Goal: Task Accomplishment & Management: Complete application form

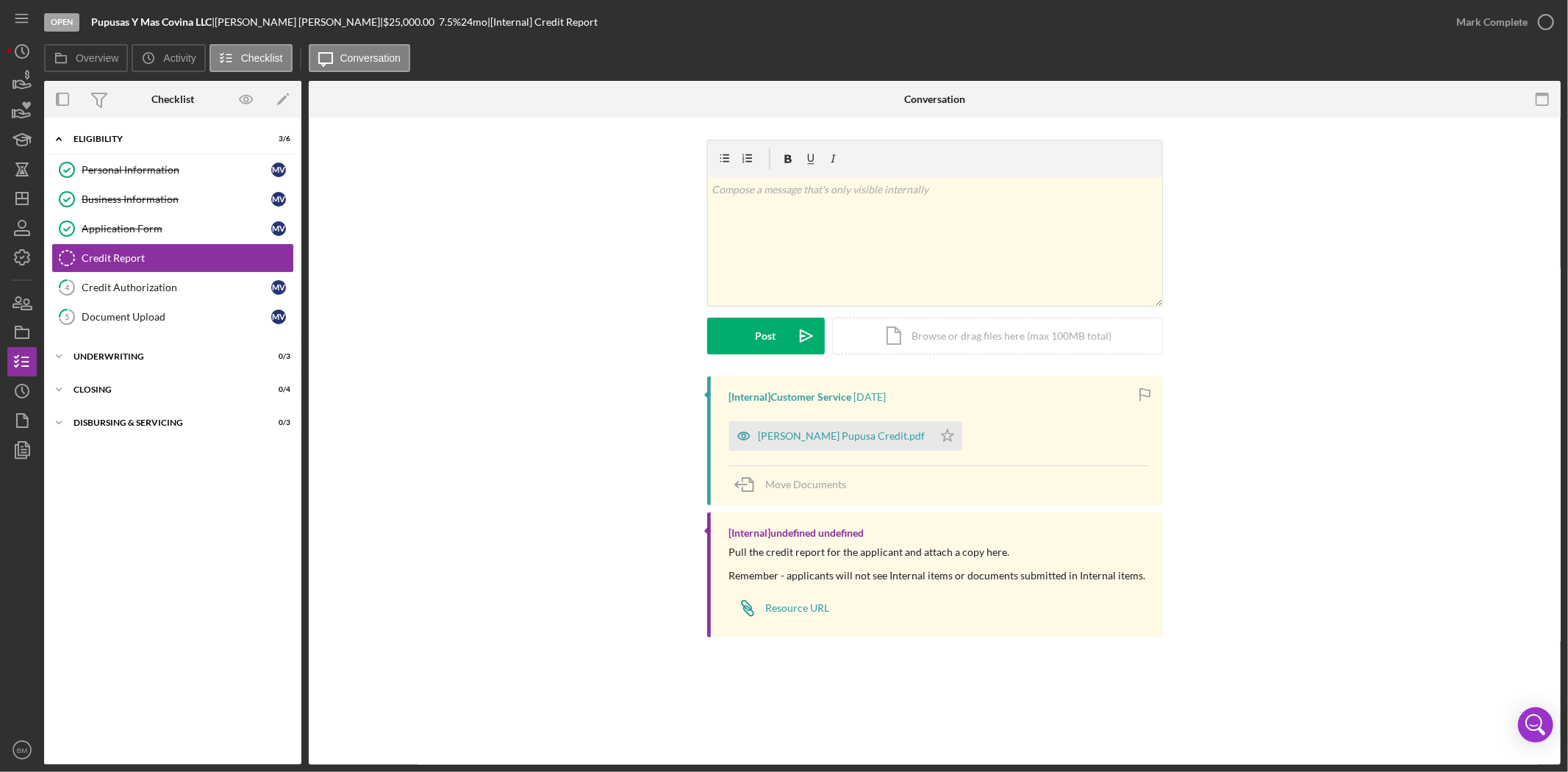
click at [1334, 468] on div "[Internal] Customer Service 1 week ago Monica Vazqez Pupusa Credit.pdf Icon/Sta…" at bounding box center [934, 510] width 1207 height 268
click at [159, 200] on div "Business Information" at bounding box center [176, 199] width 190 height 12
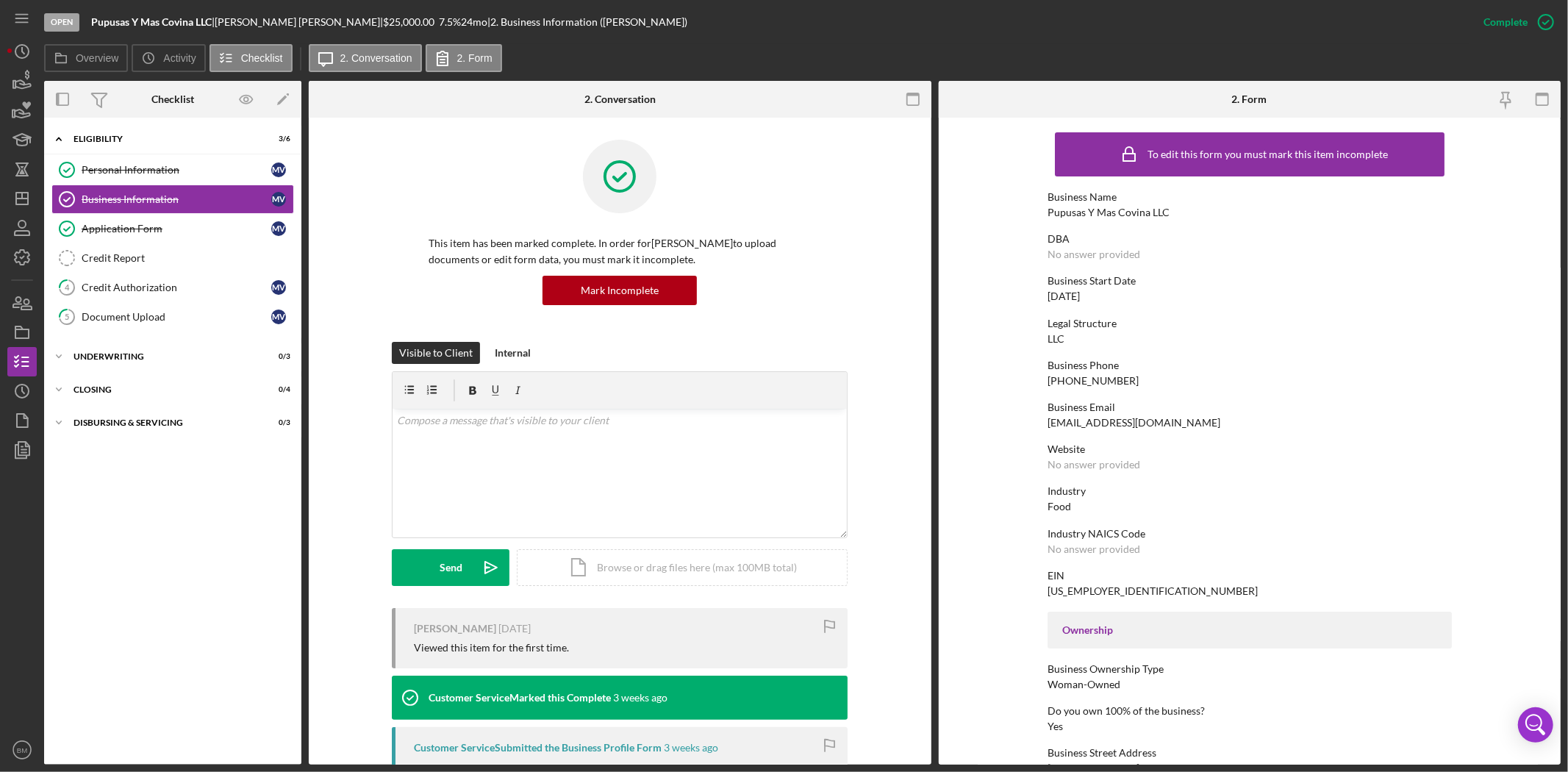
click at [1305, 472] on div "To edit this form you must mark this item incomplete Business Name Pupusas Y Ma…" at bounding box center [1249, 672] width 405 height 1094
click at [1386, 481] on div "To edit this form you must mark this item incomplete Business Name Pupusas Y Ma…" at bounding box center [1249, 672] width 405 height 1094
click at [1539, 398] on form "To edit this form you must mark this item incomplete Business Name Pupusas Y Ma…" at bounding box center [1250, 441] width 623 height 646
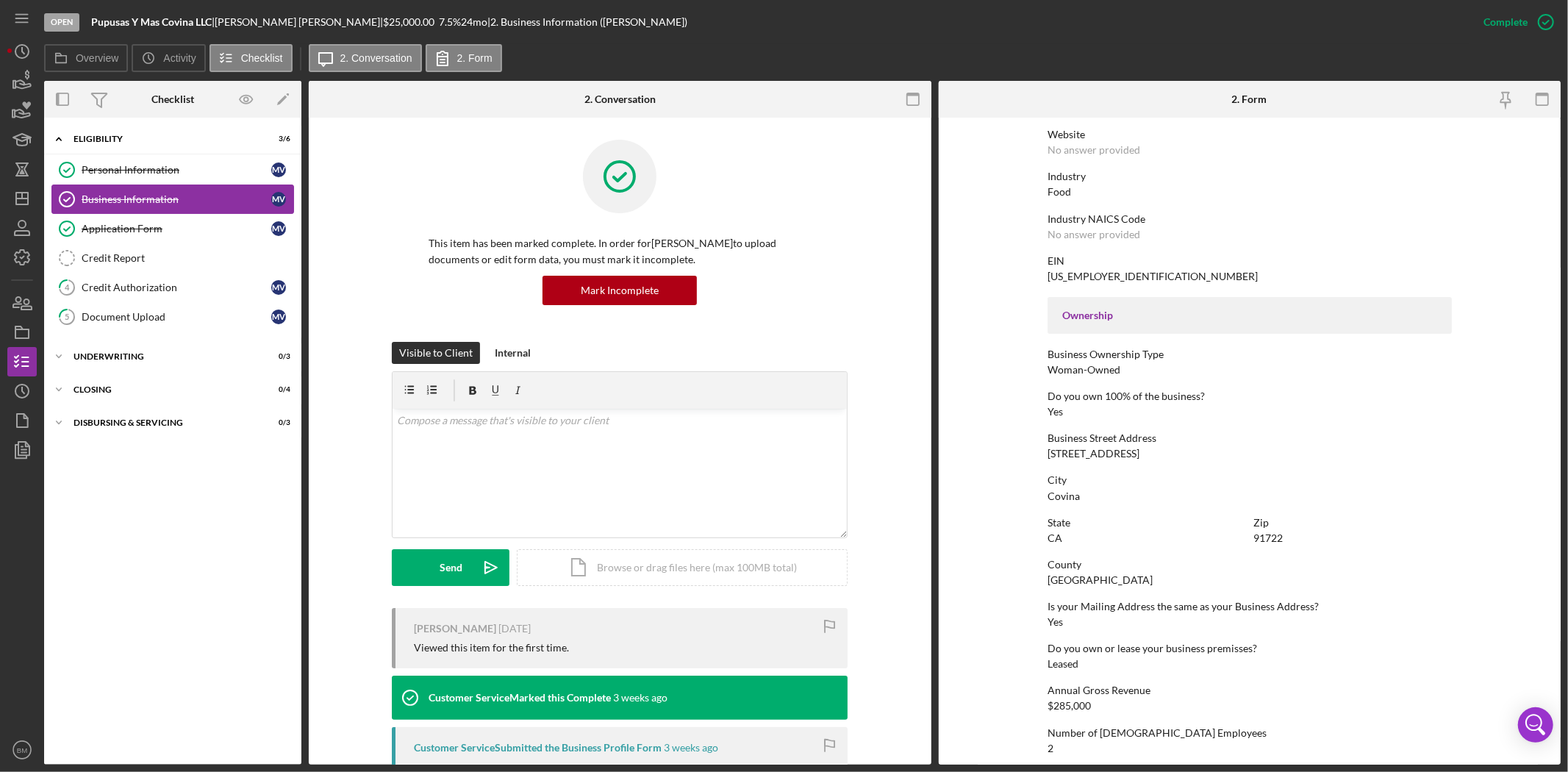
scroll to position [461, 0]
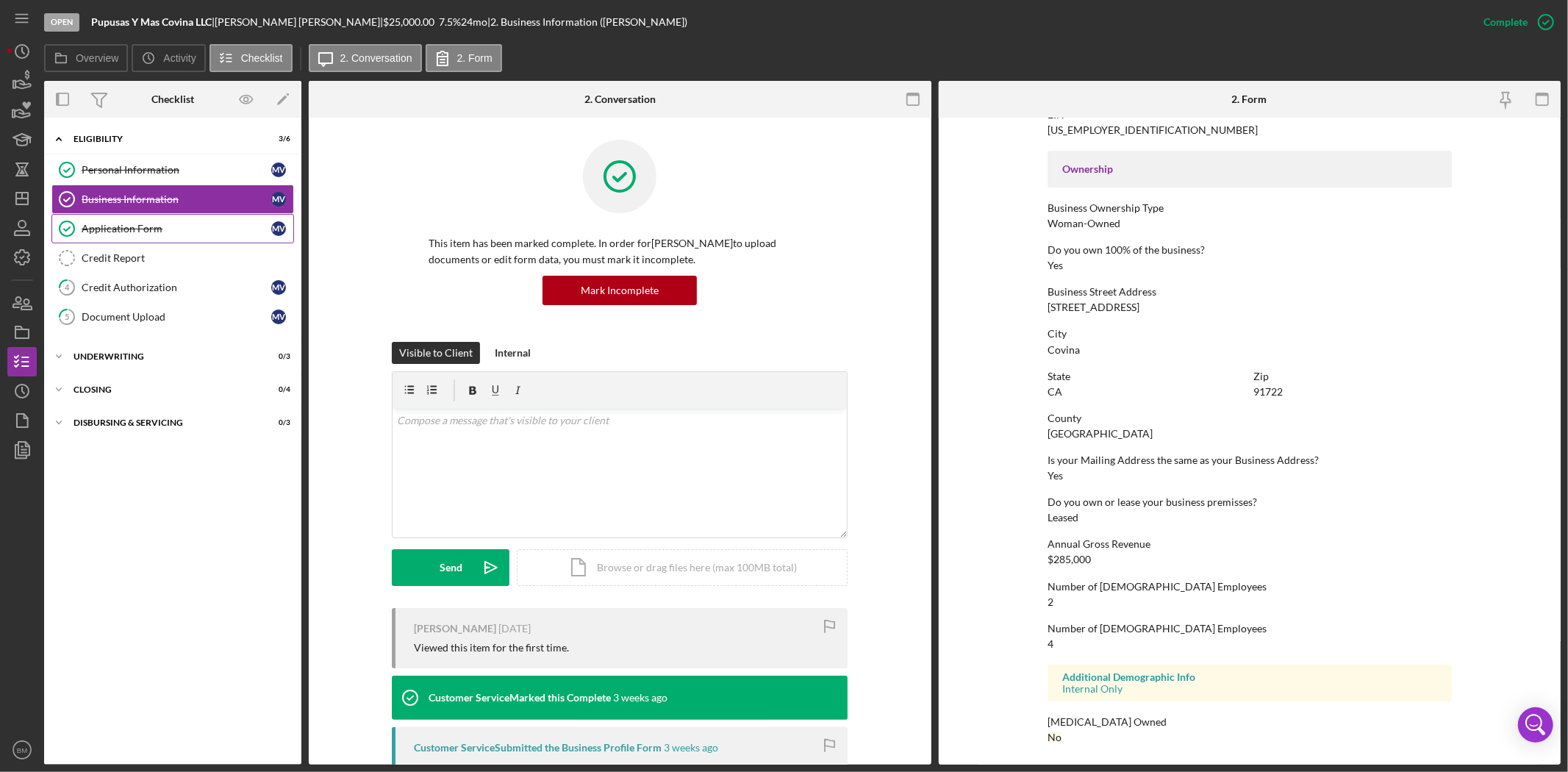
click at [121, 239] on link "Application Form Application Form M V" at bounding box center [173, 229] width 243 height 29
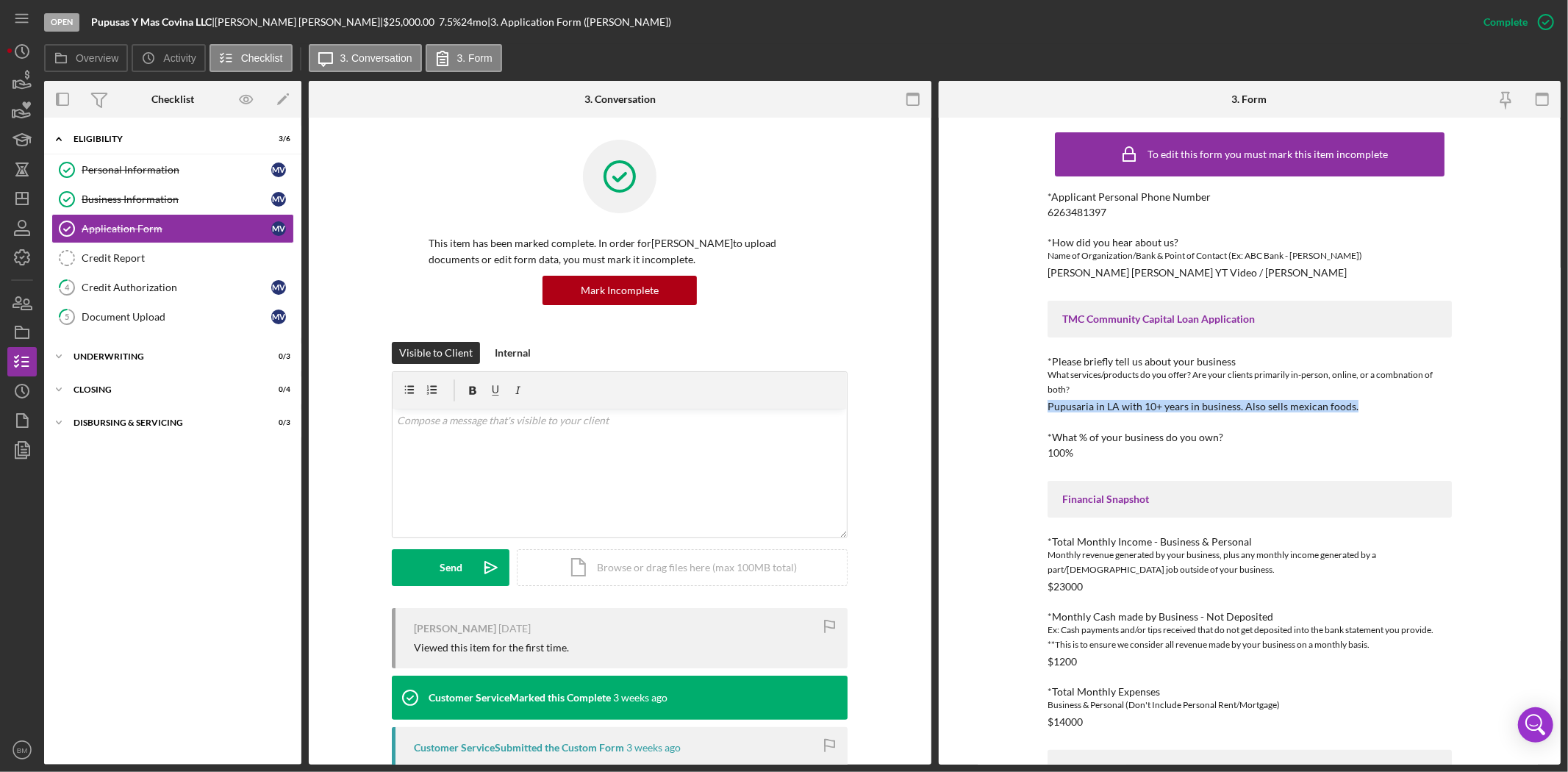
drag, startPoint x: 1045, startPoint y: 407, endPoint x: 1356, endPoint y: 408, distance: 311.0
click at [1356, 408] on div "To edit this form you must mark this item incomplete *Applicant Personal Phone …" at bounding box center [1250, 441] width 623 height 646
copy div "Pupusaria in LA with 10+ years in business. Also sells mexican foods."
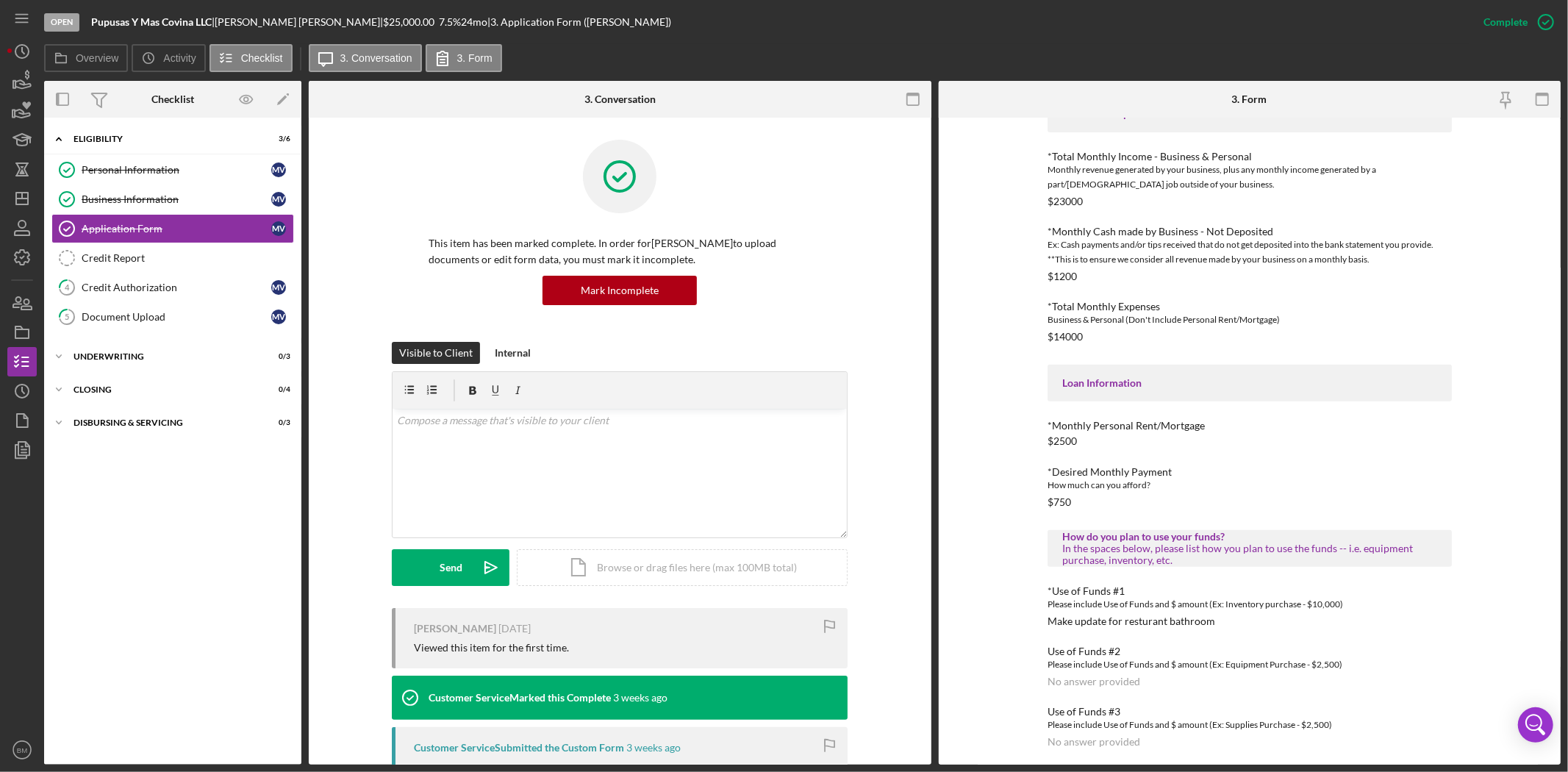
scroll to position [391, 0]
click at [1109, 552] on div "In the spaces below, please list how you plan to use the funds -- i.e. equipmen…" at bounding box center [1249, 549] width 375 height 24
click at [136, 260] on div "Credit Report" at bounding box center [187, 257] width 212 height 12
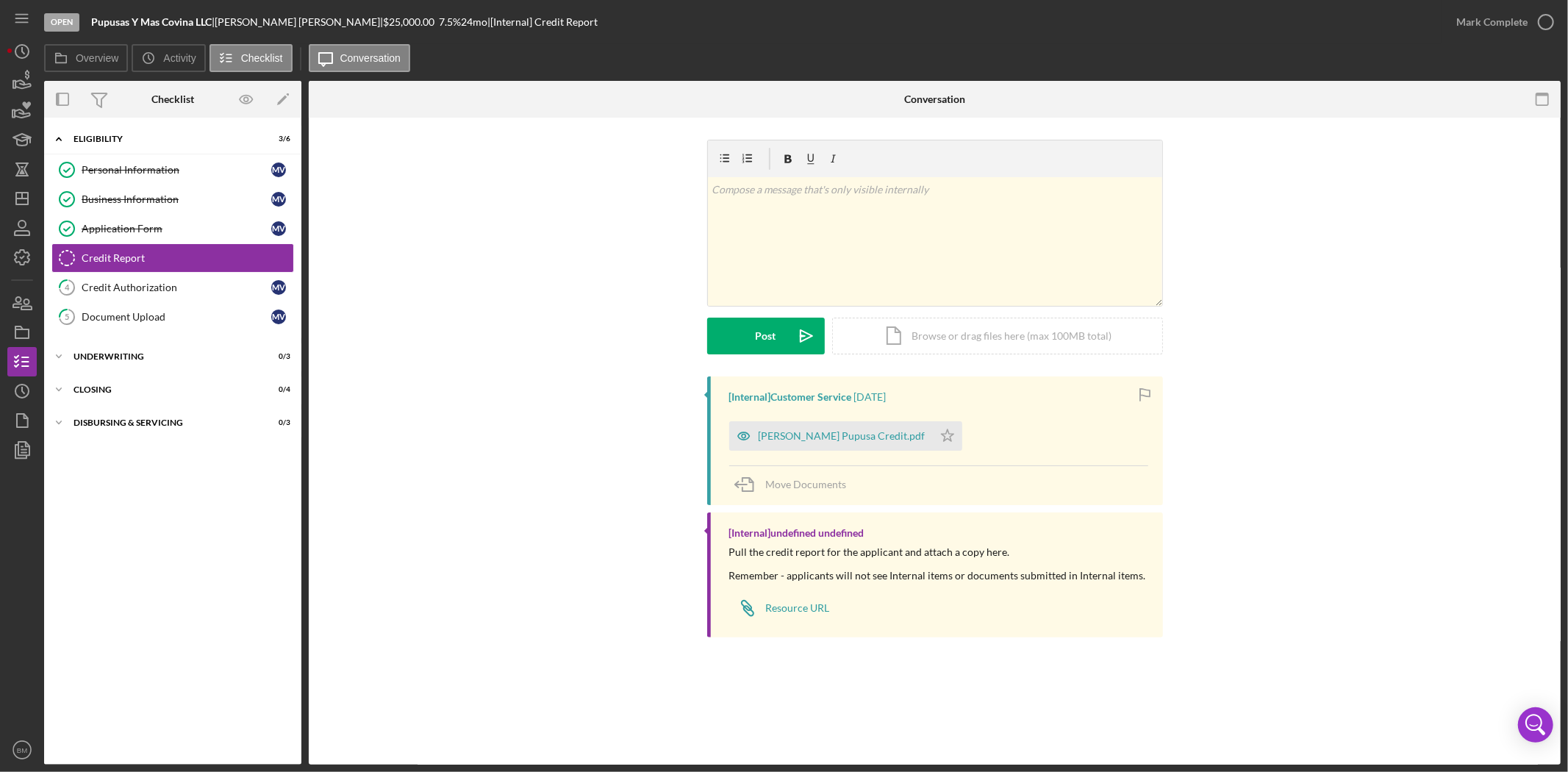
drag, startPoint x: 938, startPoint y: 435, endPoint x: 972, endPoint y: 418, distance: 38.0
click at [938, 435] on icon "Icon/Star" at bounding box center [948, 436] width 29 height 29
click at [1479, 18] on div "Mark Complete" at bounding box center [1492, 22] width 72 height 29
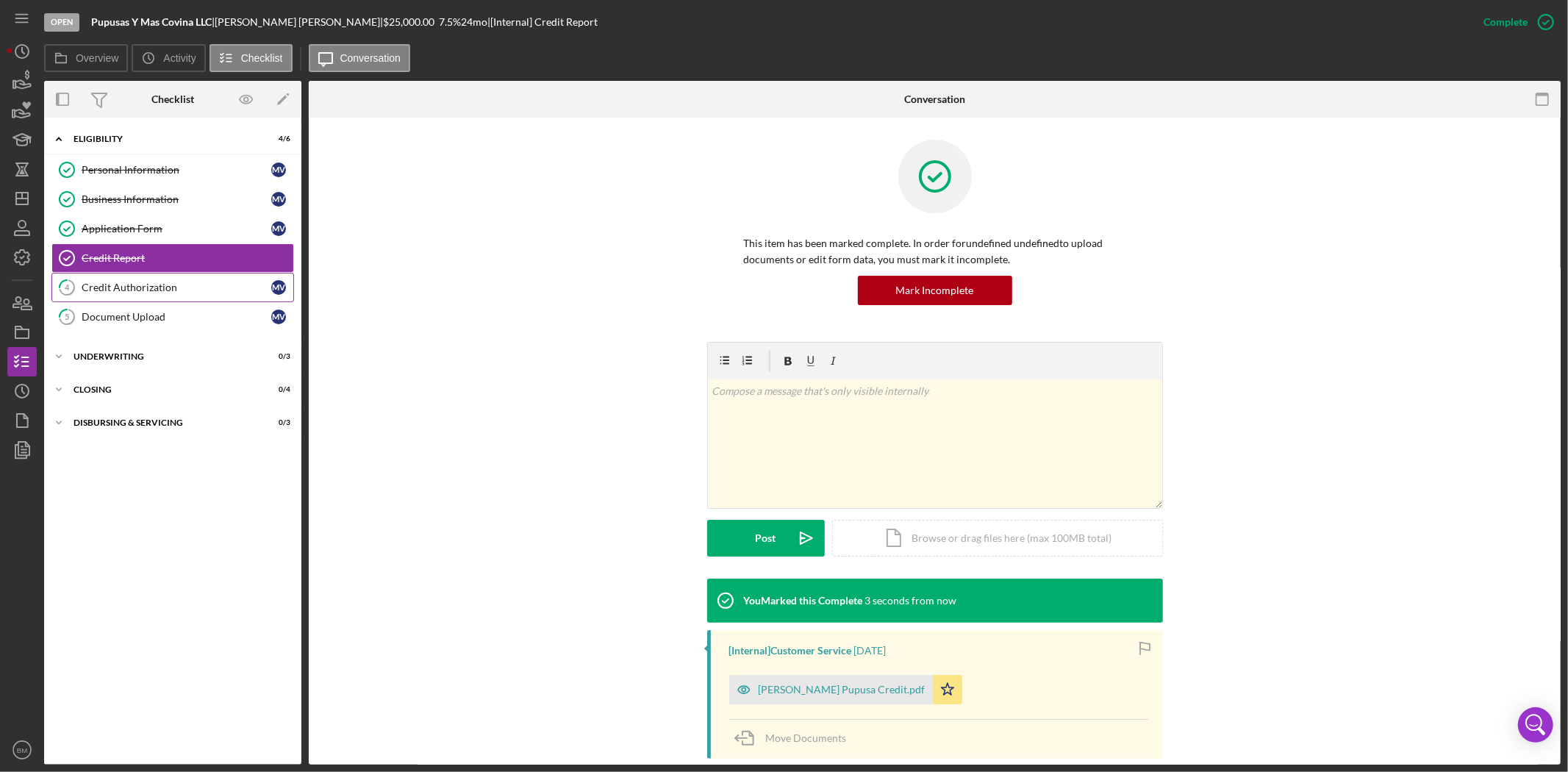
click at [156, 287] on div "Credit Authorization" at bounding box center [176, 287] width 190 height 12
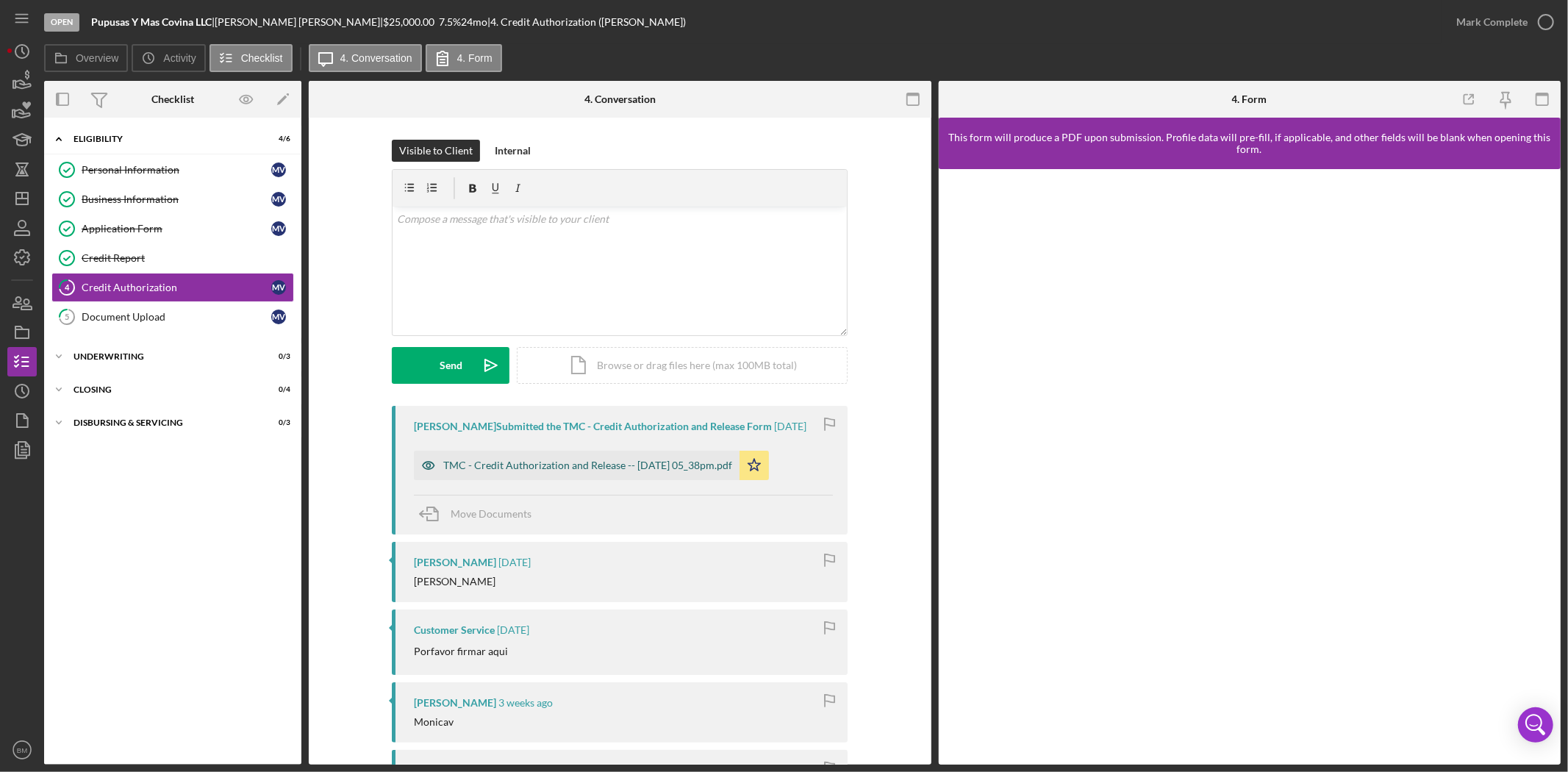
click at [593, 480] on div "TMC - Credit Authorization and Release -- 2025-08-21 05_38pm.pdf" at bounding box center [576, 465] width 326 height 29
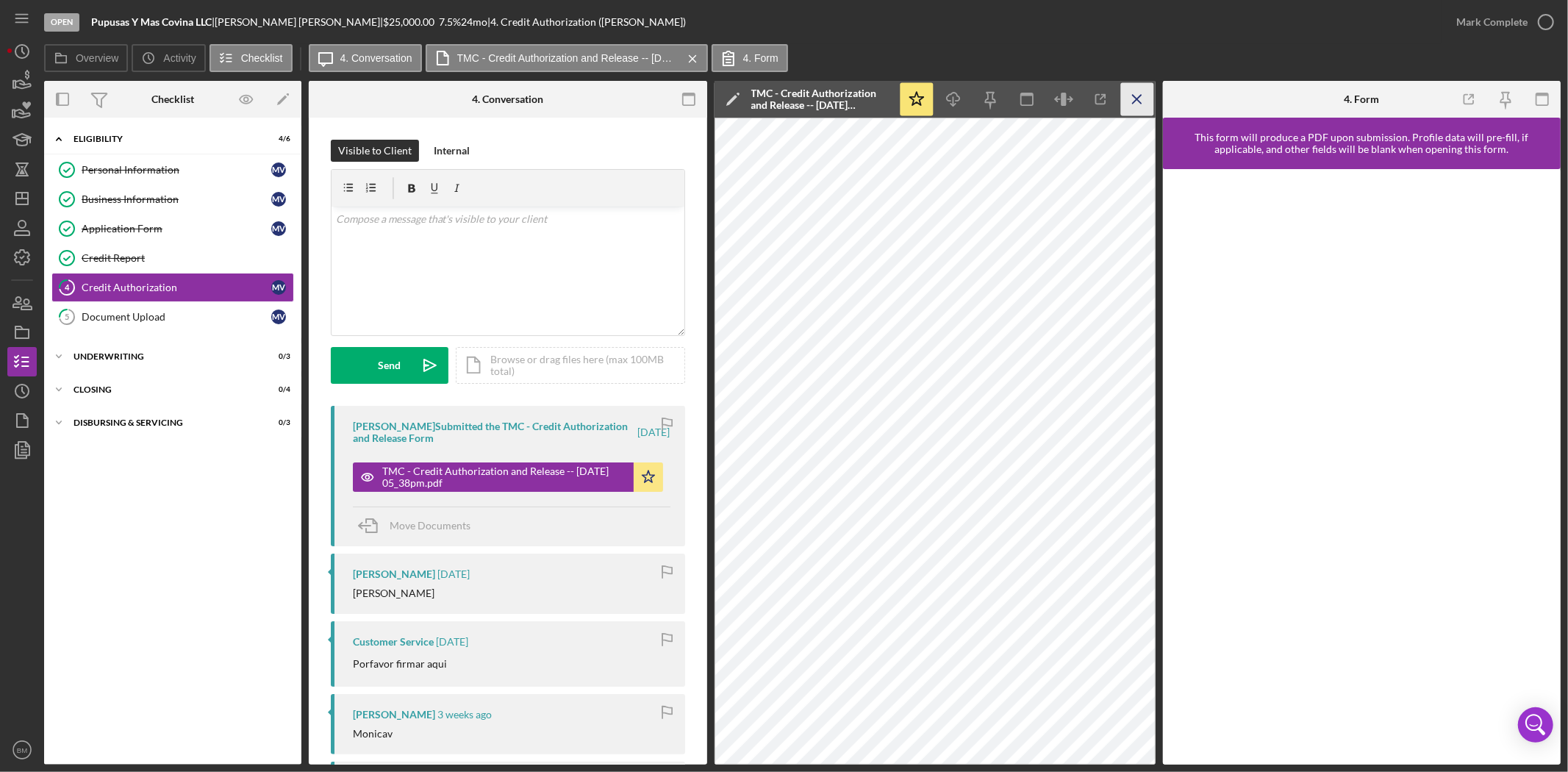
click at [1132, 83] on icon "Icon/Menu Close" at bounding box center [1137, 99] width 33 height 33
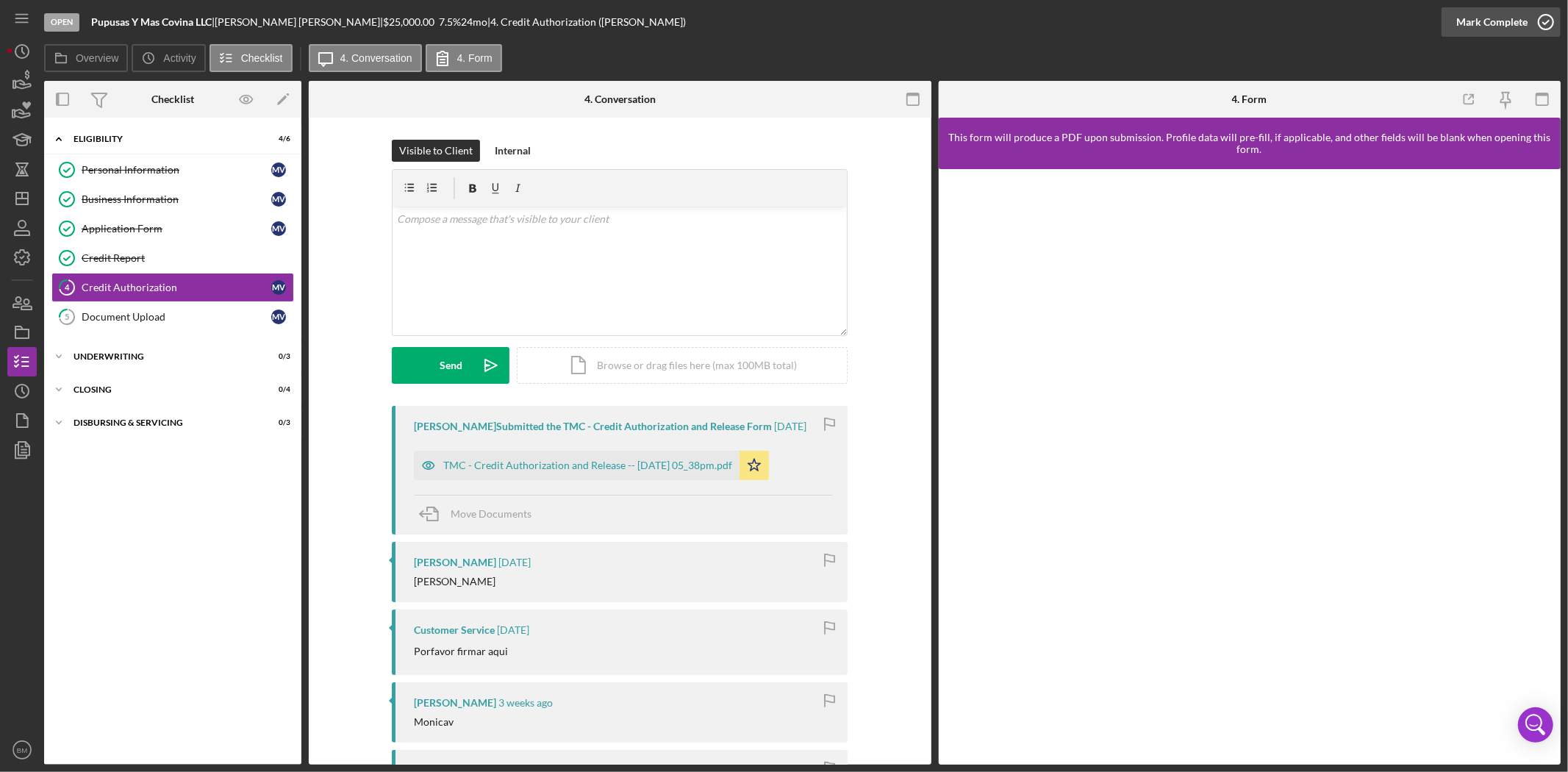
click at [1506, 24] on div "Mark Complete" at bounding box center [1492, 22] width 72 height 29
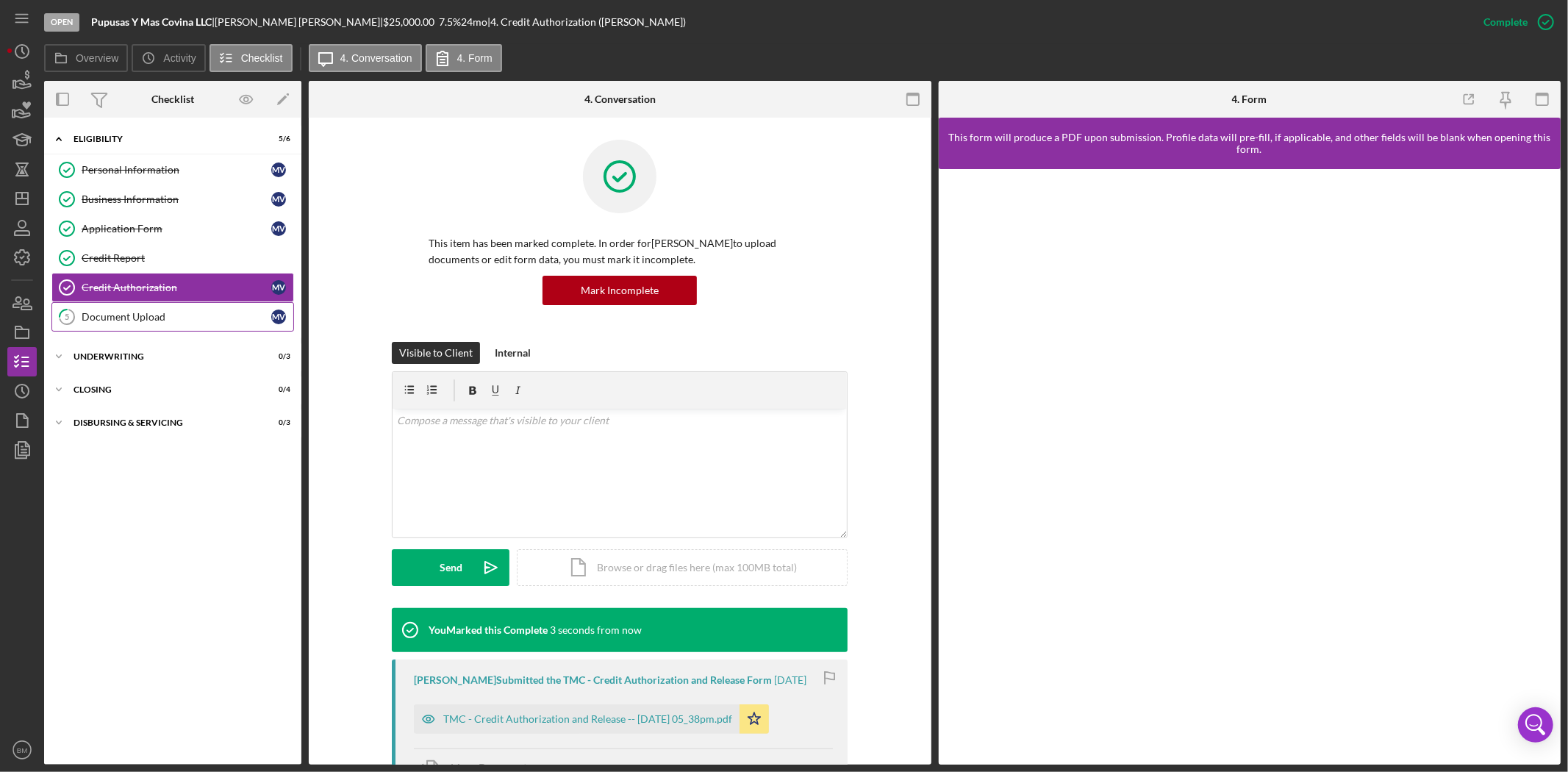
click at [156, 327] on link "5 Document Upload M V" at bounding box center [173, 317] width 243 height 29
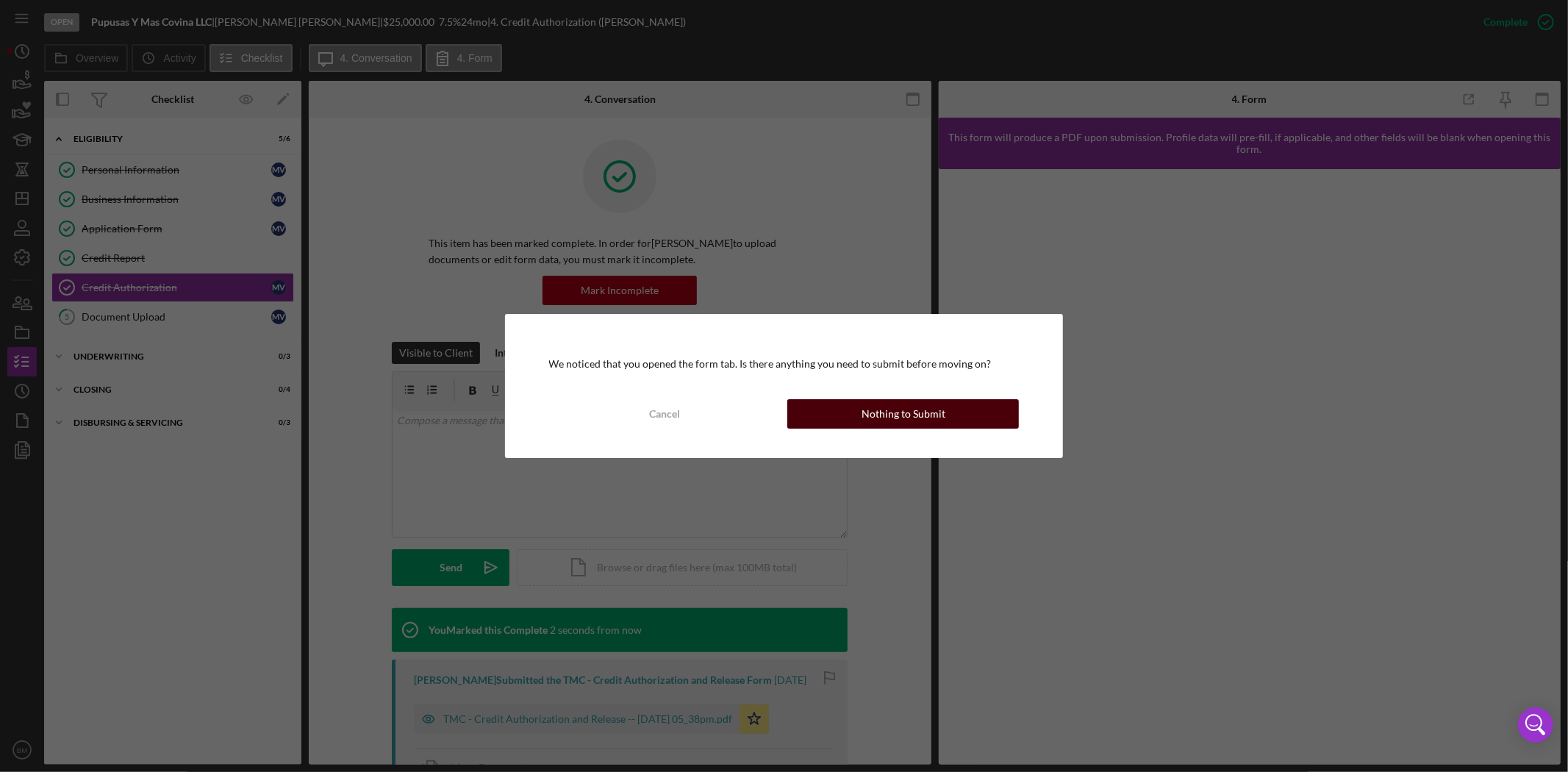
click at [901, 415] on div "Nothing to Submit" at bounding box center [903, 414] width 84 height 29
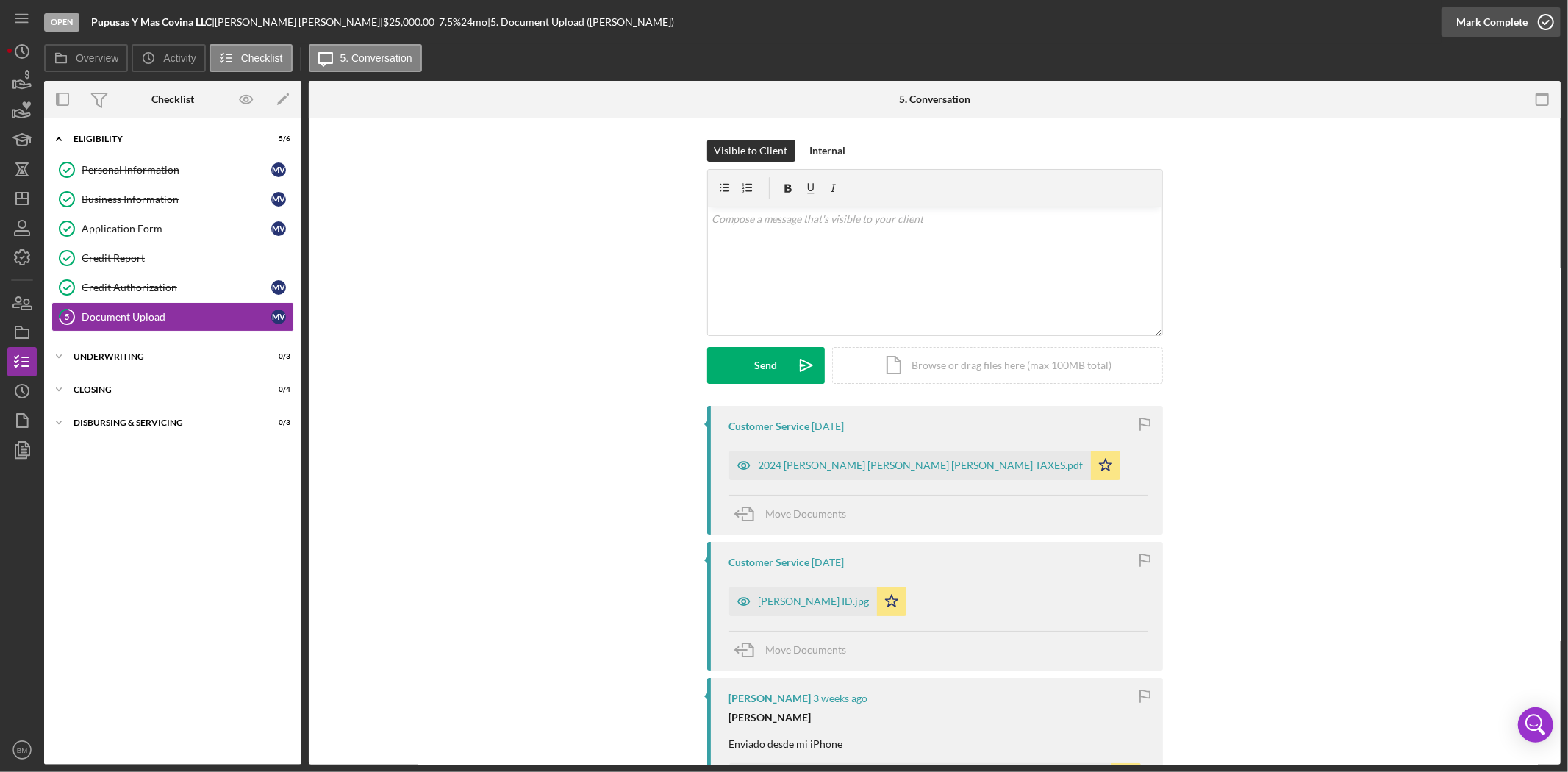
click at [1496, 13] on div "Mark Complete" at bounding box center [1492, 22] width 72 height 29
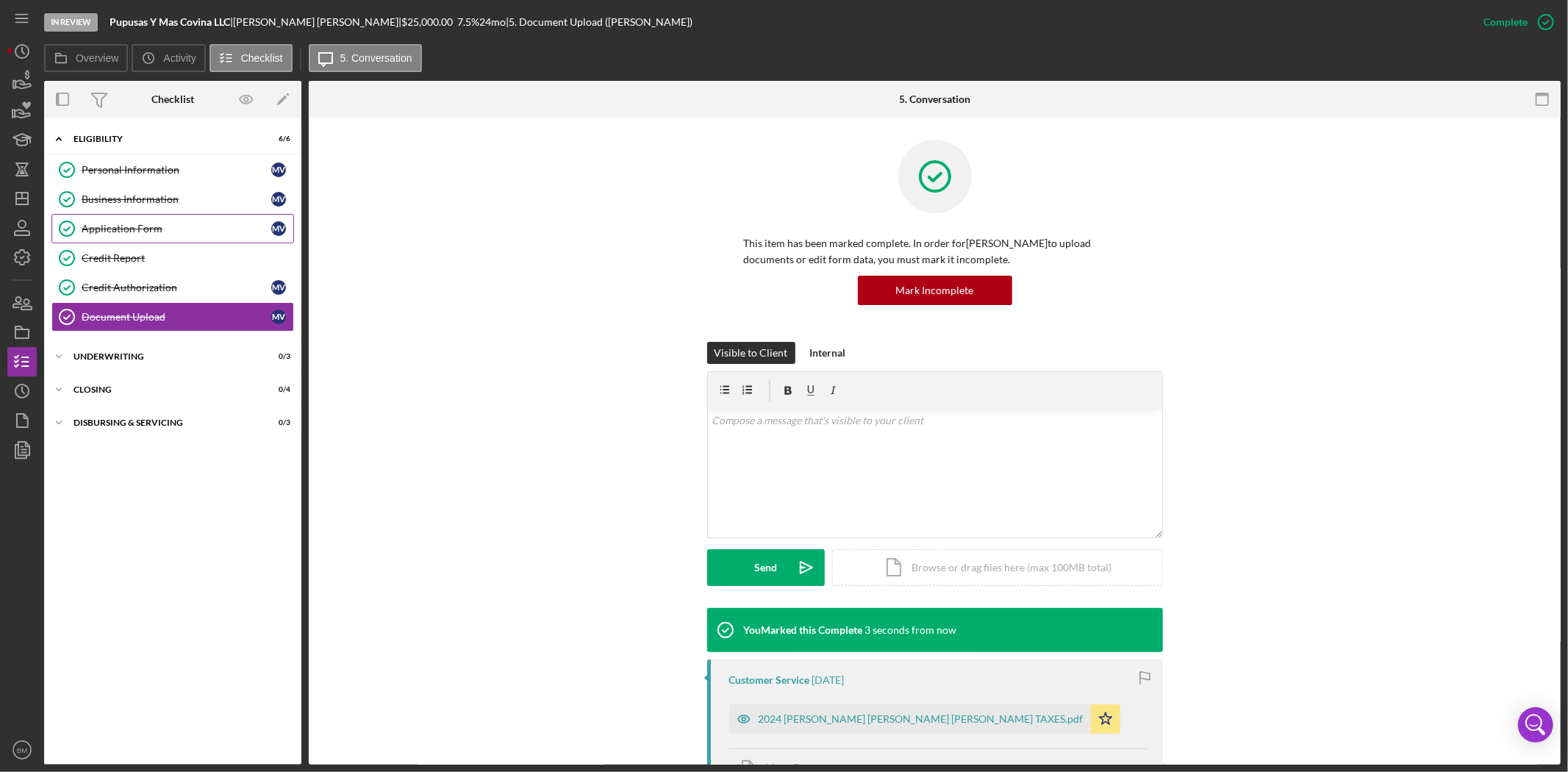
click at [151, 221] on link "Application Form Application Form M V" at bounding box center [173, 229] width 243 height 29
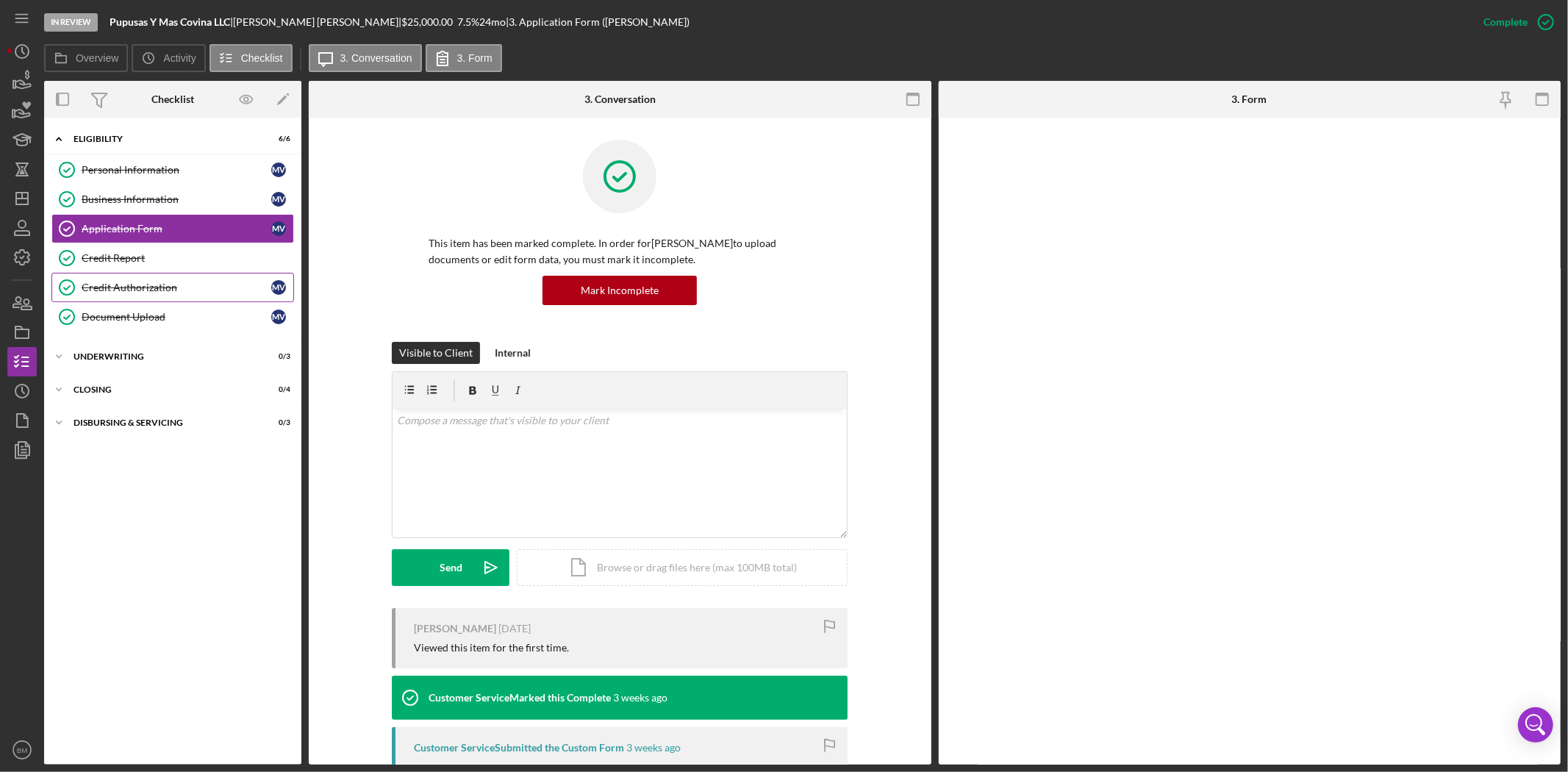
click at [163, 274] on link "Credit Authorization Credit Authorization M V" at bounding box center [173, 287] width 243 height 29
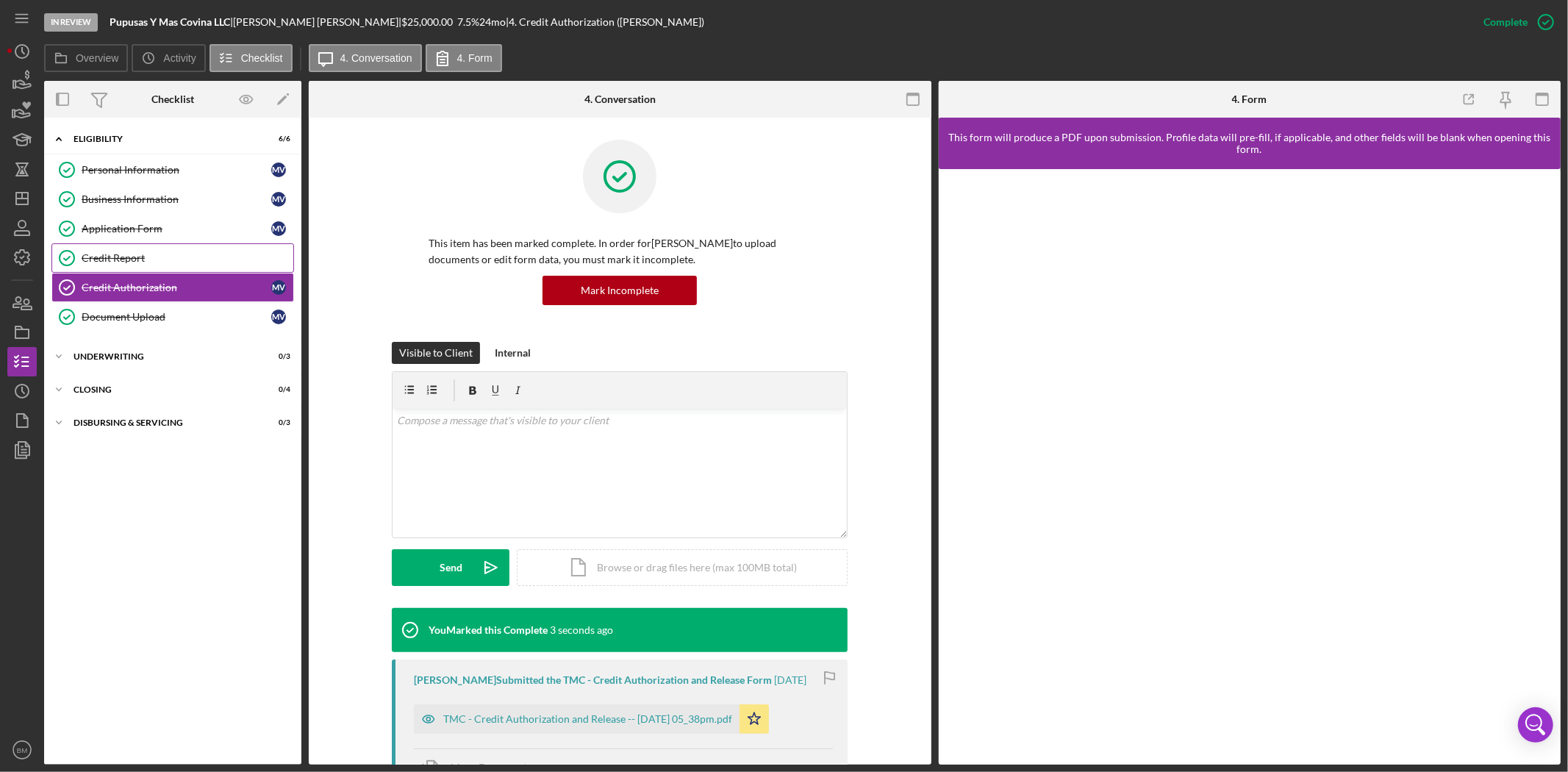
click at [166, 262] on div "Credit Report" at bounding box center [187, 257] width 212 height 12
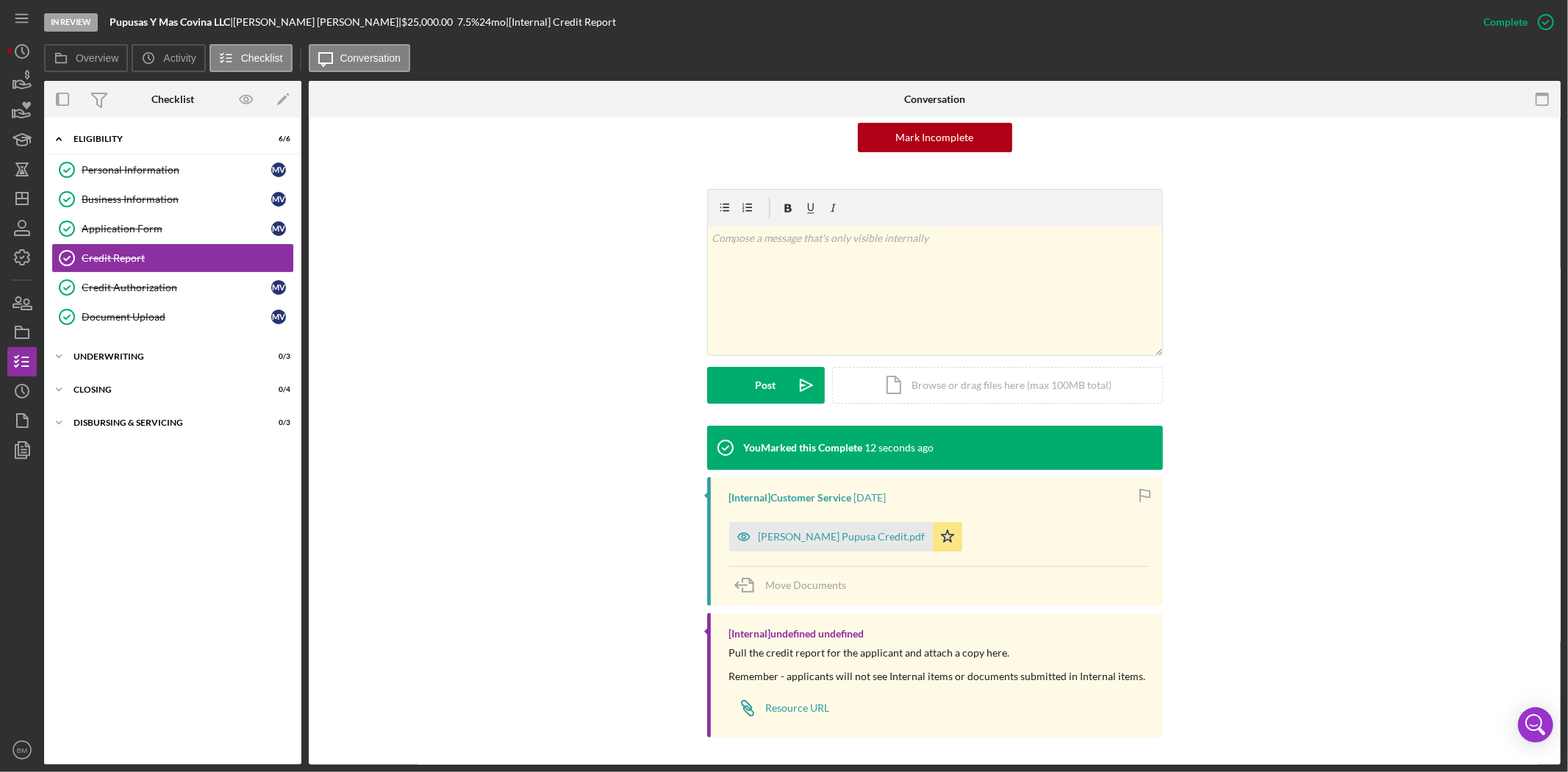
scroll to position [156, 0]
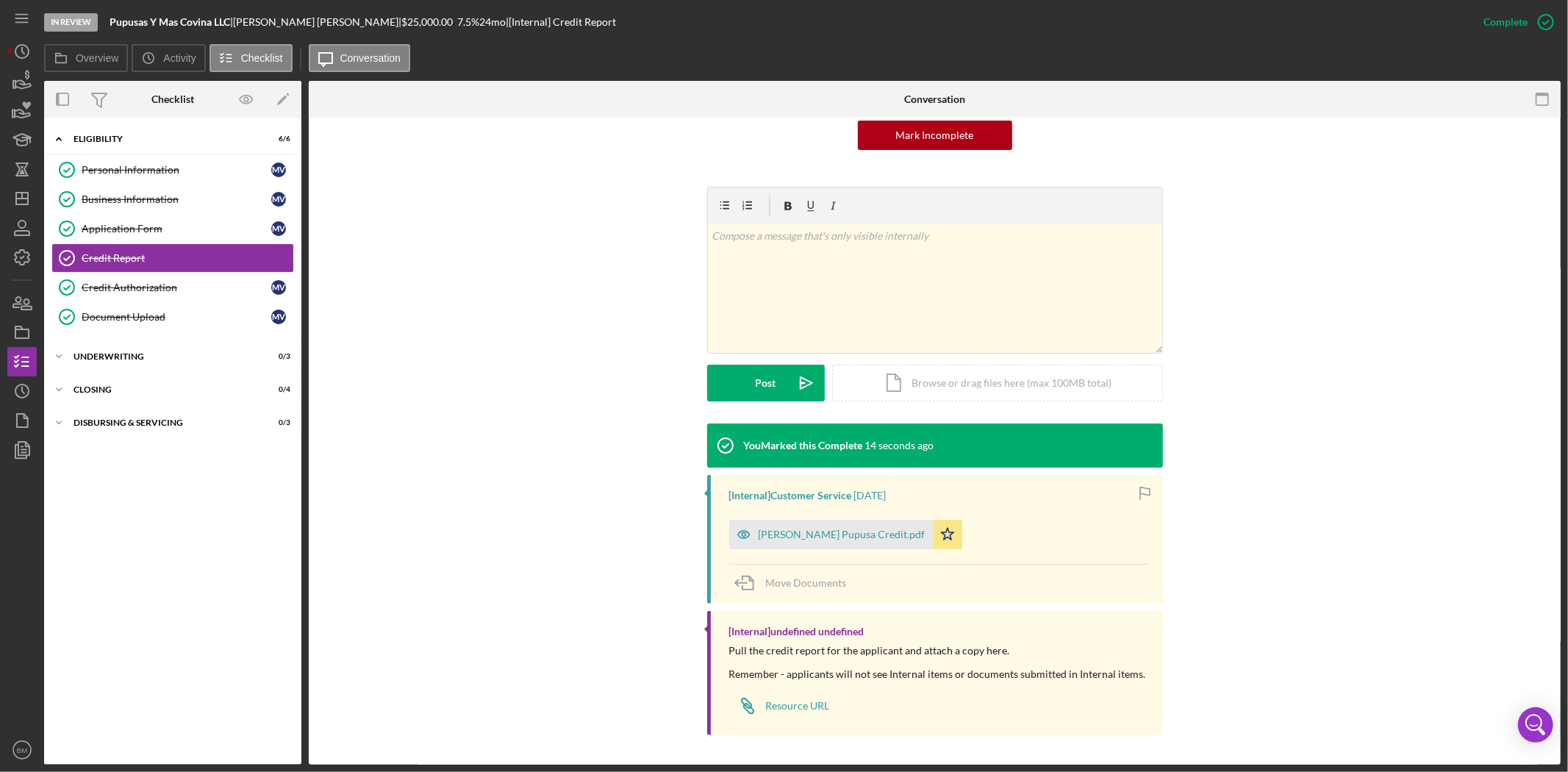
drag, startPoint x: 846, startPoint y: 529, endPoint x: 840, endPoint y: 524, distance: 7.8
click at [845, 530] on div "Monica Vazqez Pupusa Credit.pdf" at bounding box center [842, 534] width 167 height 12
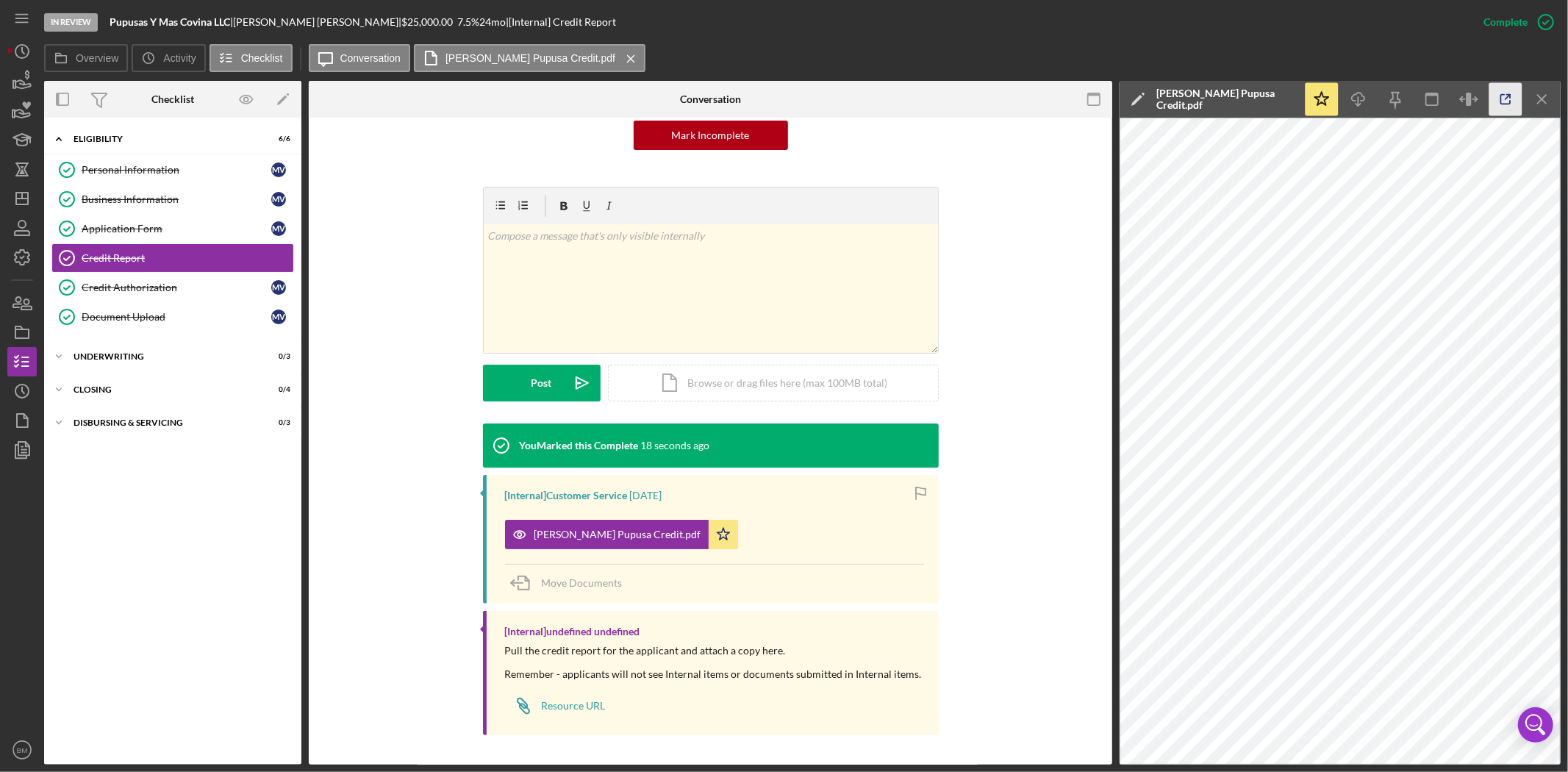
click at [1508, 106] on icon "button" at bounding box center [1506, 99] width 33 height 33
click at [135, 287] on div "Credit Authorization" at bounding box center [176, 287] width 190 height 12
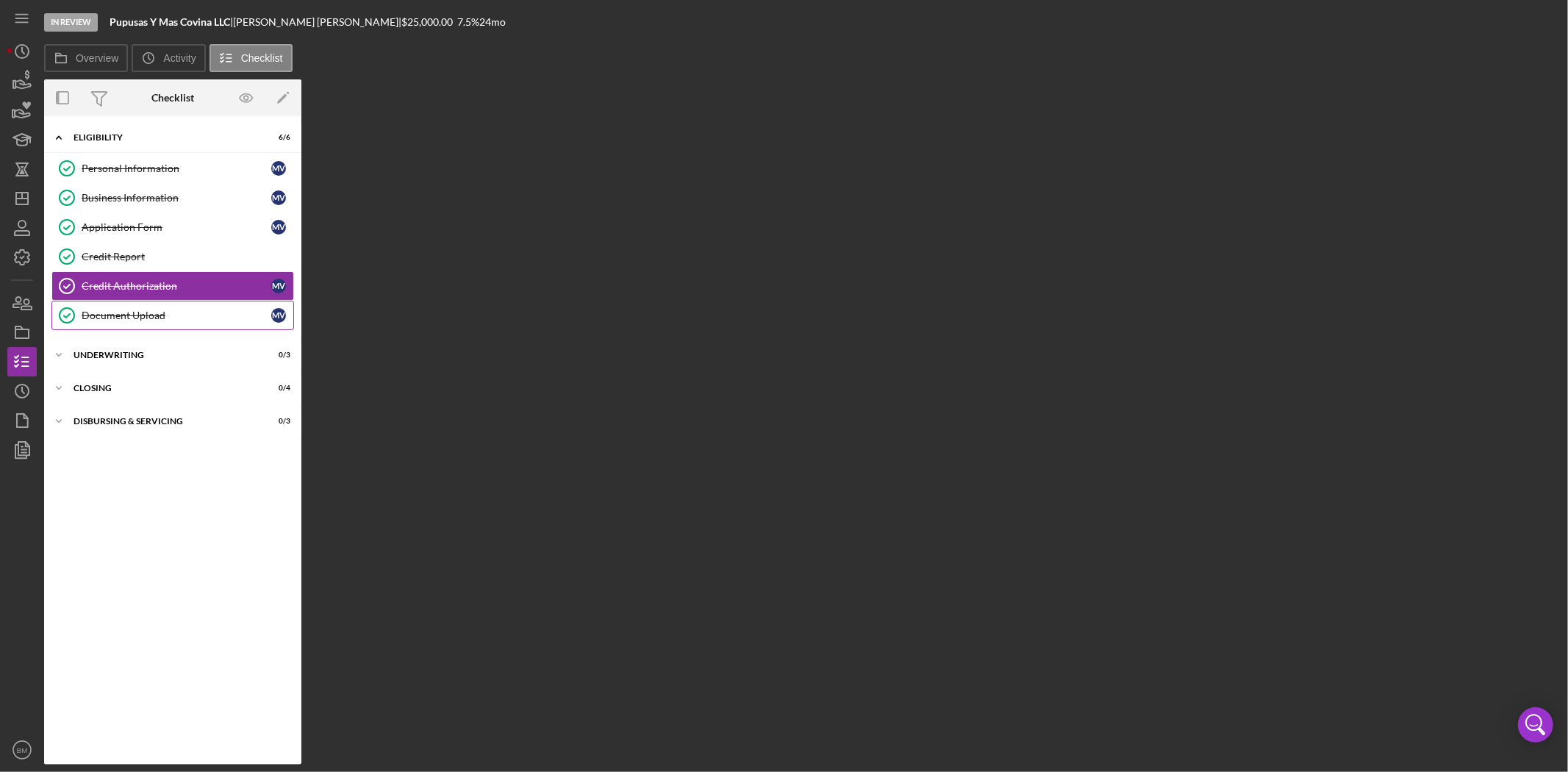
click at [136, 307] on link "Document Upload Document Upload M V" at bounding box center [173, 315] width 243 height 29
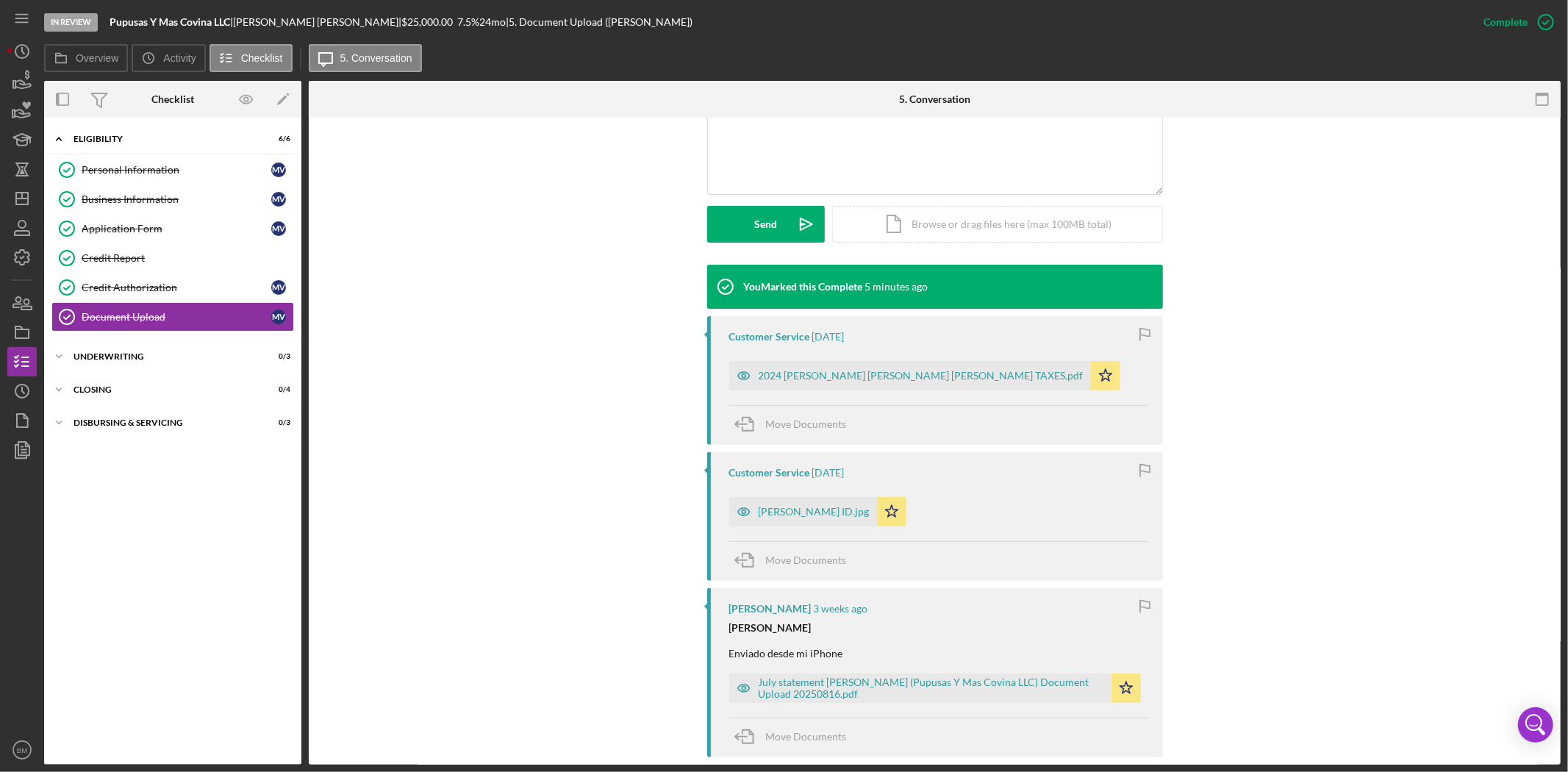
scroll to position [408, 0]
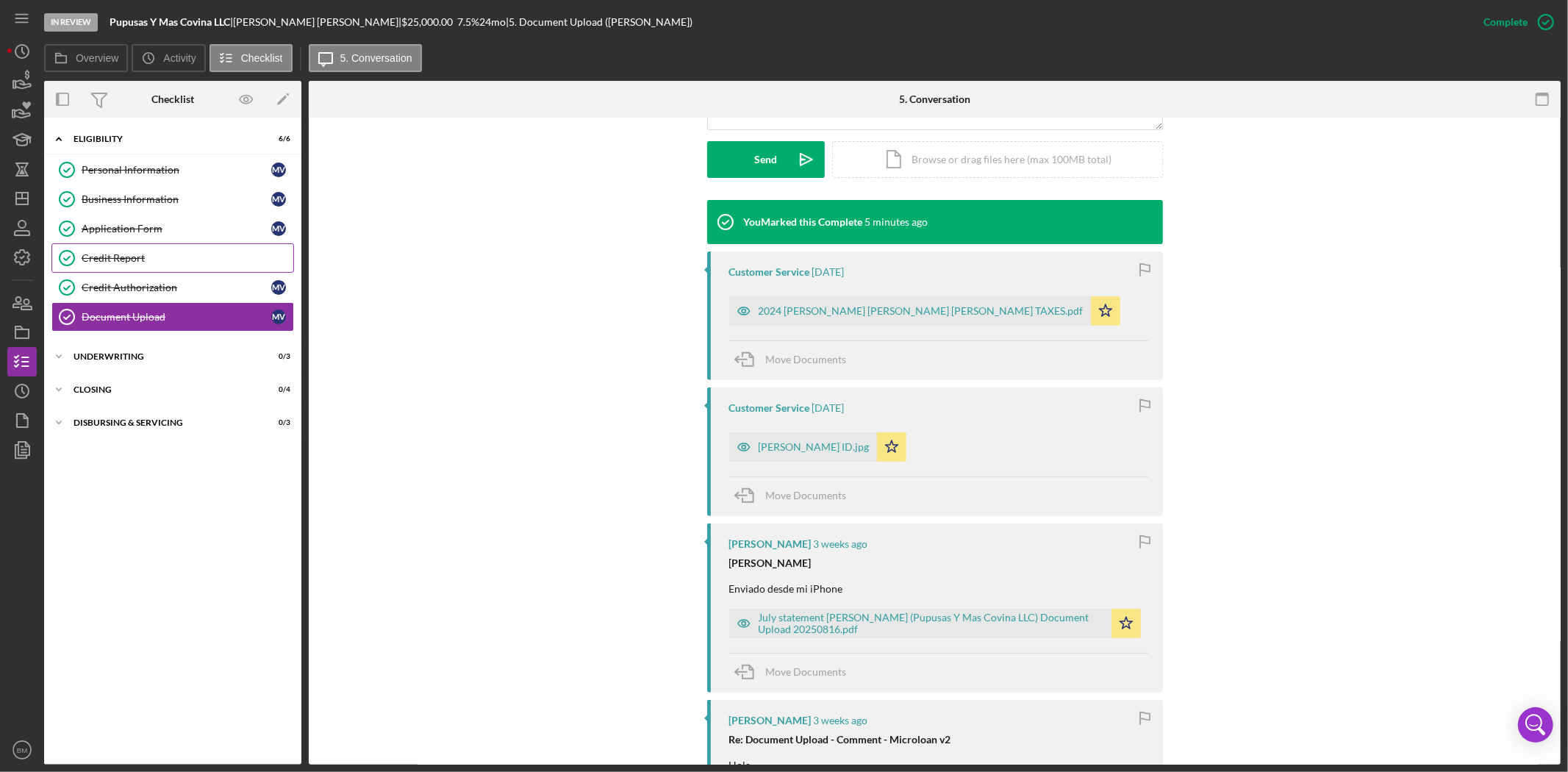
click at [187, 253] on div "Credit Report" at bounding box center [187, 257] width 212 height 12
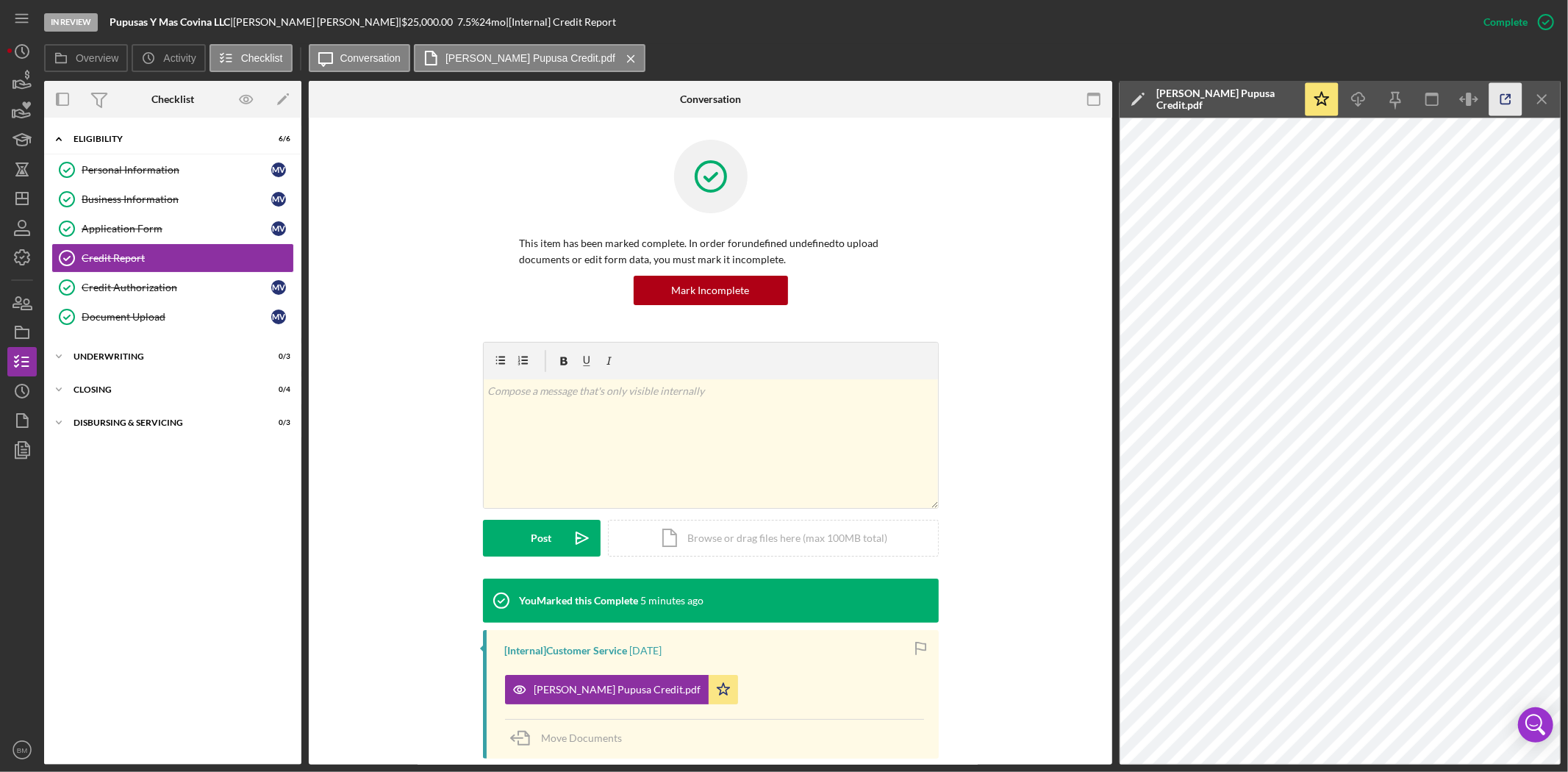
click at [1503, 101] on icon "button" at bounding box center [1506, 99] width 33 height 33
drag, startPoint x: 135, startPoint y: 311, endPoint x: 136, endPoint y: 304, distance: 7.1
click at [135, 311] on div "Document Upload" at bounding box center [176, 317] width 190 height 12
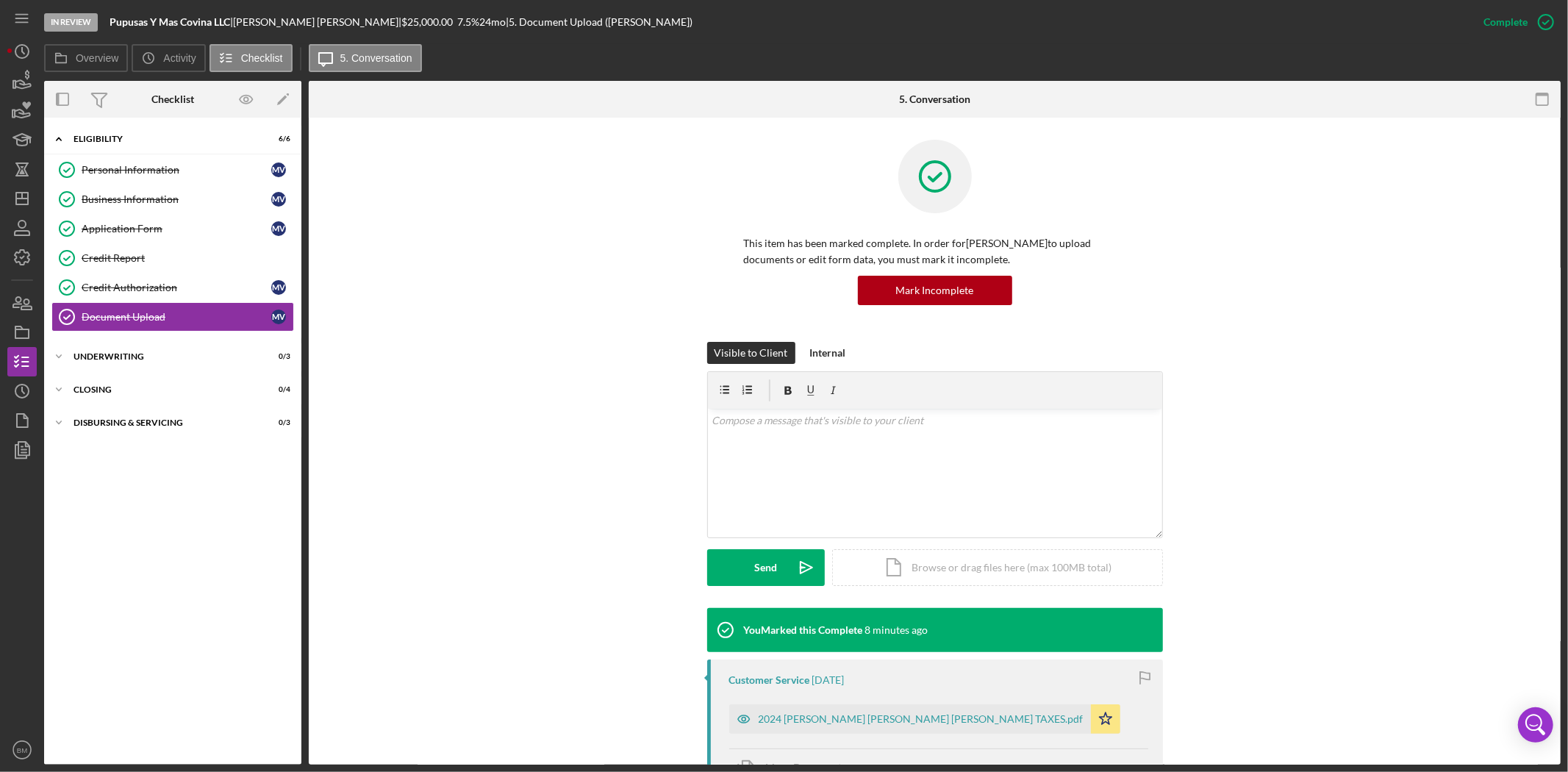
click at [1320, 345] on div "Visible to Client Internal v Color teal Color pink Remove color Add row above A…" at bounding box center [934, 475] width 1207 height 266
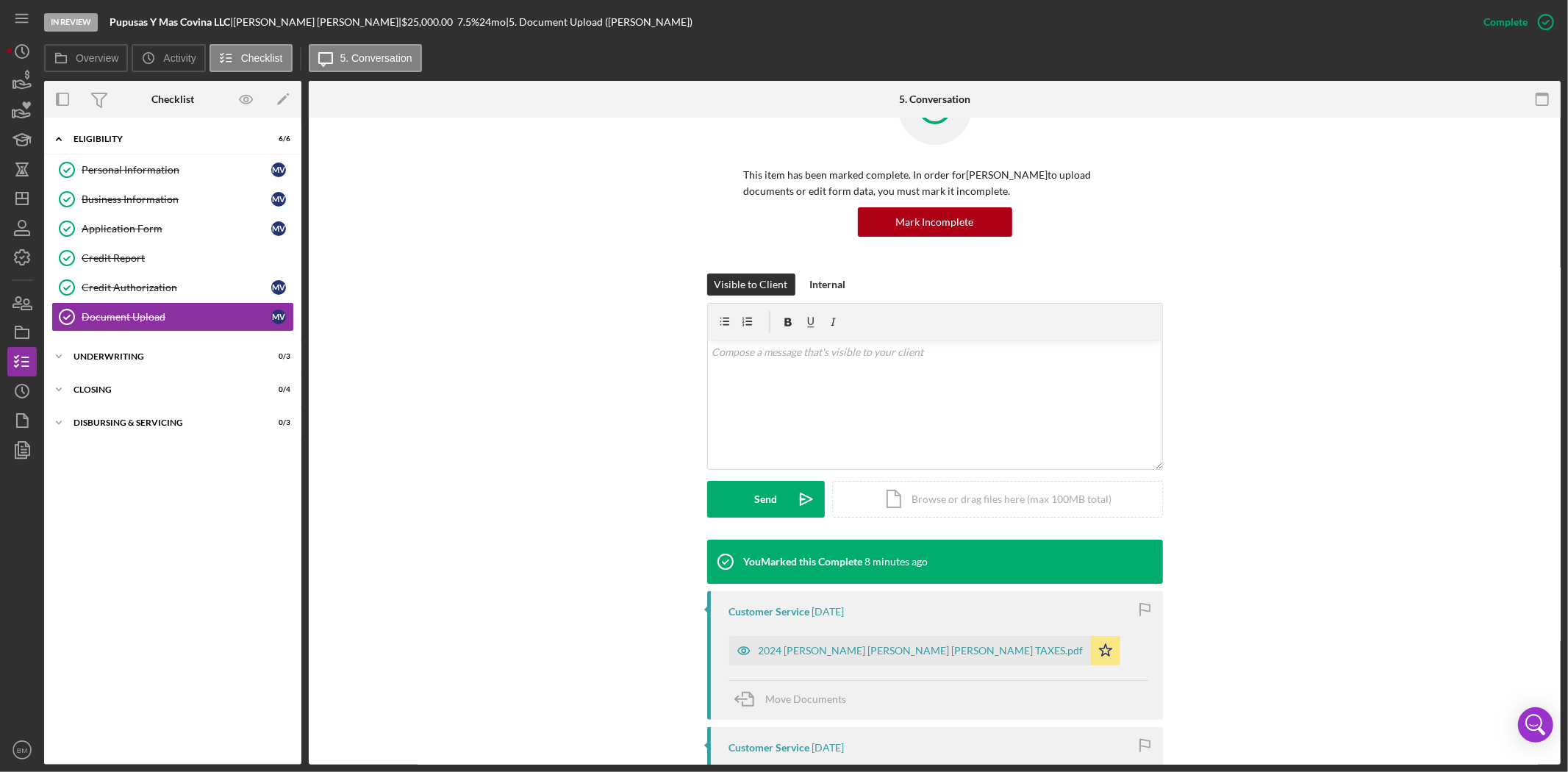
scroll to position [245, 0]
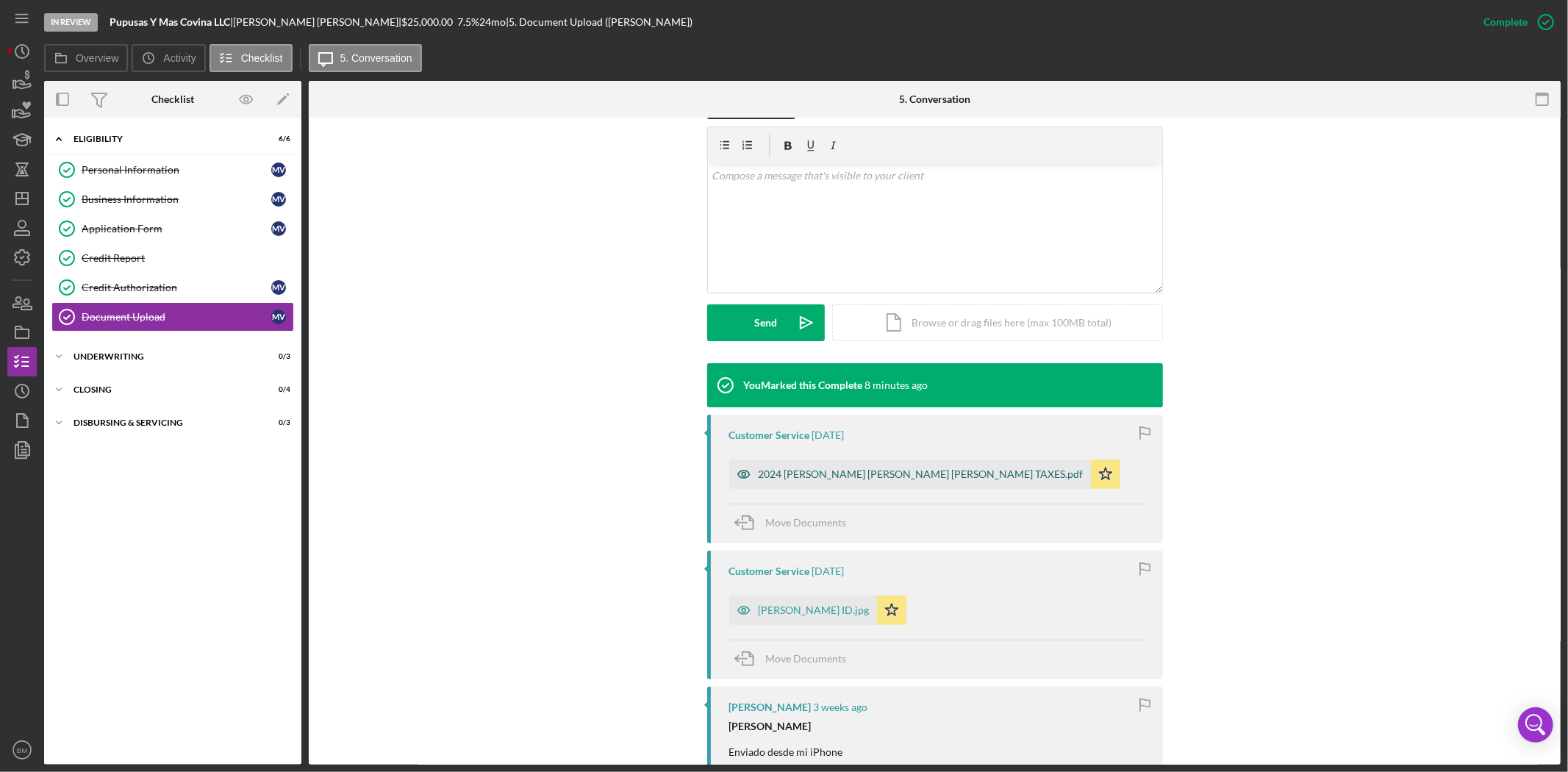
click at [811, 472] on div "2024 Monica Maria Vazquez Dominguez TAXES.pdf" at bounding box center [922, 474] width 325 height 12
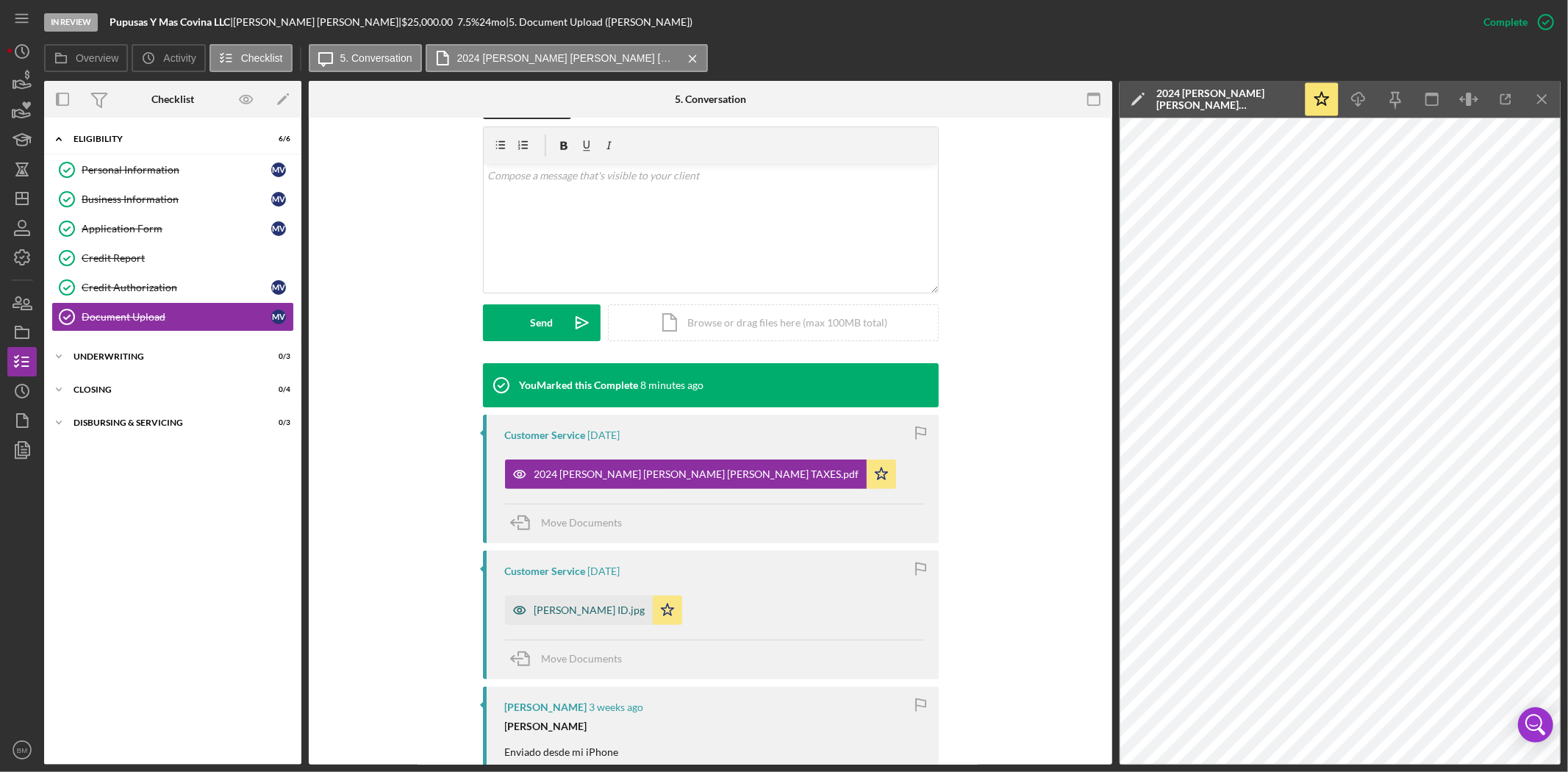
click at [546, 605] on div "Monica ID.jpg" at bounding box center [590, 609] width 111 height 12
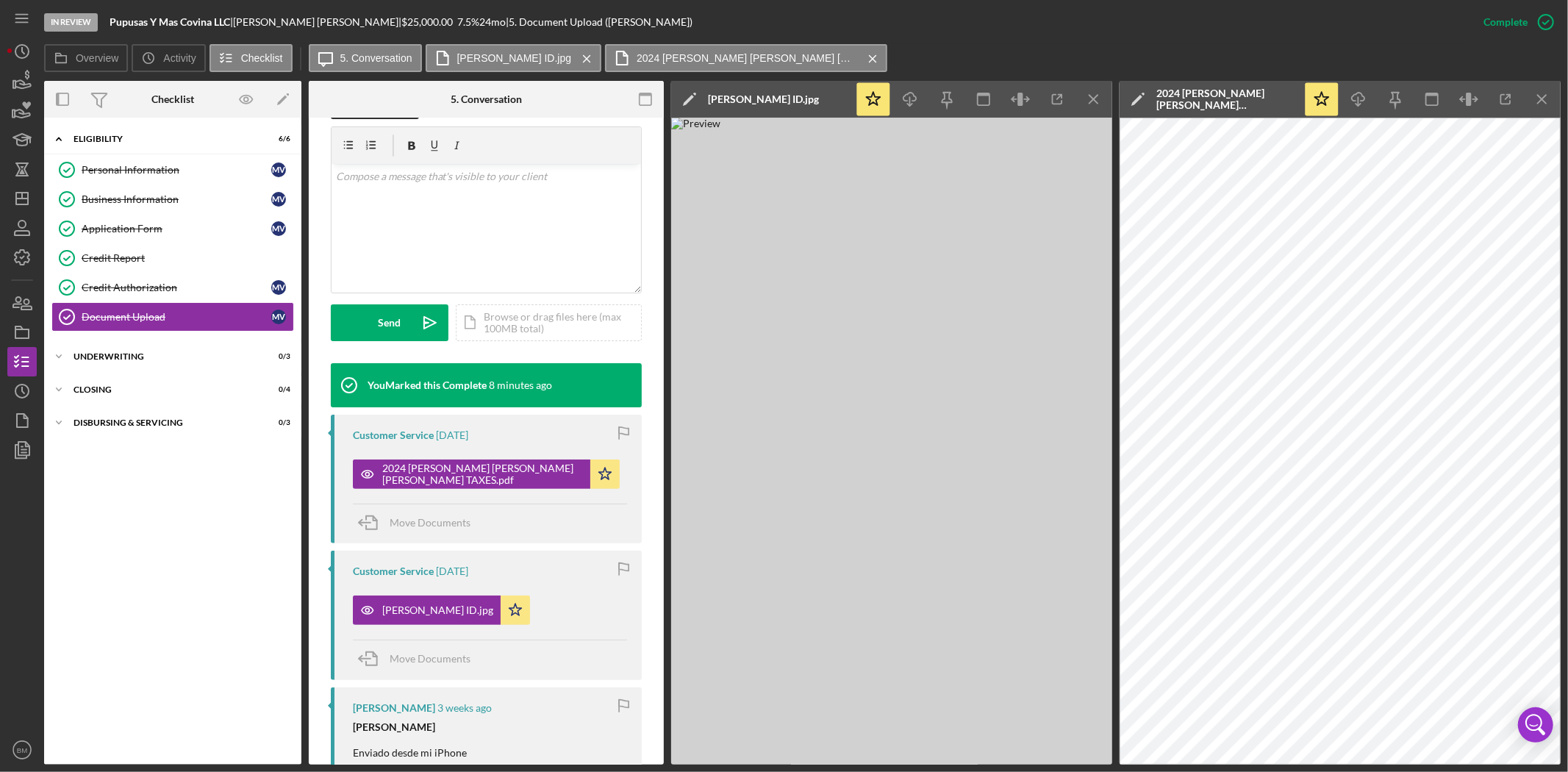
click at [918, 427] on img at bounding box center [891, 441] width 441 height 646
click at [1101, 101] on icon "Icon/Menu Close" at bounding box center [1094, 99] width 33 height 33
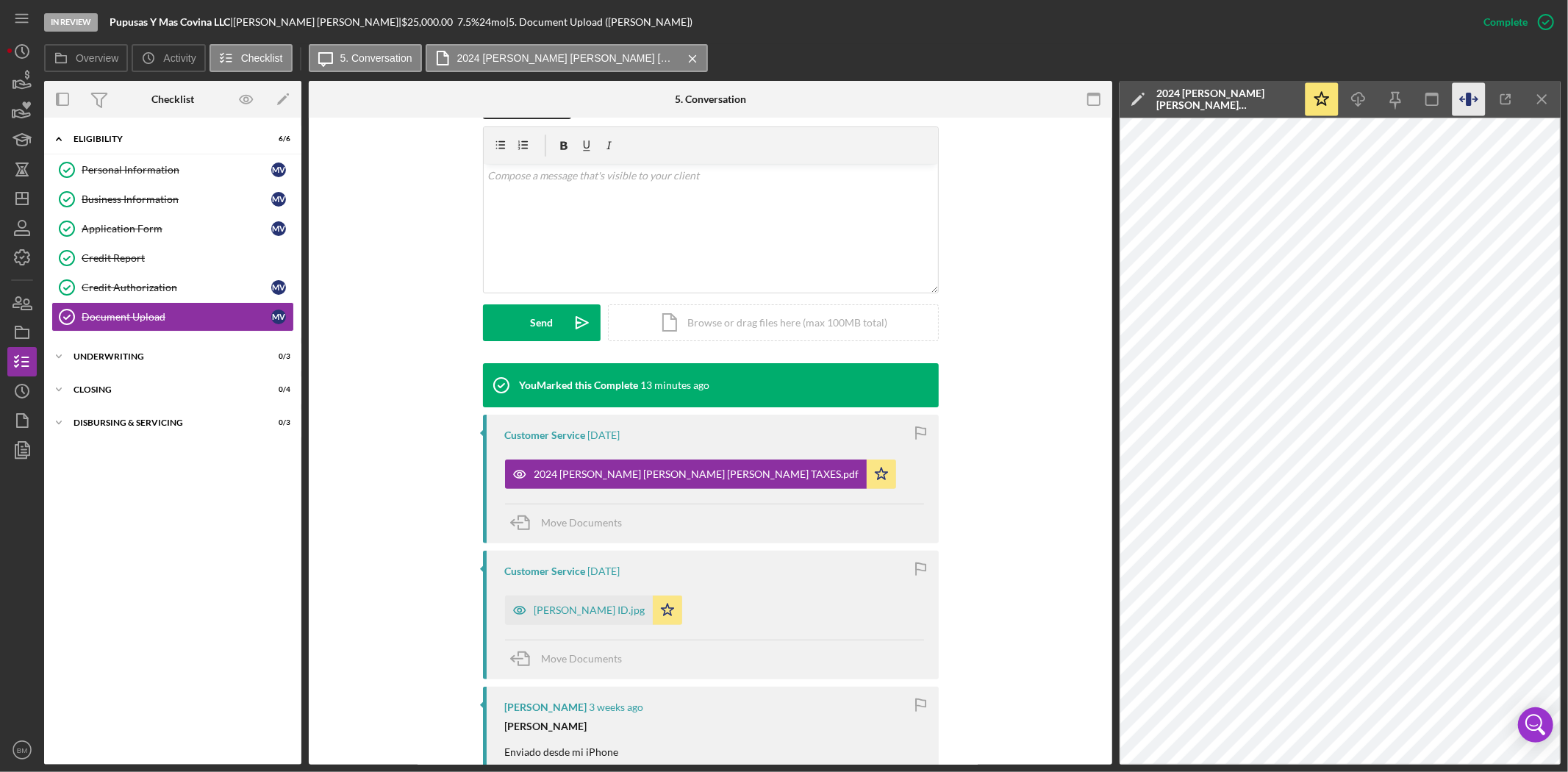
click at [1469, 100] on icon "button" at bounding box center [1468, 99] width 5 height 13
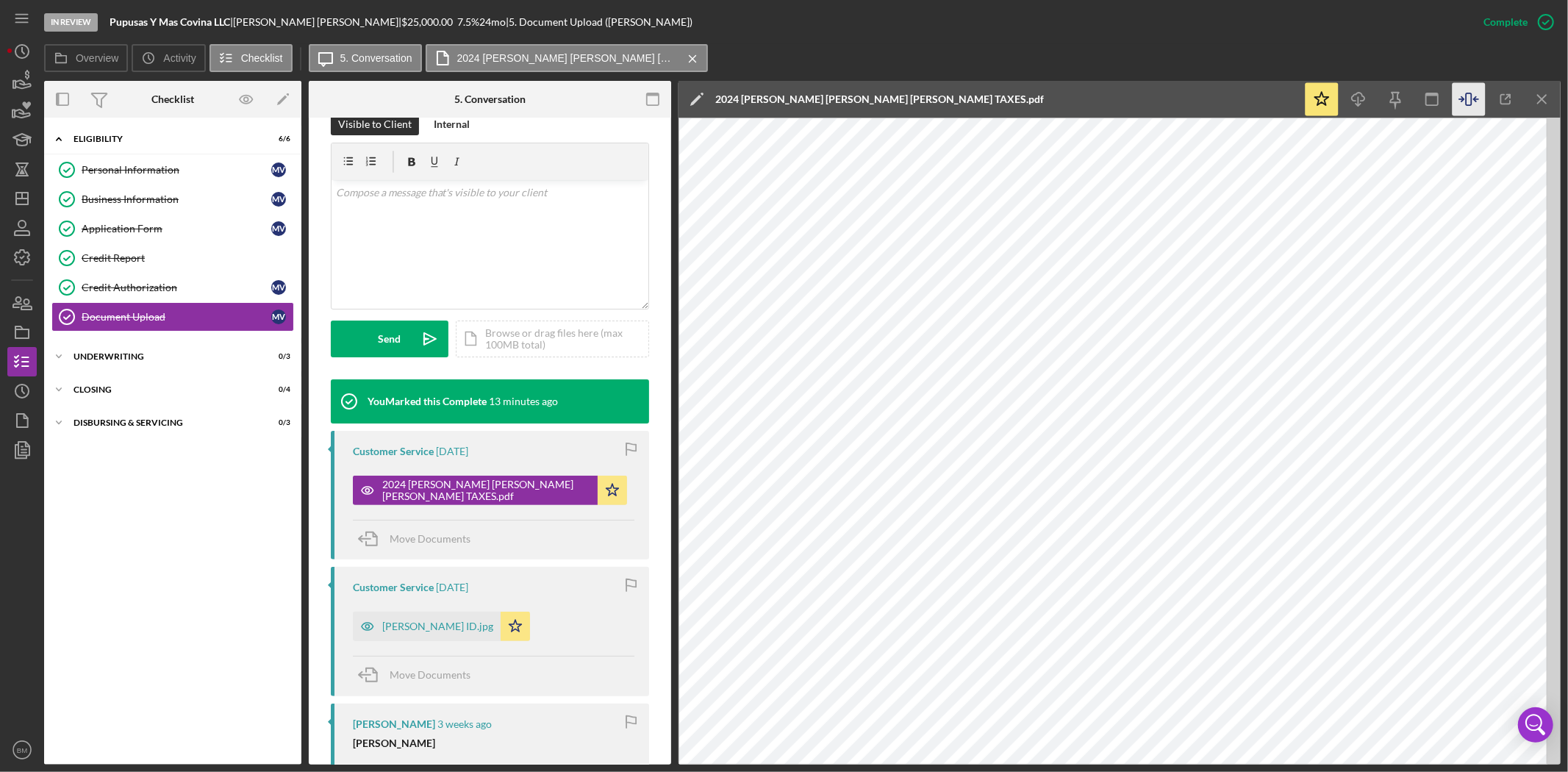
scroll to position [261, 0]
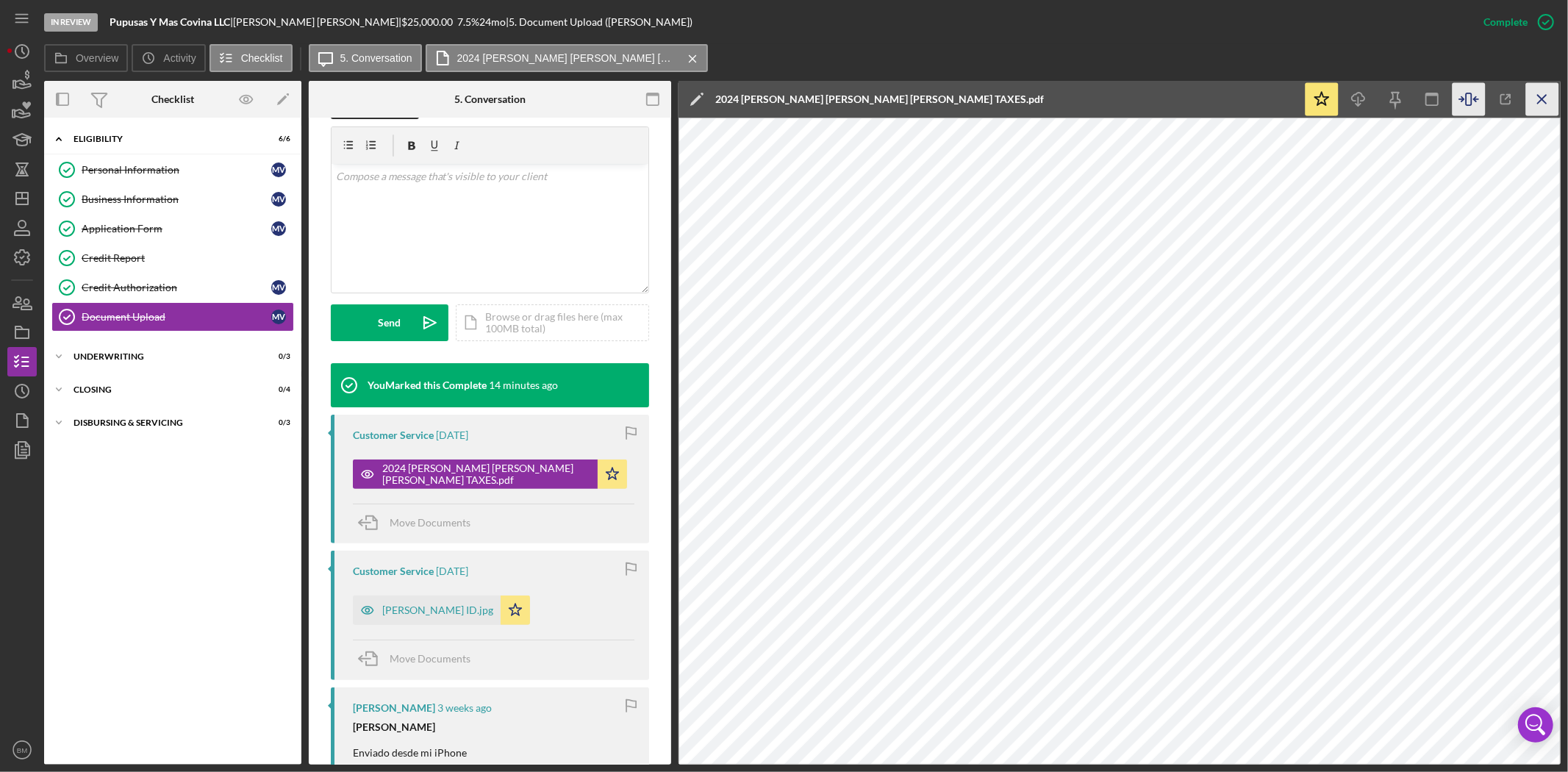
click at [1549, 104] on icon "Icon/Menu Close" at bounding box center [1542, 99] width 33 height 33
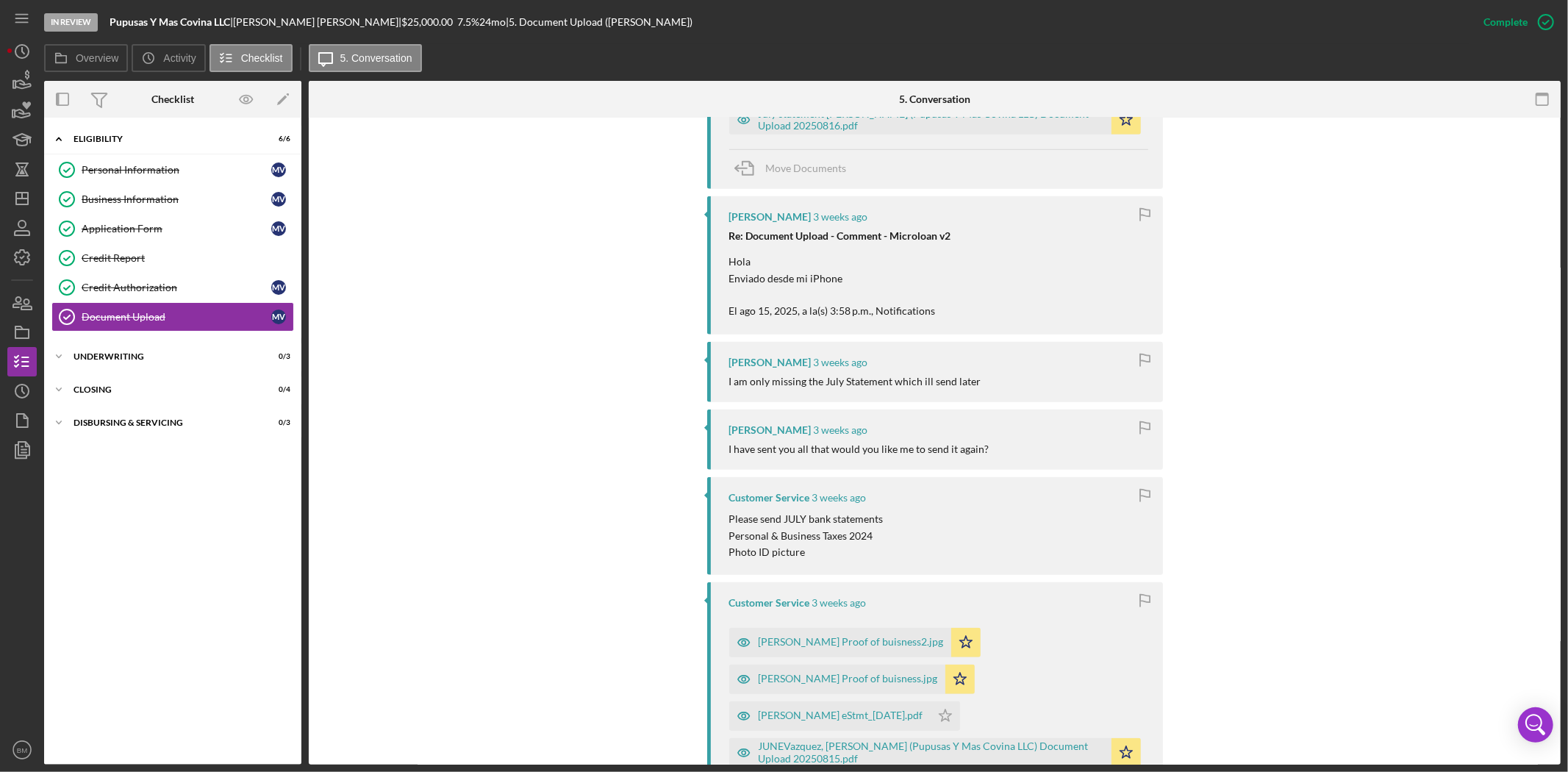
scroll to position [1143, 0]
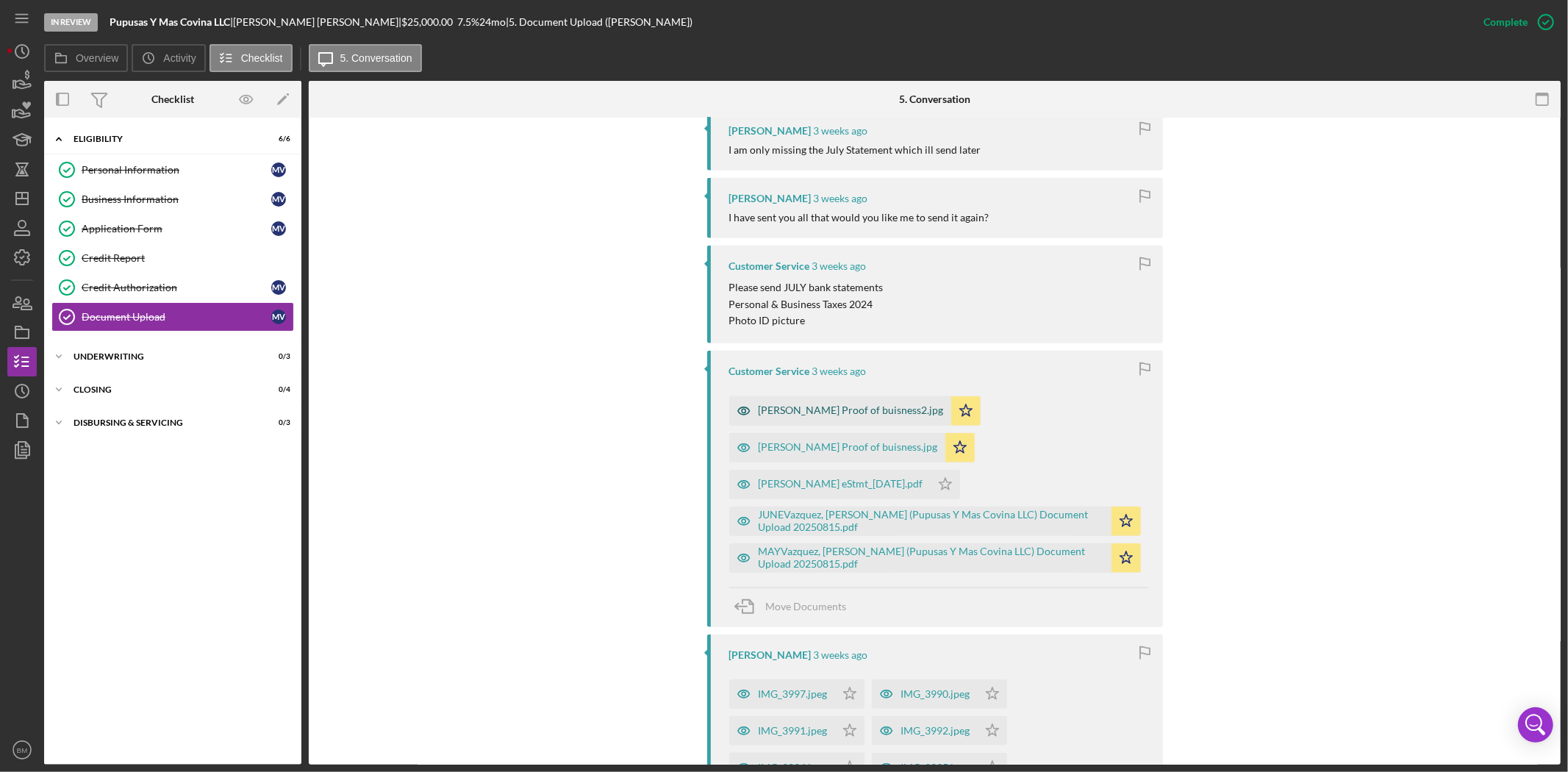
click at [839, 409] on div "Monica Proof of buisness2.jpg" at bounding box center [851, 410] width 185 height 12
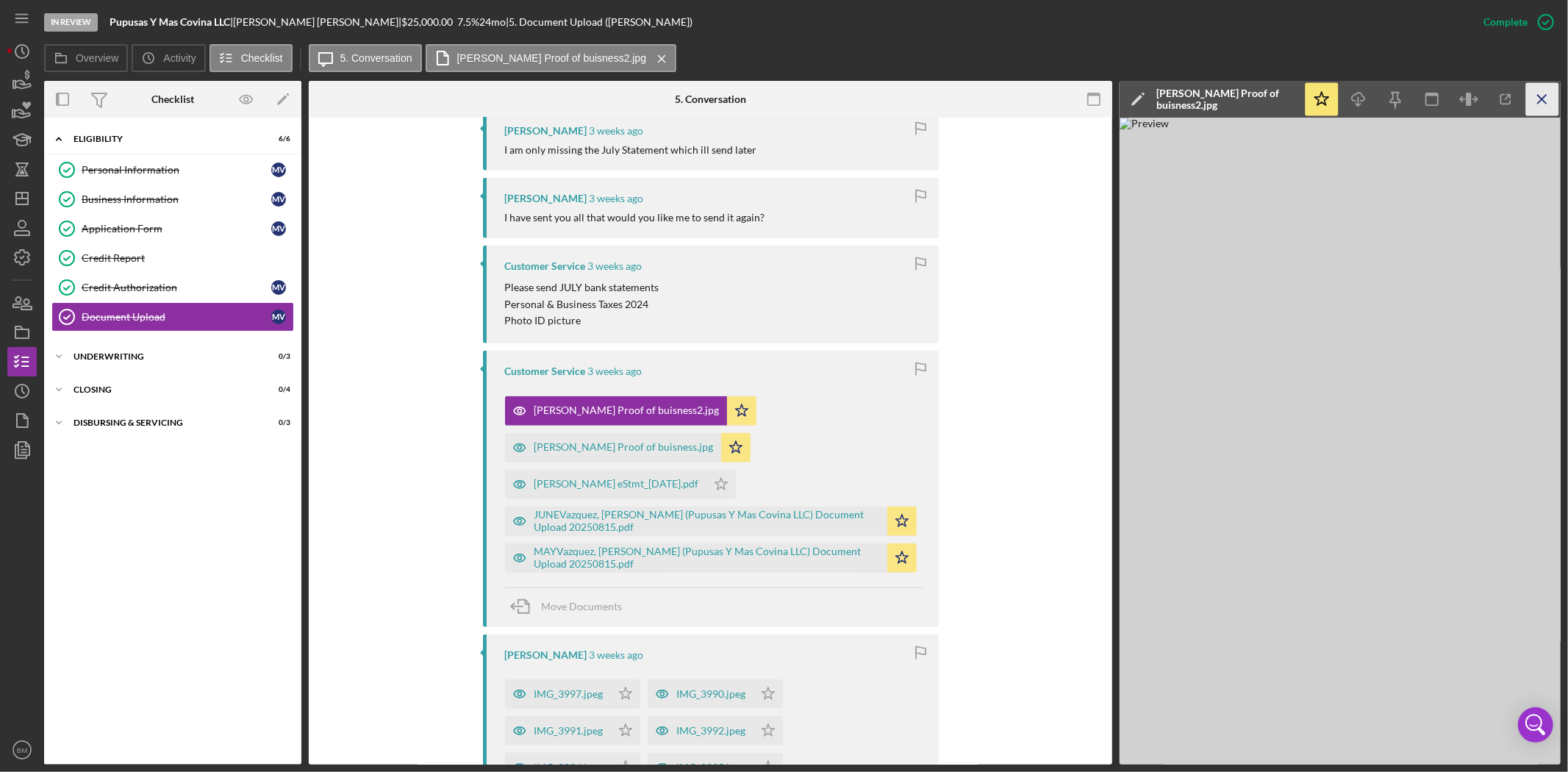
click at [1556, 99] on icon "Icon/Menu Close" at bounding box center [1542, 99] width 33 height 33
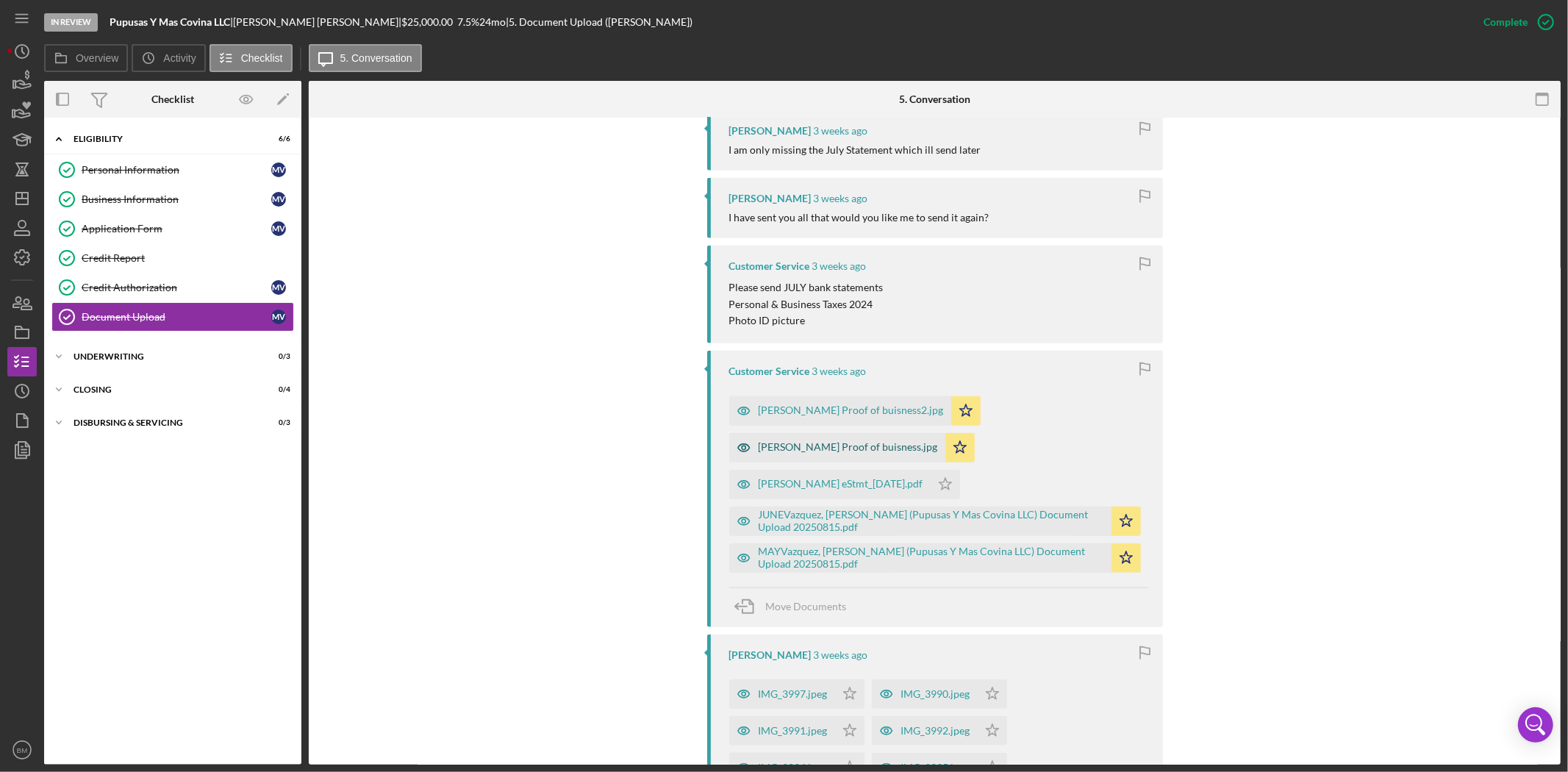
click at [938, 441] on div "Monica Proof of buisness.jpg" at bounding box center [848, 446] width 180 height 12
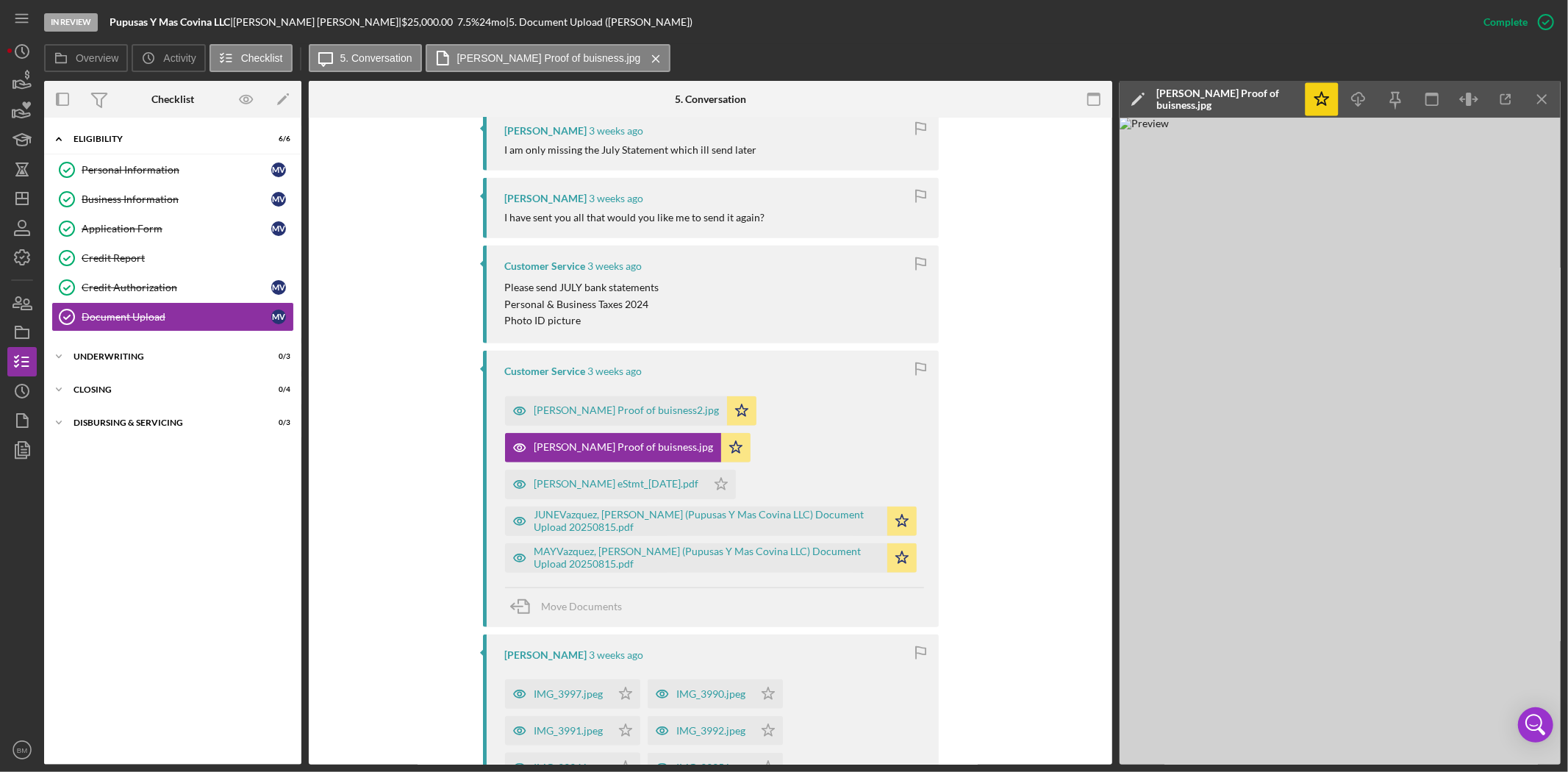
click at [1311, 96] on icon "Icon/Star" at bounding box center [1321, 99] width 33 height 33
click at [1537, 104] on icon "Icon/Menu Close" at bounding box center [1542, 99] width 33 height 33
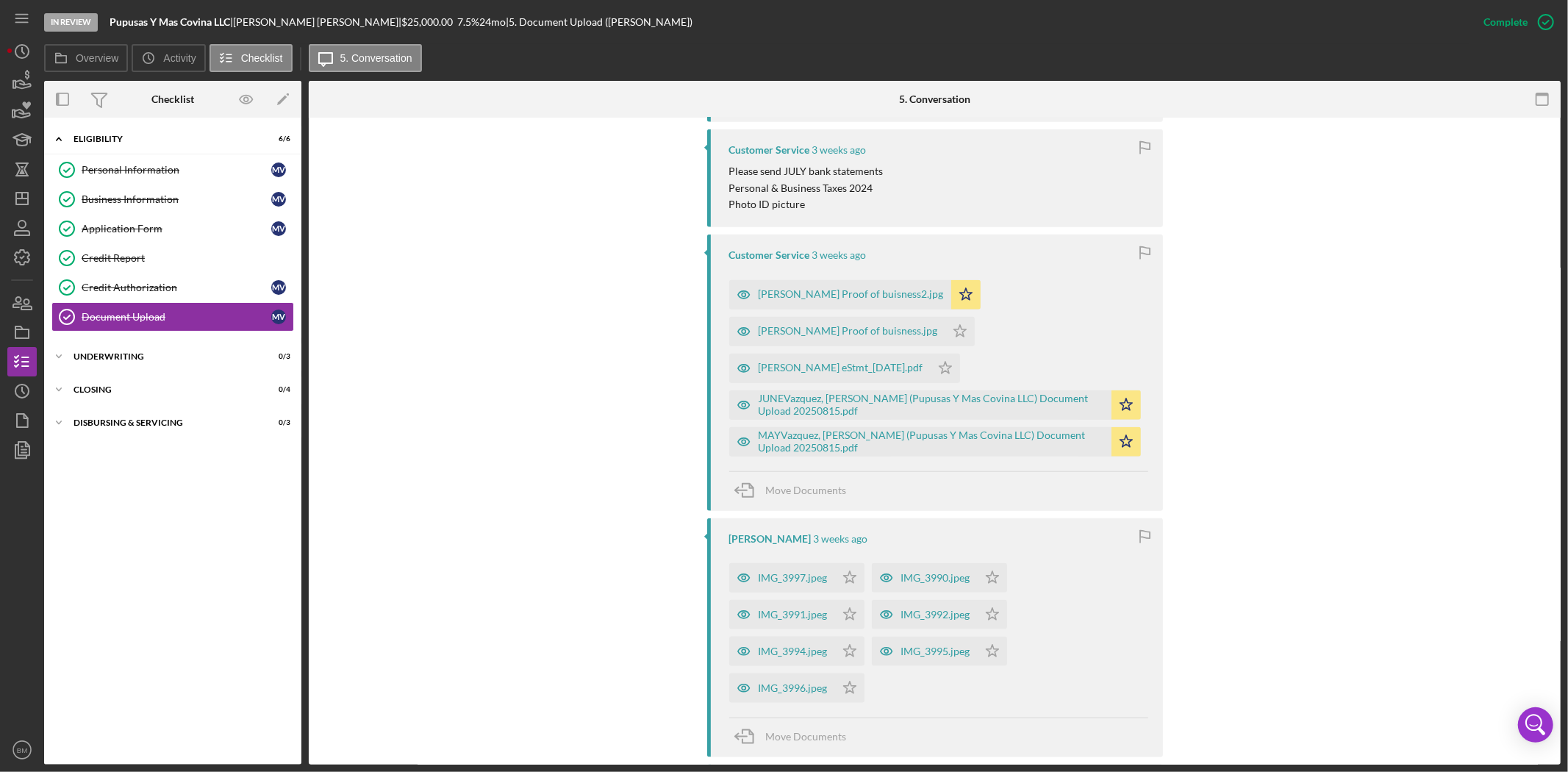
scroll to position [1177, 0]
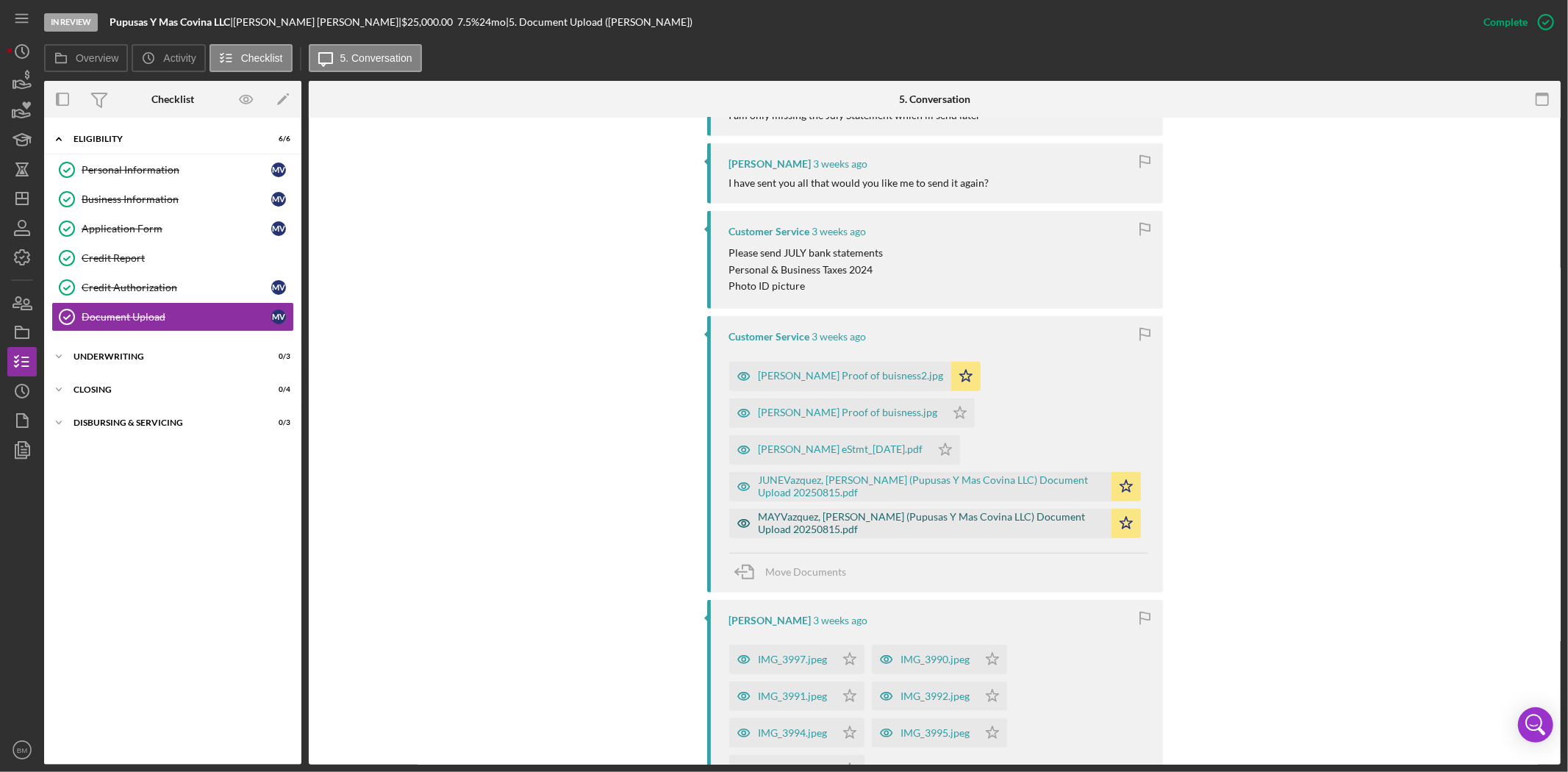
click at [892, 511] on div "MAYVazquez, Monica (Pupusas Y Mas Covina LLC) Document Upload 20250815.pdf" at bounding box center [932, 522] width 345 height 24
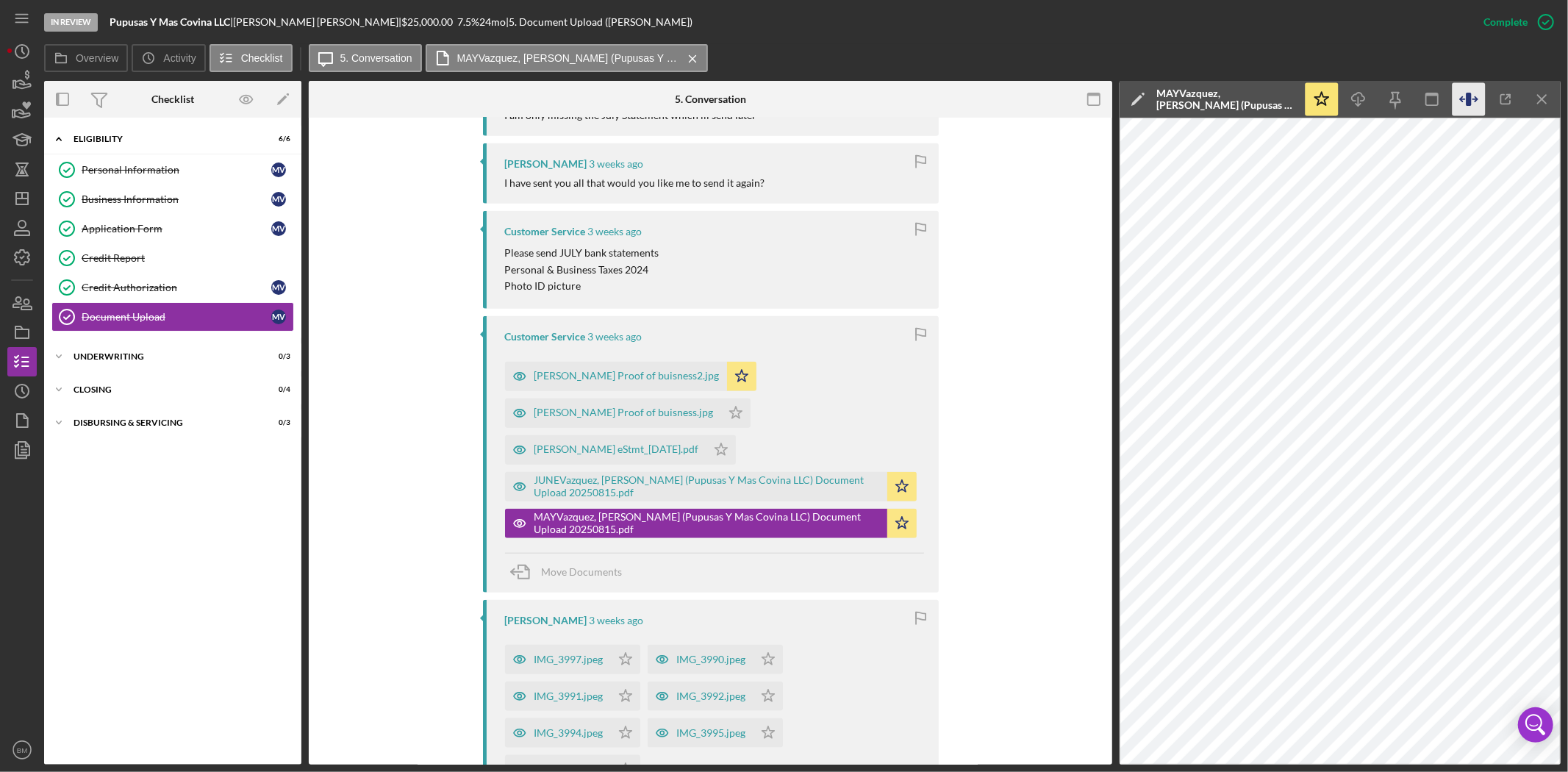
click at [1460, 99] on icon "button" at bounding box center [1462, 99] width 5 height 5
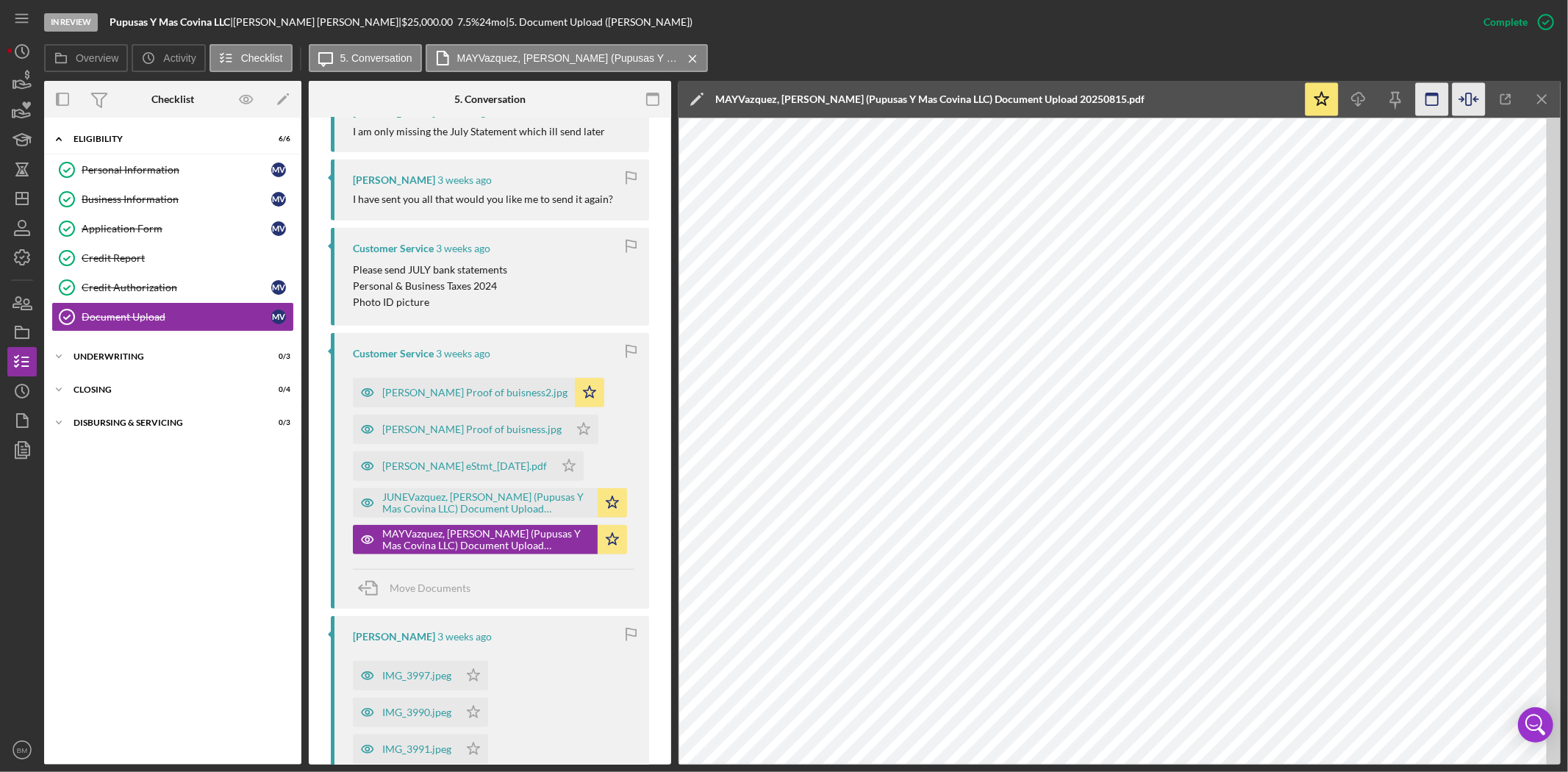
scroll to position [1193, 0]
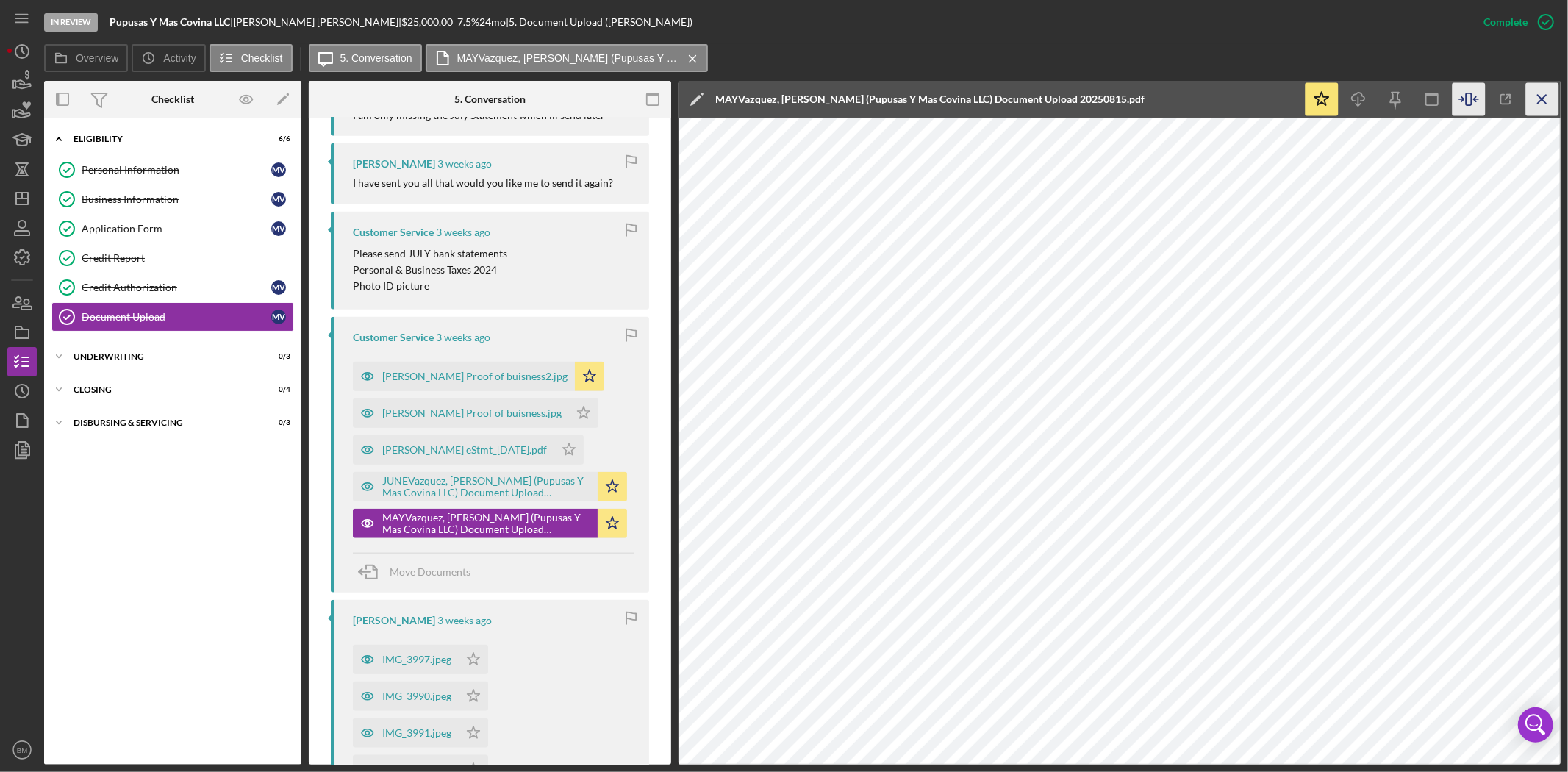
click at [1546, 97] on icon "Icon/Menu Close" at bounding box center [1542, 99] width 33 height 33
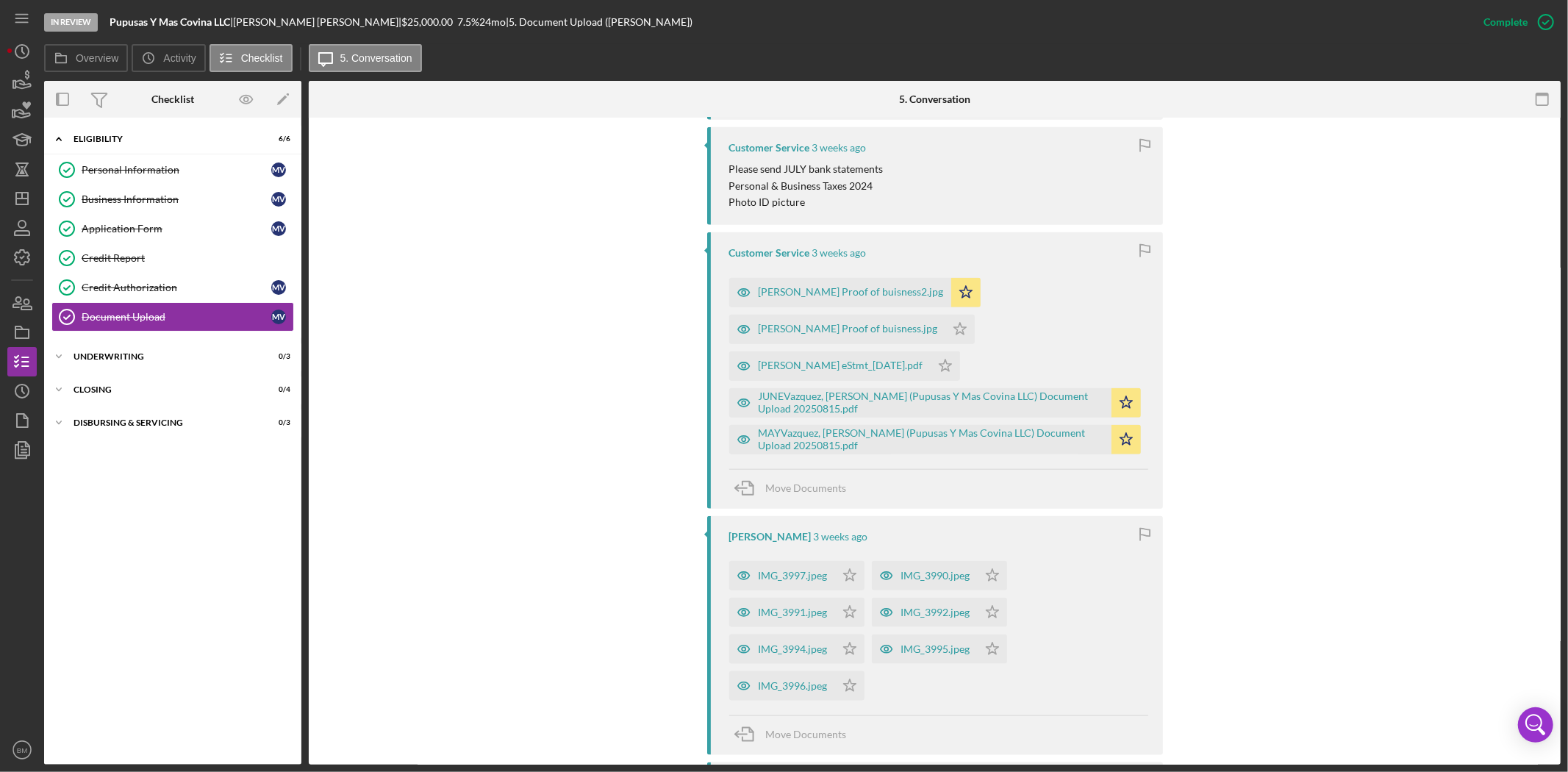
scroll to position [1259, 0]
click at [865, 392] on div "JUNEVazquez, Monica (Pupusas Y Mas Covina LLC) Document Upload 20250815.pdf" at bounding box center [932, 404] width 345 height 24
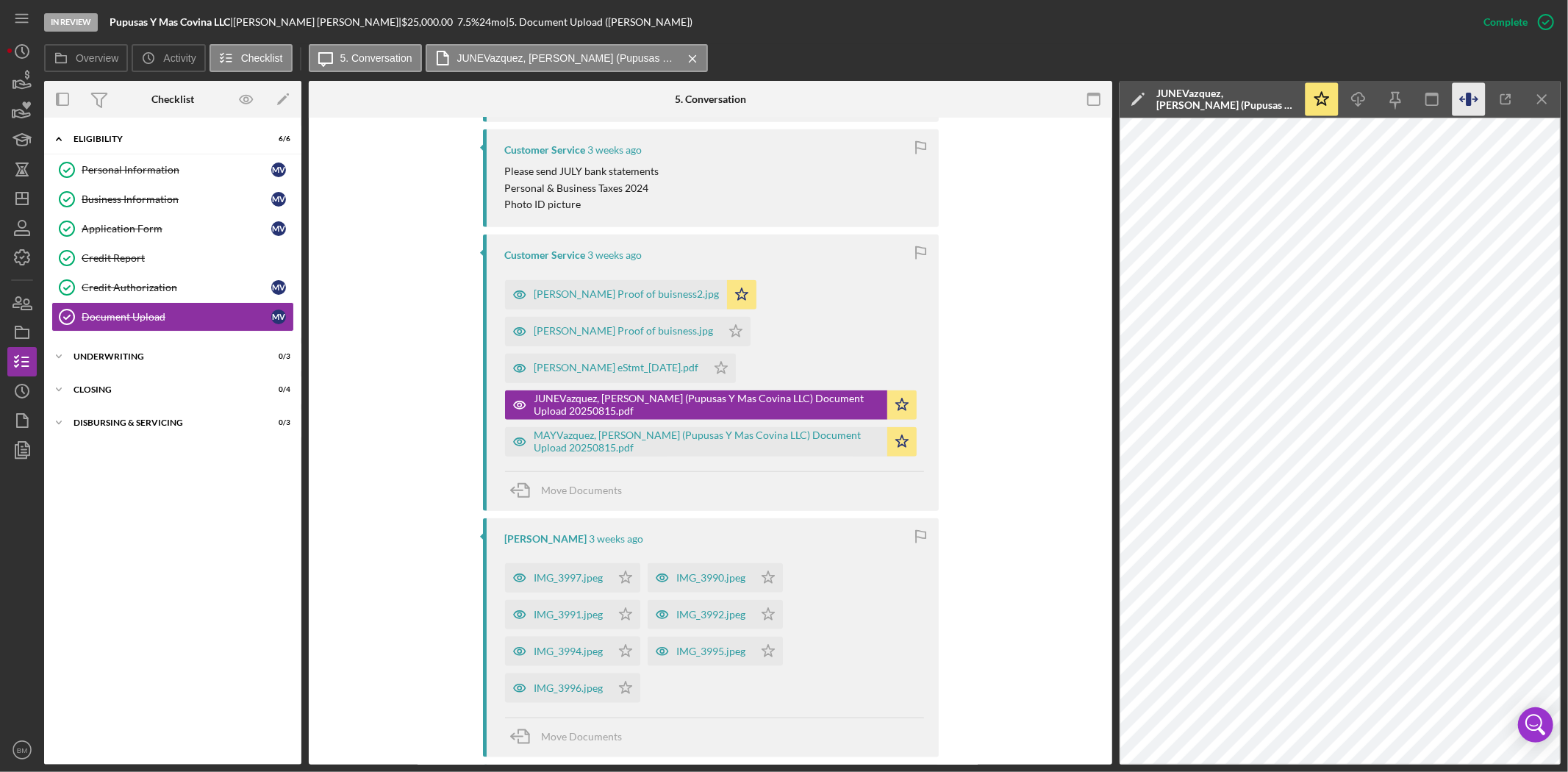
click at [1459, 98] on icon "button" at bounding box center [1469, 99] width 33 height 33
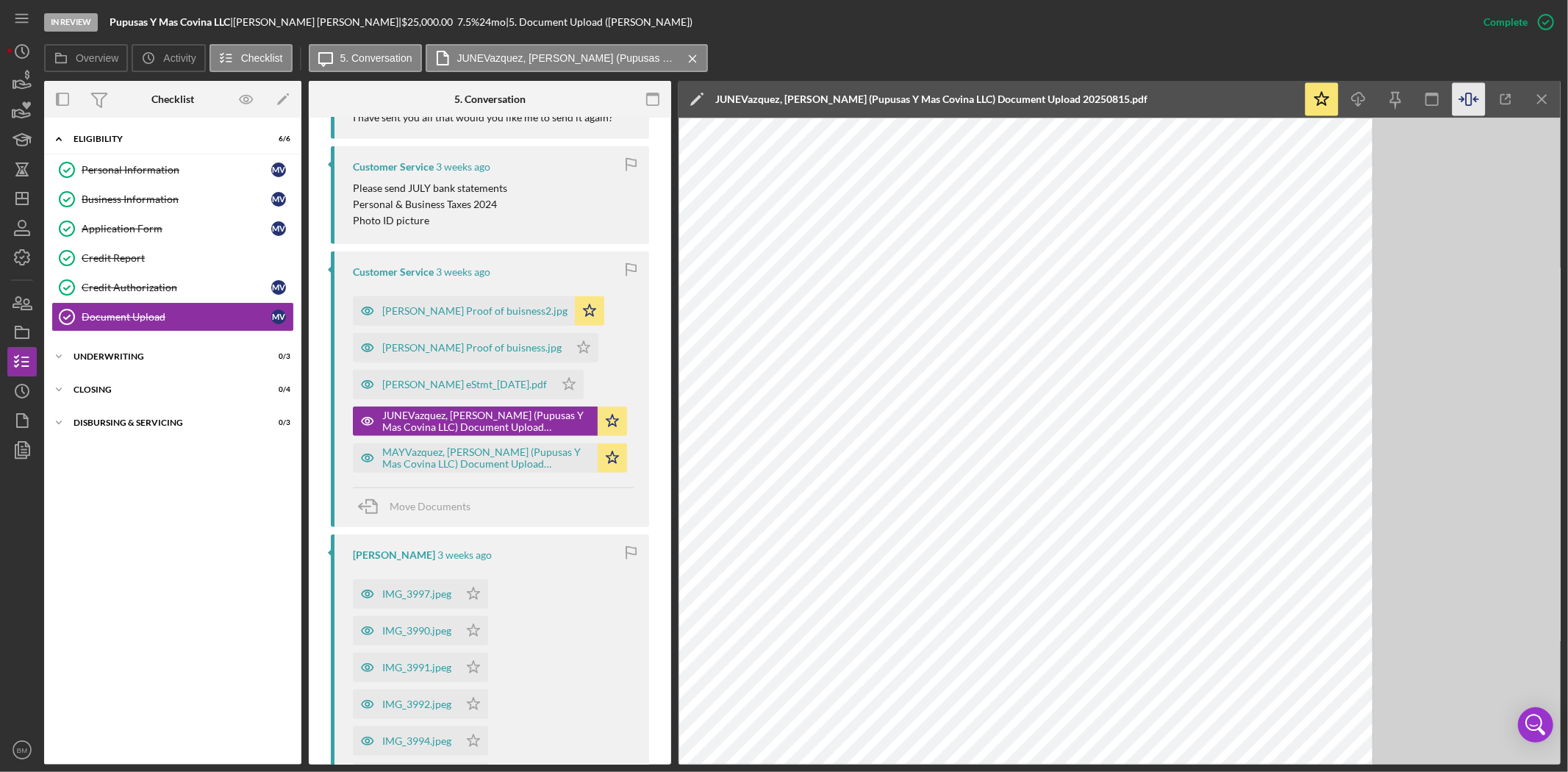
scroll to position [1275, 0]
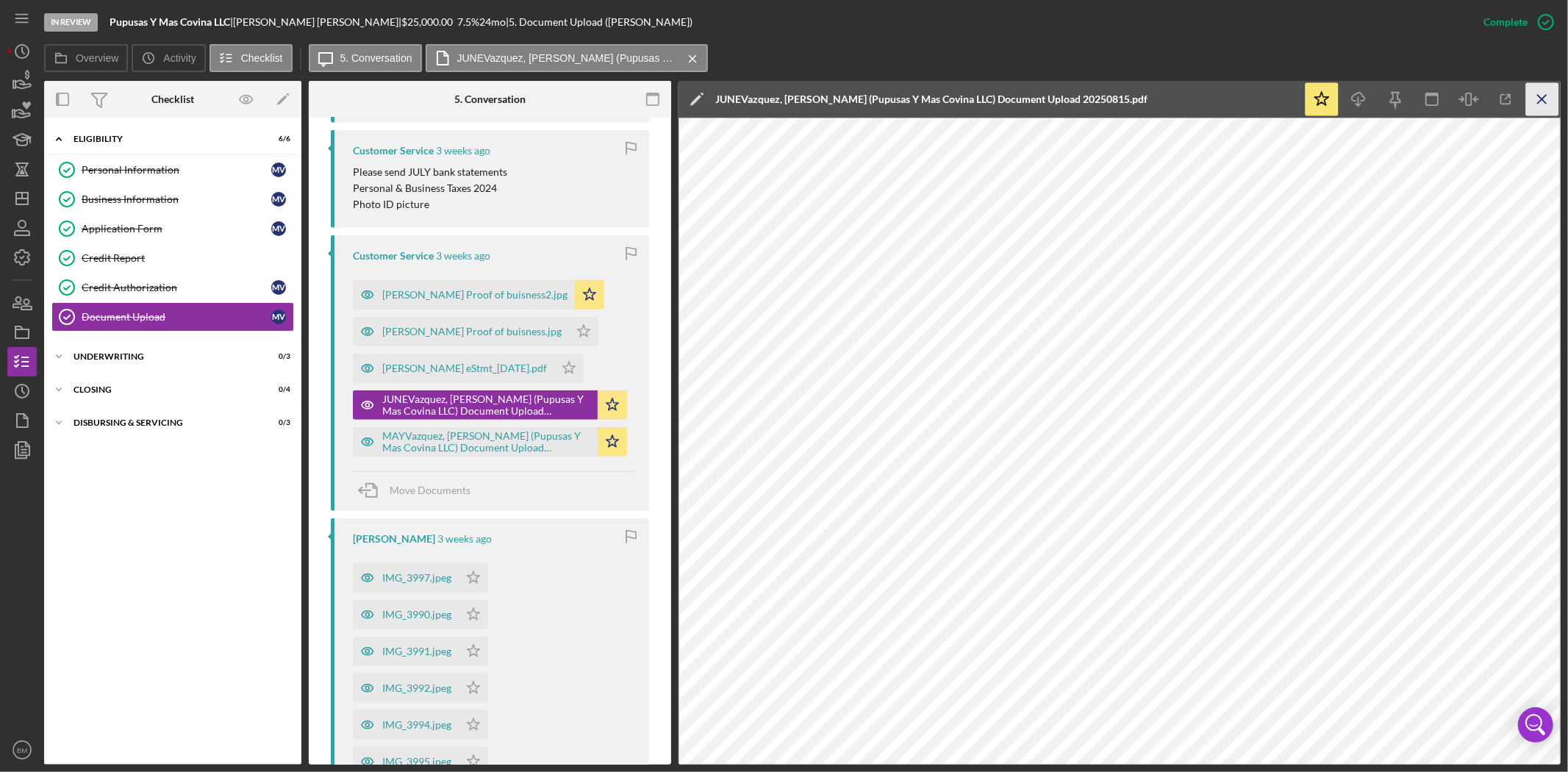
click at [1539, 89] on icon "Icon/Menu Close" at bounding box center [1542, 99] width 33 height 33
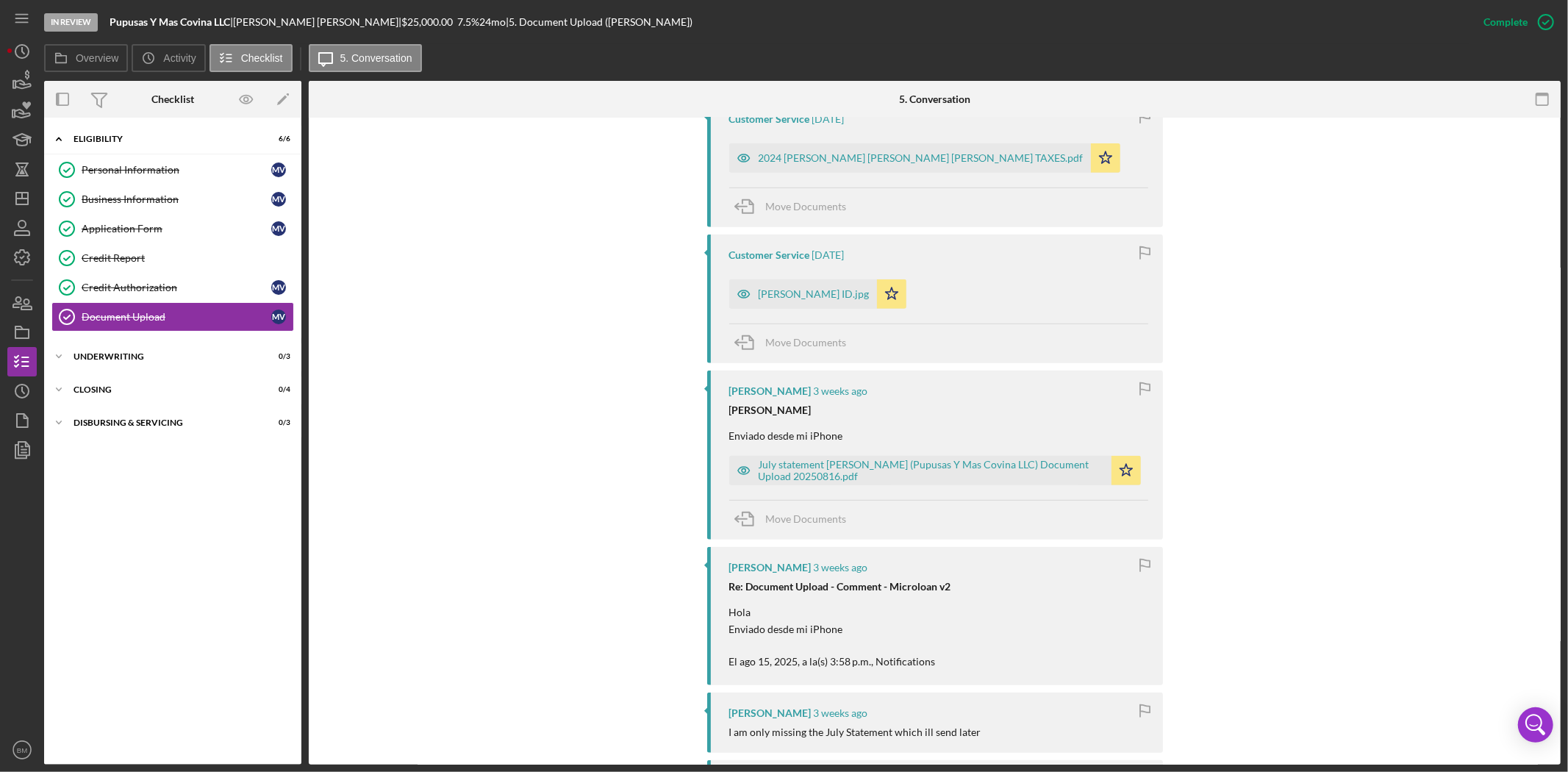
scroll to position [524, 0]
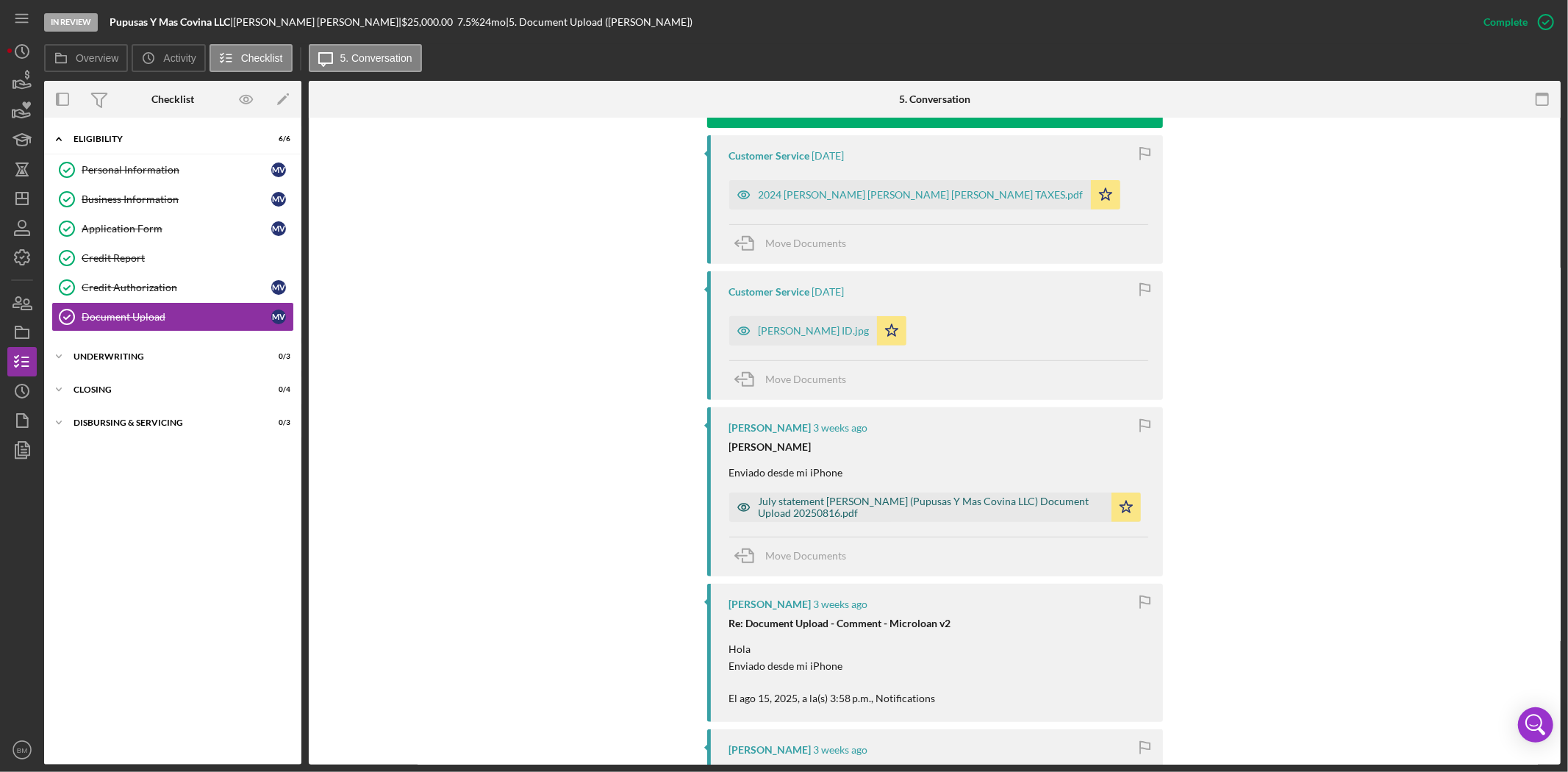
click at [935, 511] on div "July statement Vazquez, Monica (Pupusas Y Mas Covina LLC) Document Upload 20250…" at bounding box center [932, 507] width 345 height 24
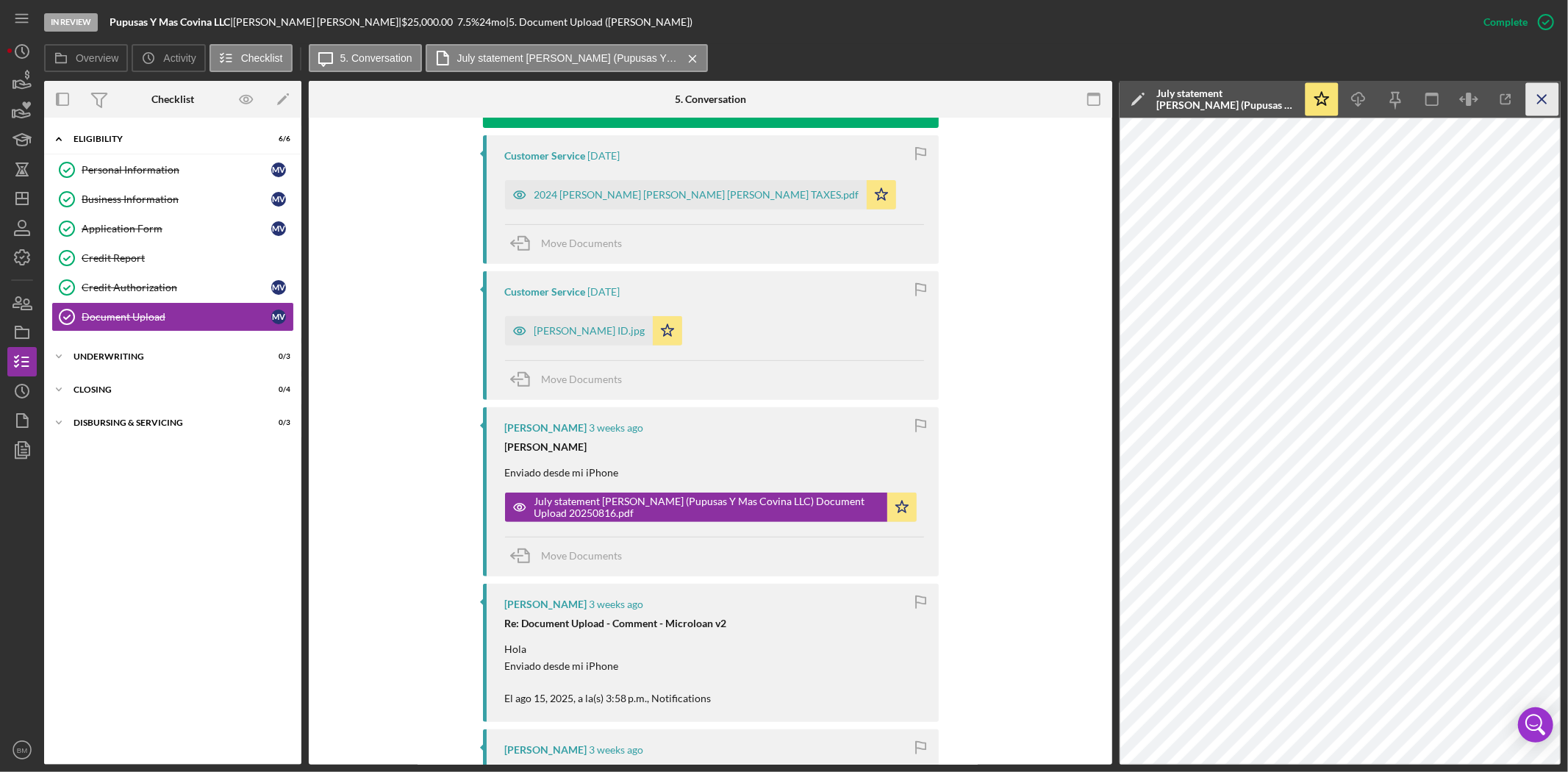
click at [1542, 106] on icon "Icon/Menu Close" at bounding box center [1542, 99] width 33 height 33
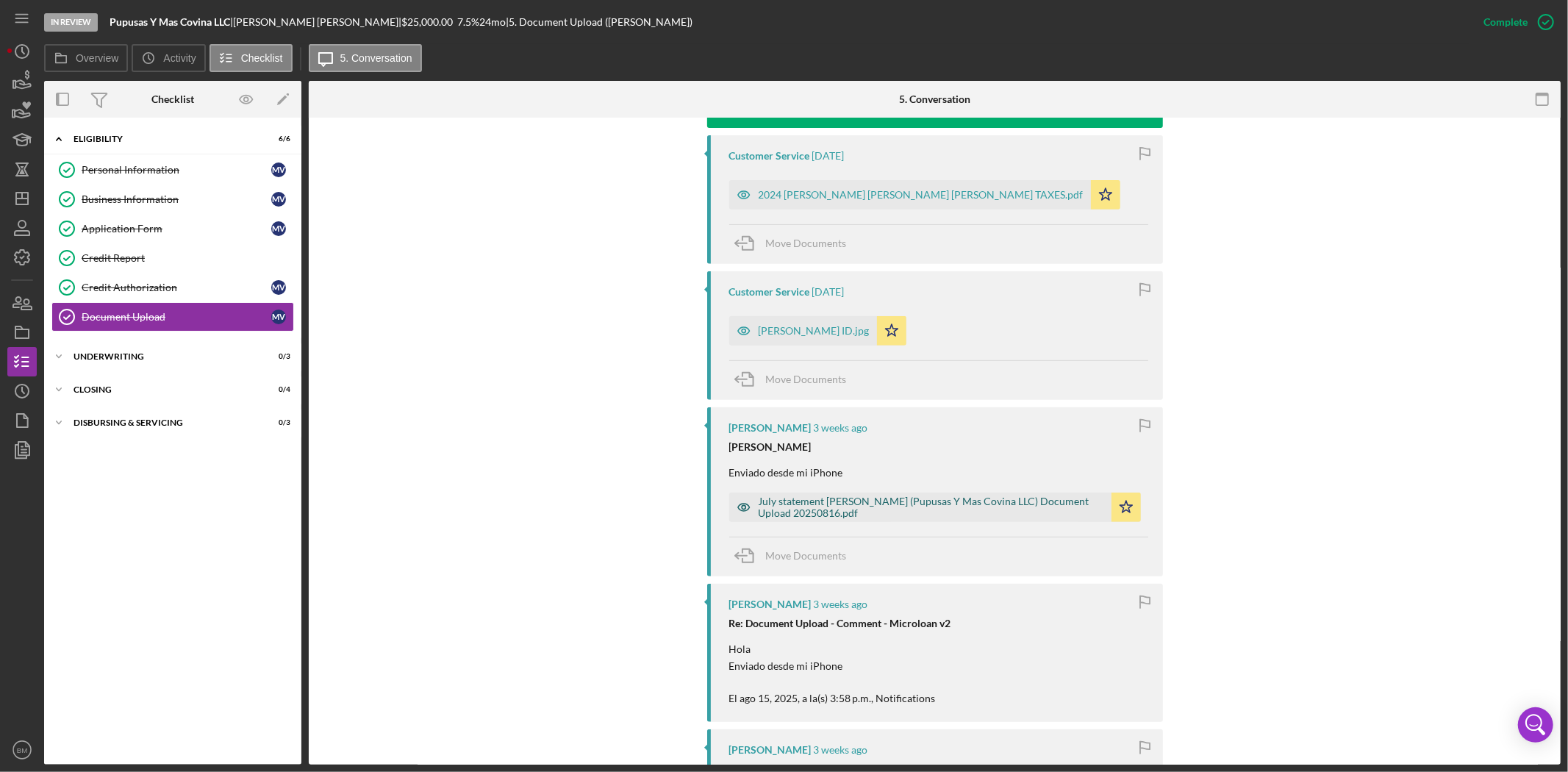
click at [832, 519] on div "July statement Vazquez, Monica (Pupusas Y Mas Covina LLC) Document Upload 20250…" at bounding box center [932, 507] width 345 height 24
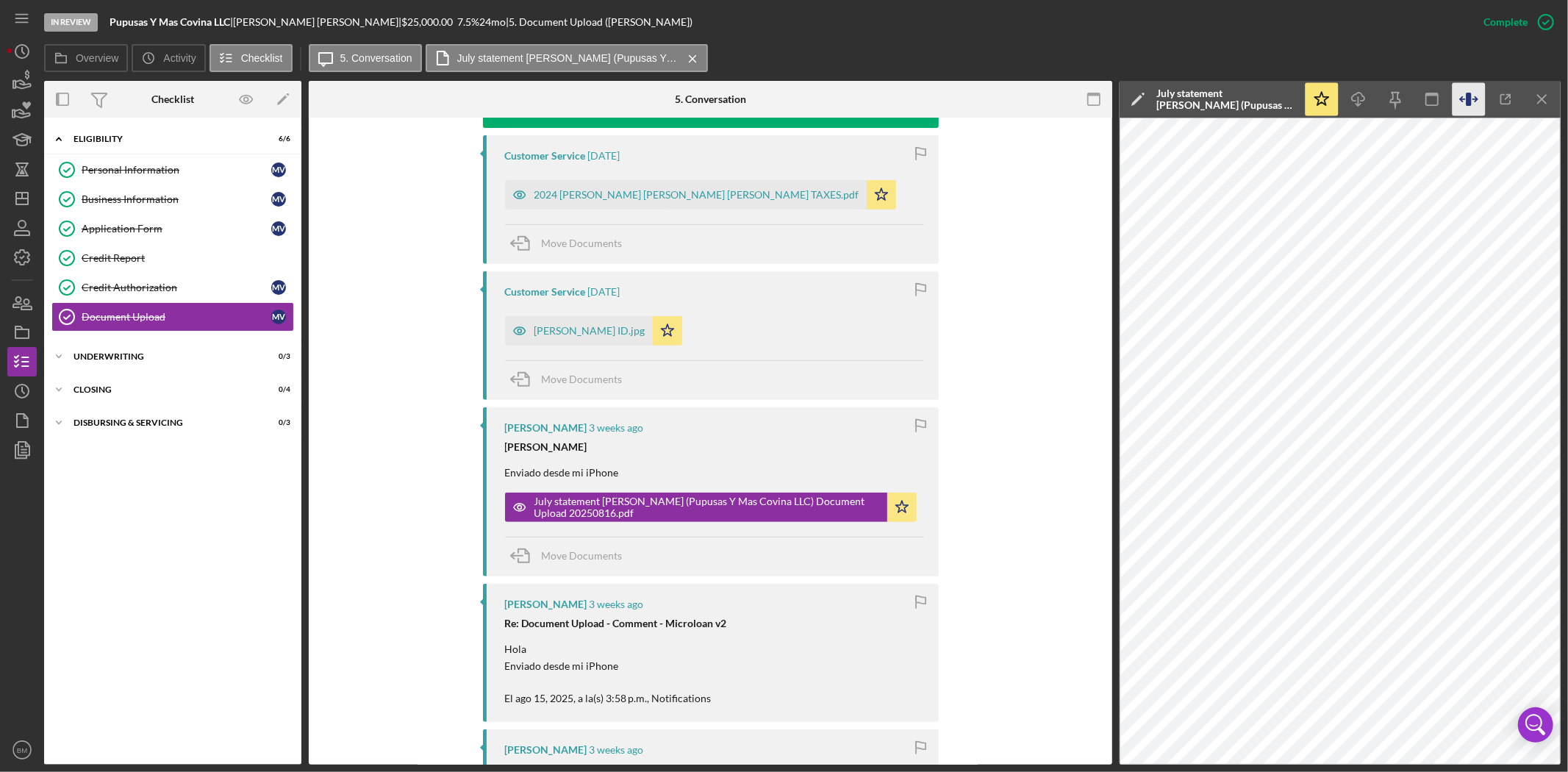
click at [1477, 102] on icon "button" at bounding box center [1469, 99] width 33 height 33
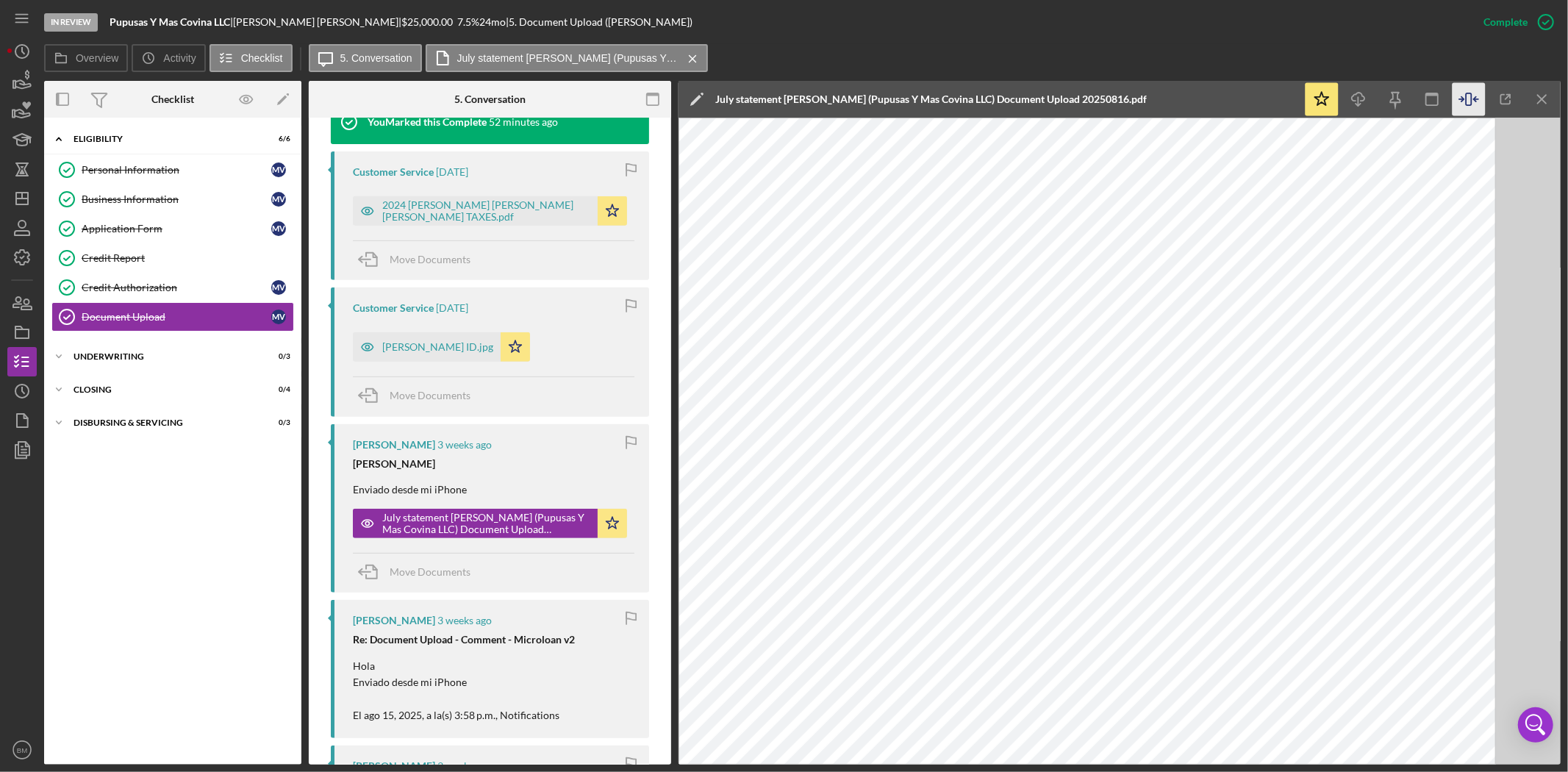
scroll to position [540, 0]
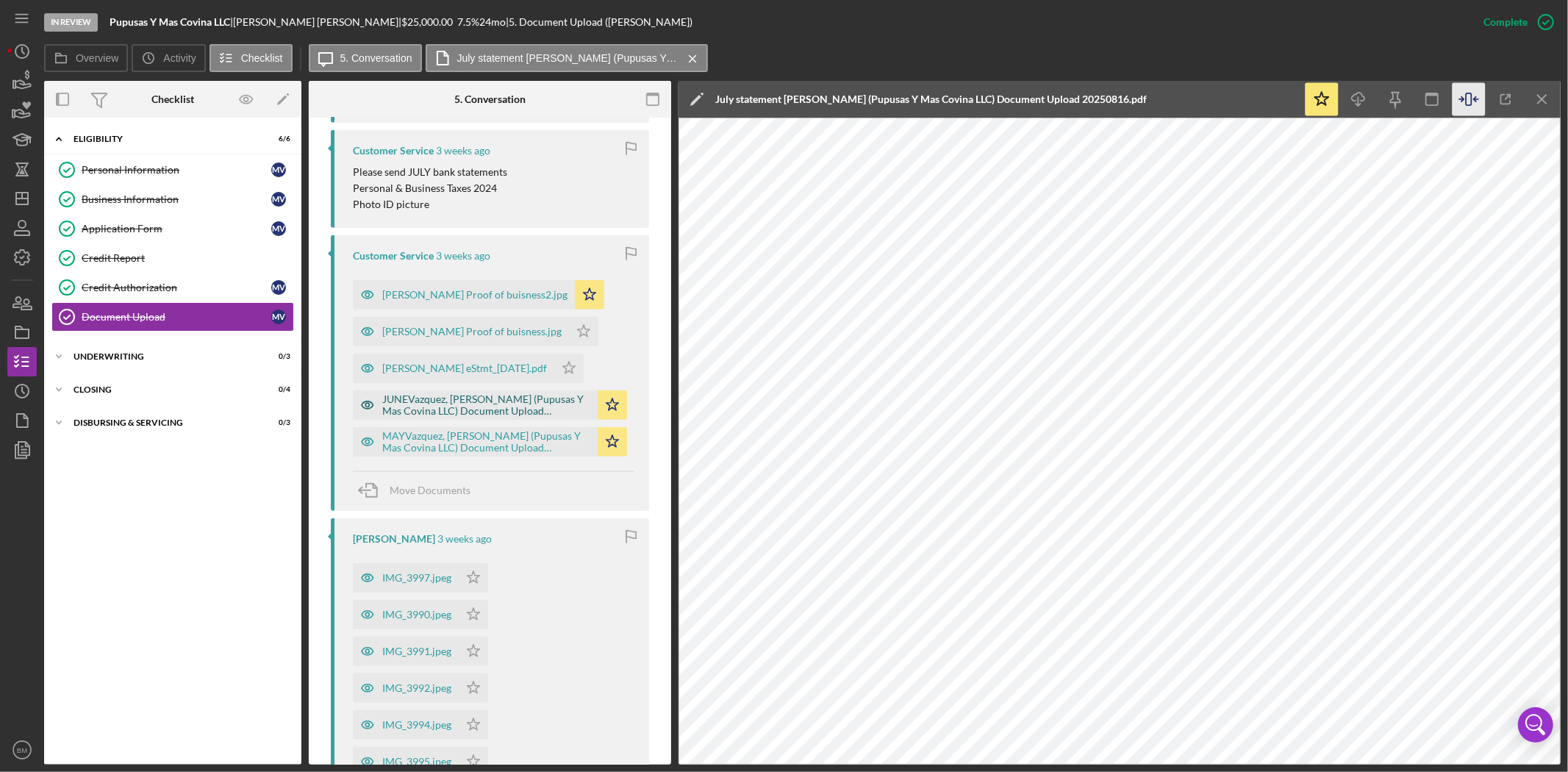
click at [515, 401] on div "JUNEVazquez, Monica (Pupusas Y Mas Covina LLC) Document Upload 20250815.pdf" at bounding box center [486, 404] width 208 height 24
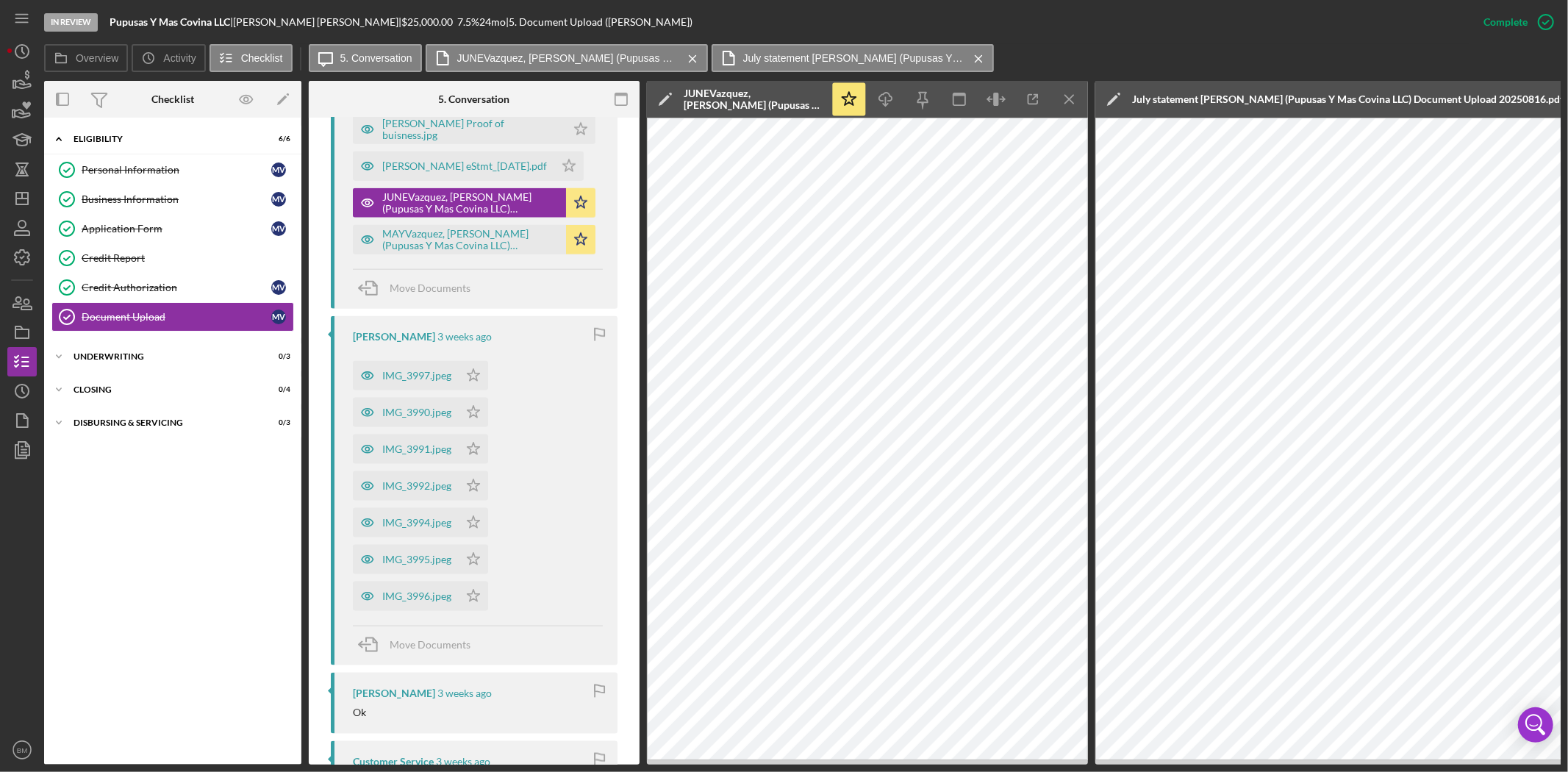
scroll to position [1497, 0]
click at [487, 247] on div "MAYVazquez, Monica (Pupusas Y Mas Covina LLC) Document Upload 20250815.pdf" at bounding box center [470, 243] width 176 height 24
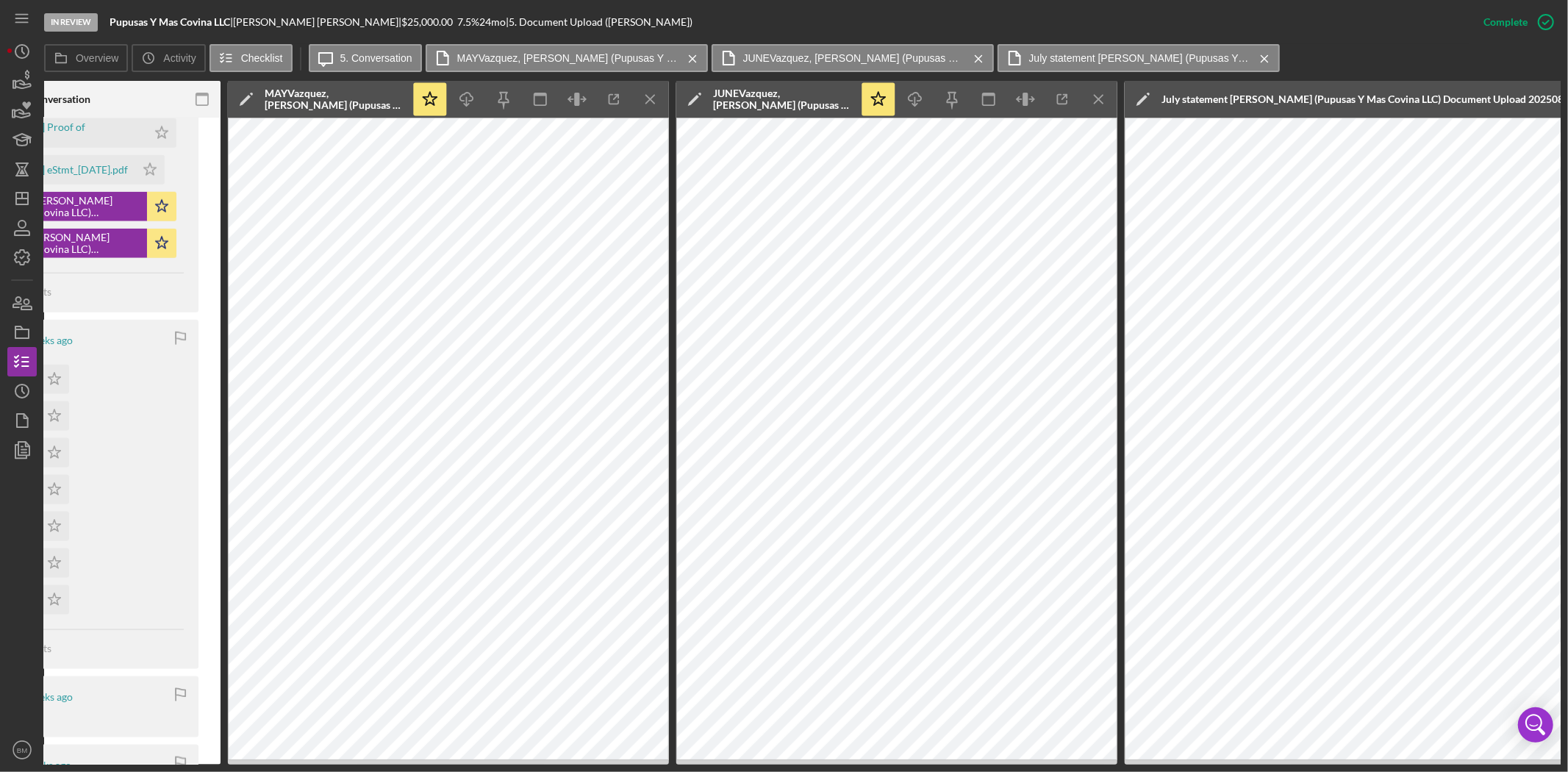
scroll to position [0, 456]
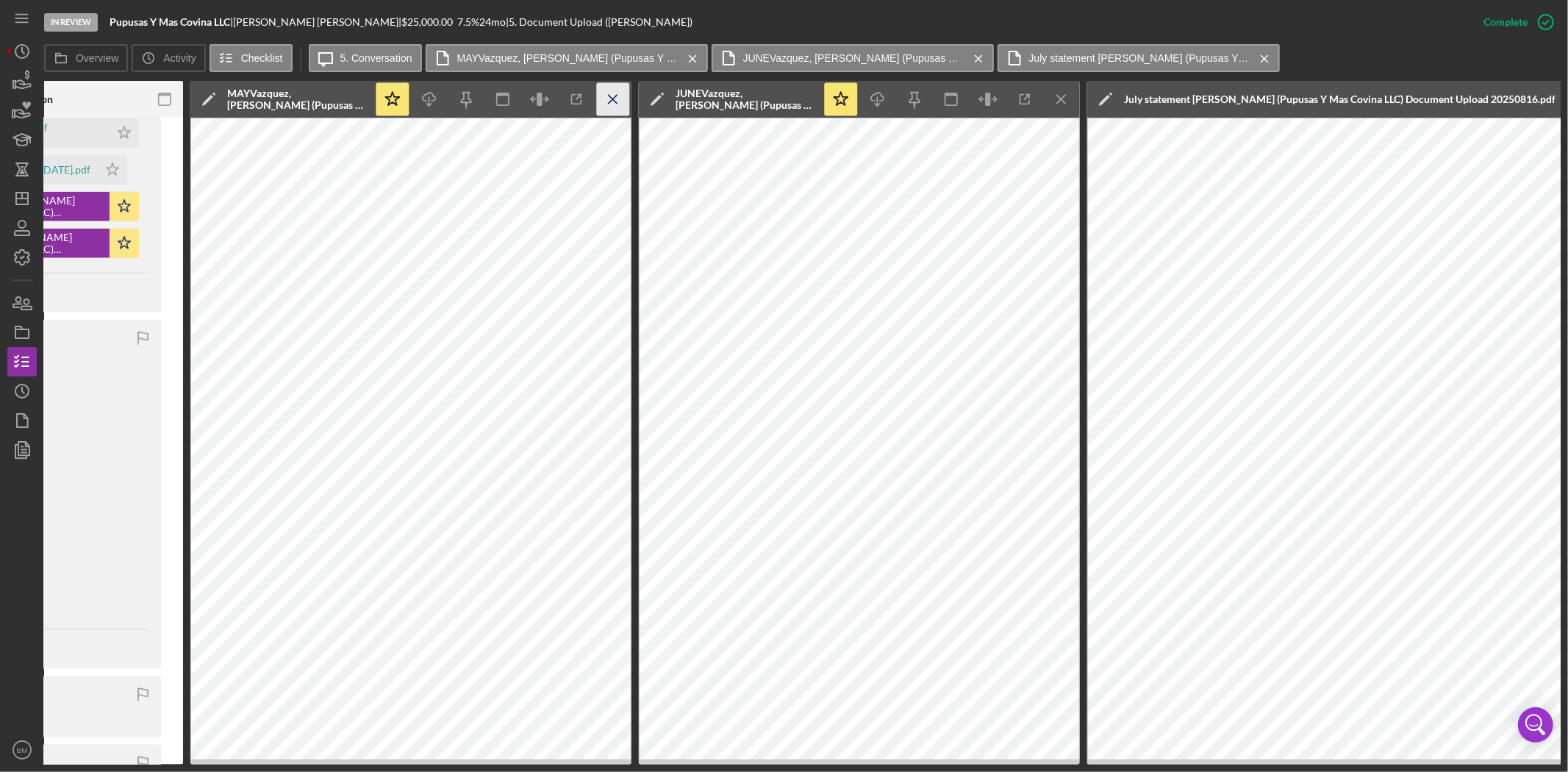
click at [615, 93] on icon "Icon/Menu Close" at bounding box center [613, 99] width 33 height 33
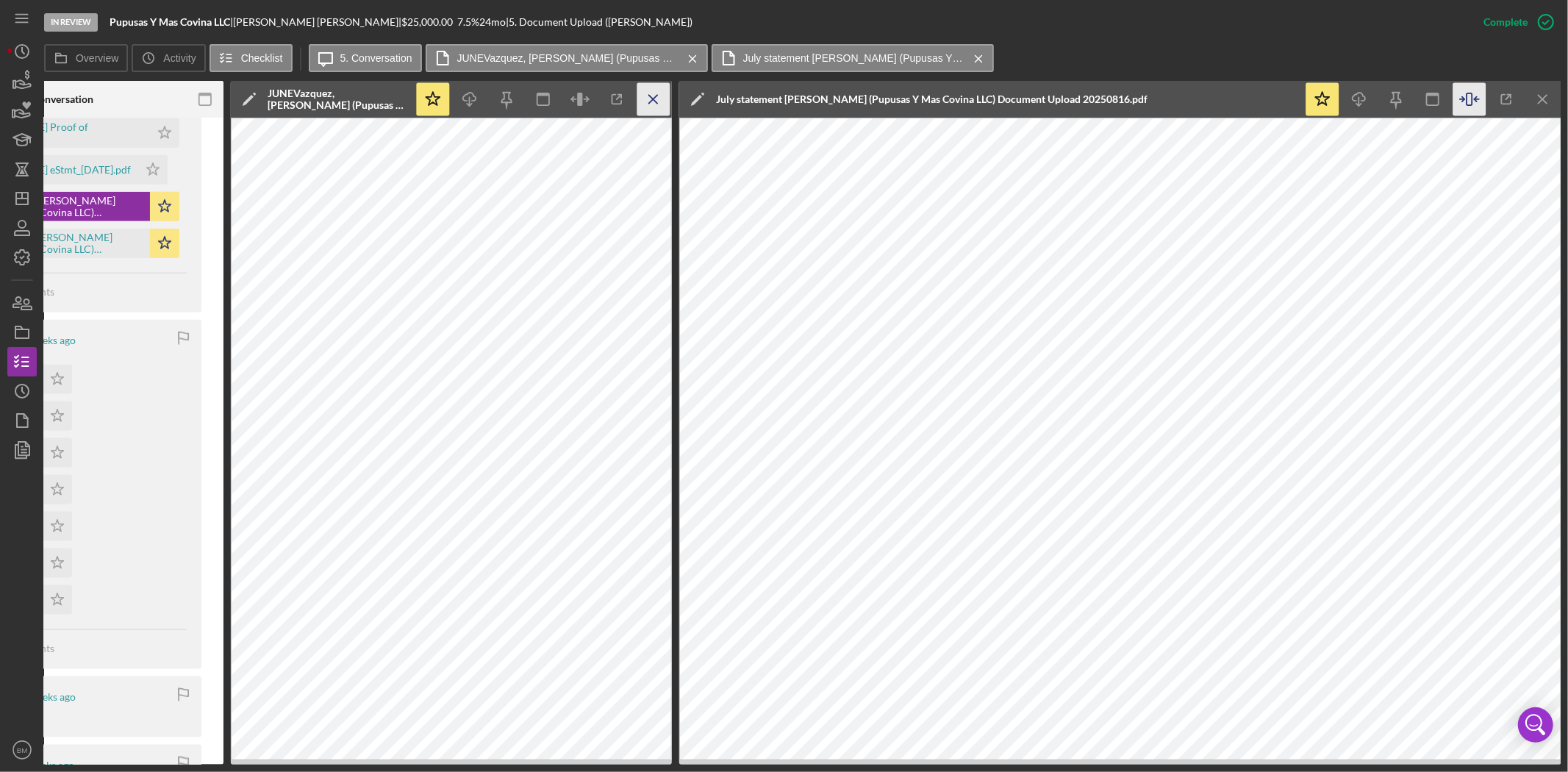
click at [646, 103] on icon "Icon/Menu Close" at bounding box center [653, 99] width 33 height 33
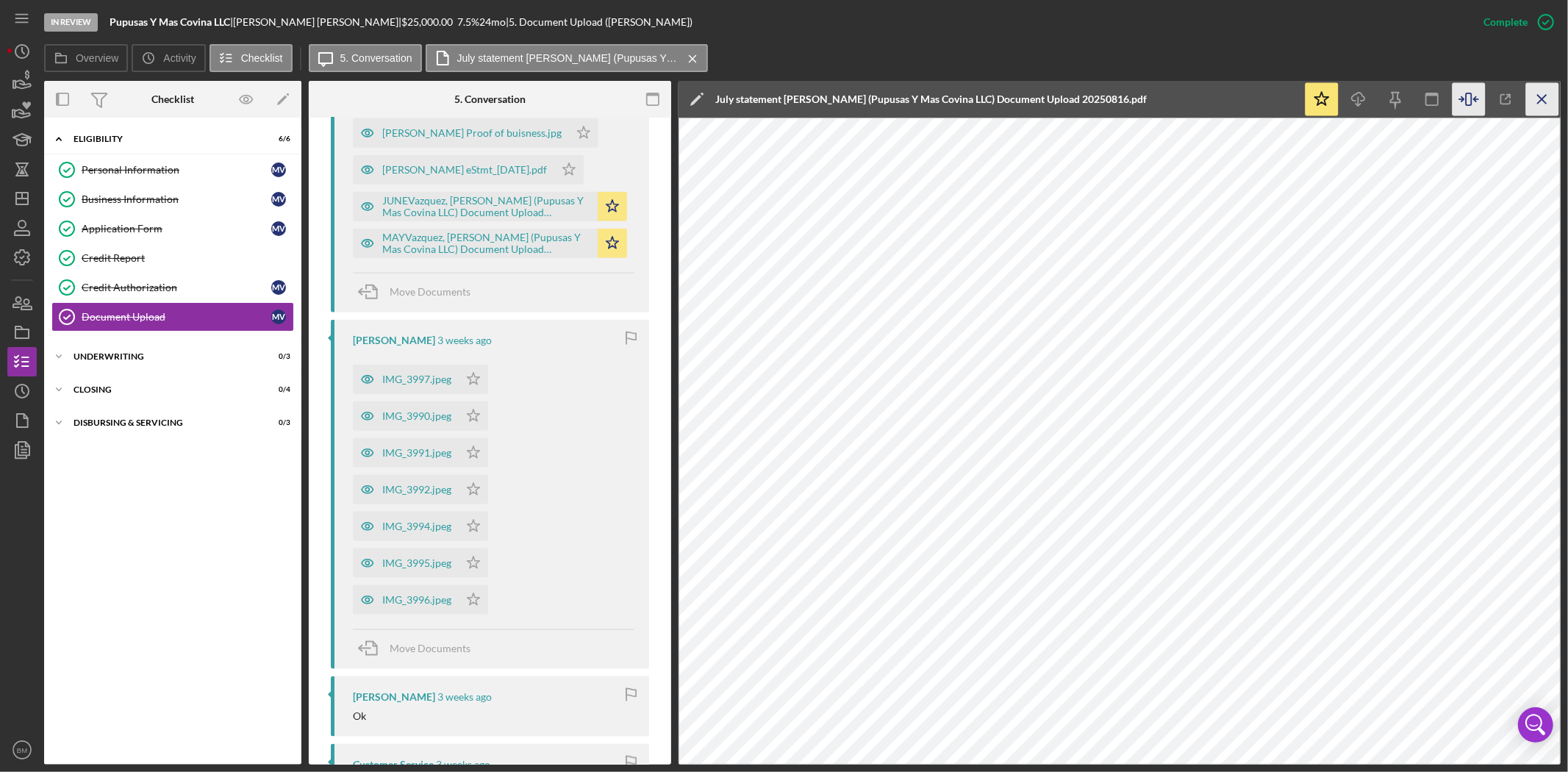
click at [1553, 96] on icon "Icon/Menu Close" at bounding box center [1542, 99] width 33 height 33
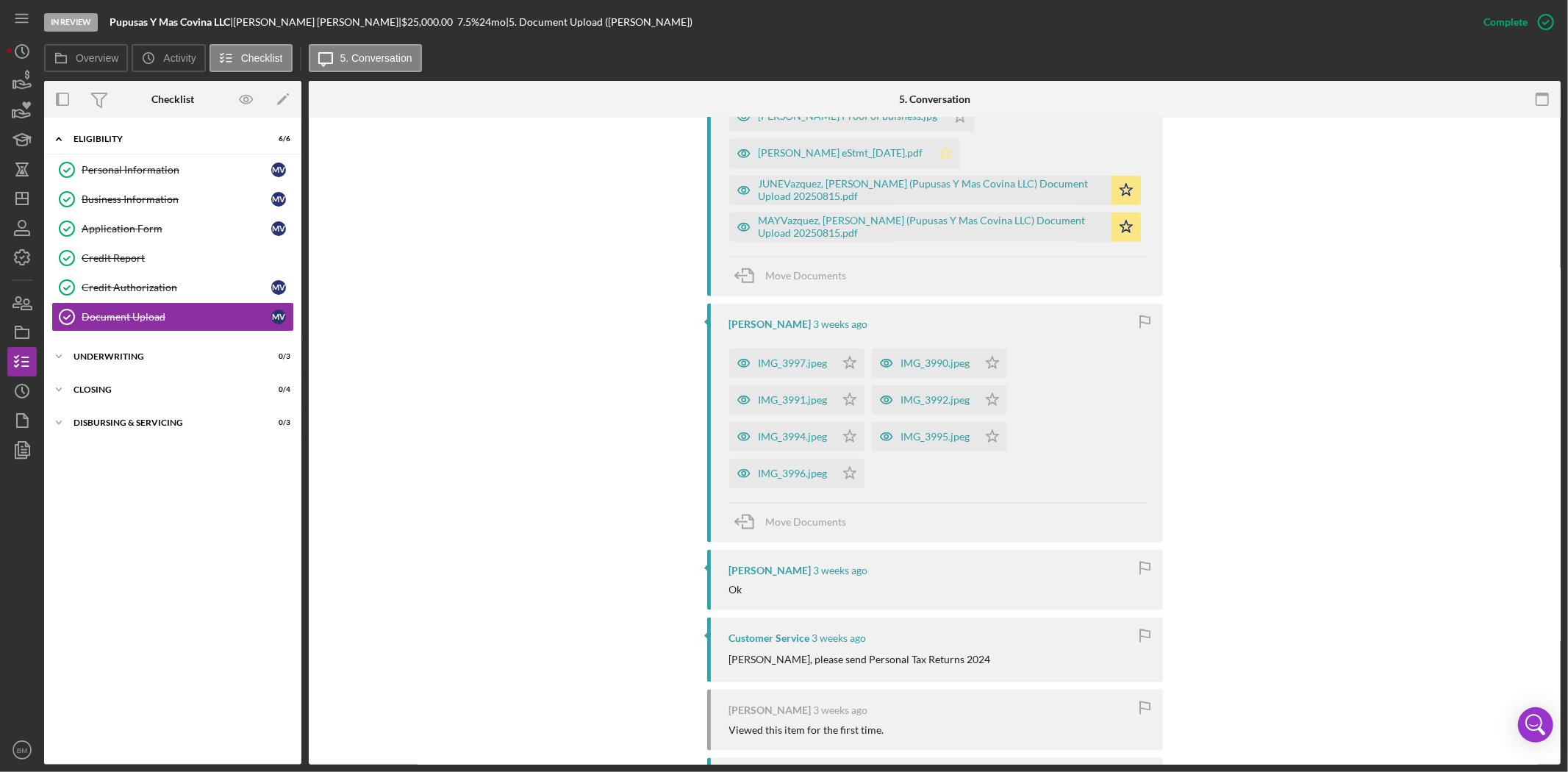
scroll to position [1421, 0]
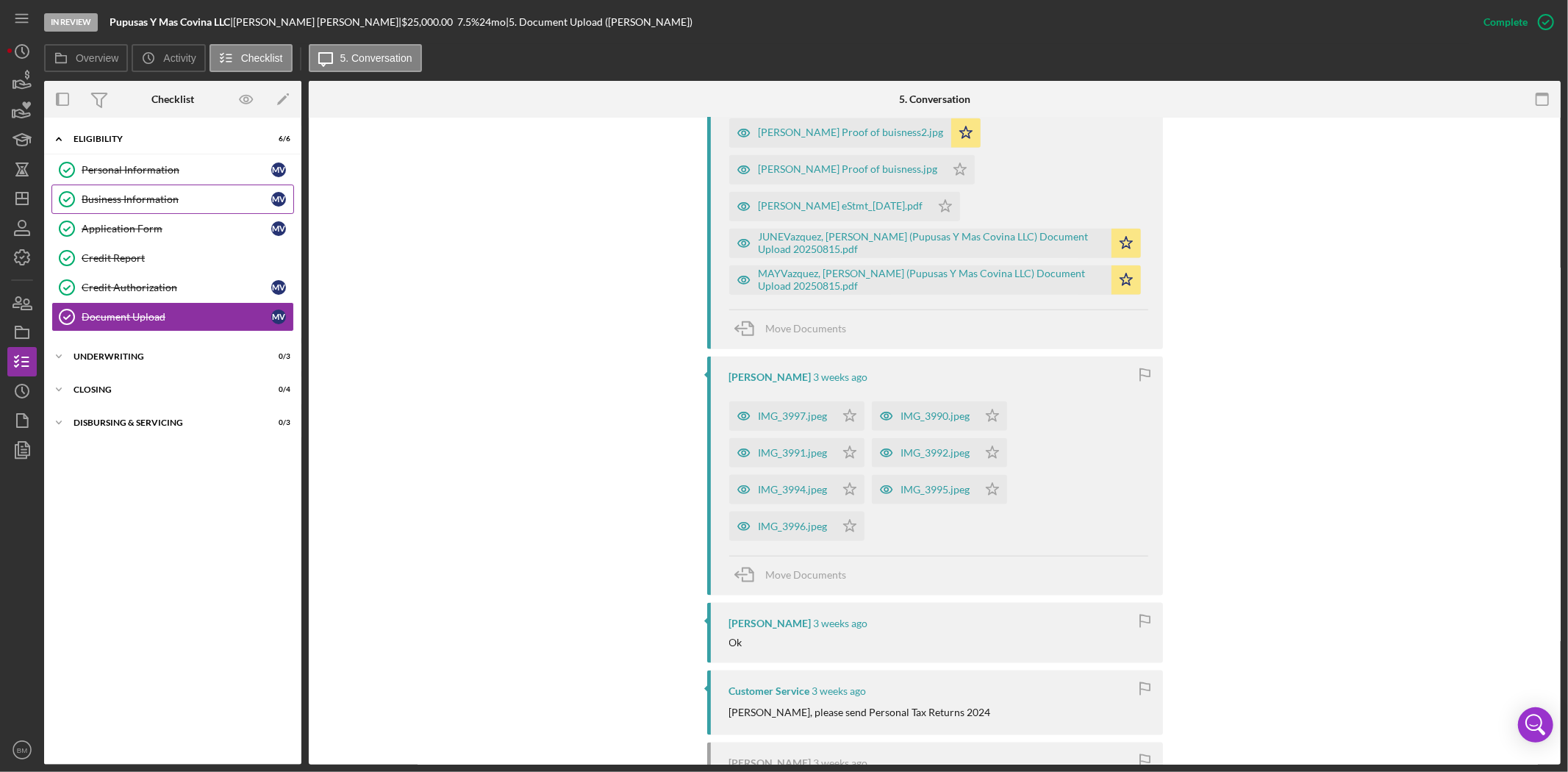
click at [164, 207] on link "Business Information Business Information M V" at bounding box center [173, 199] width 243 height 29
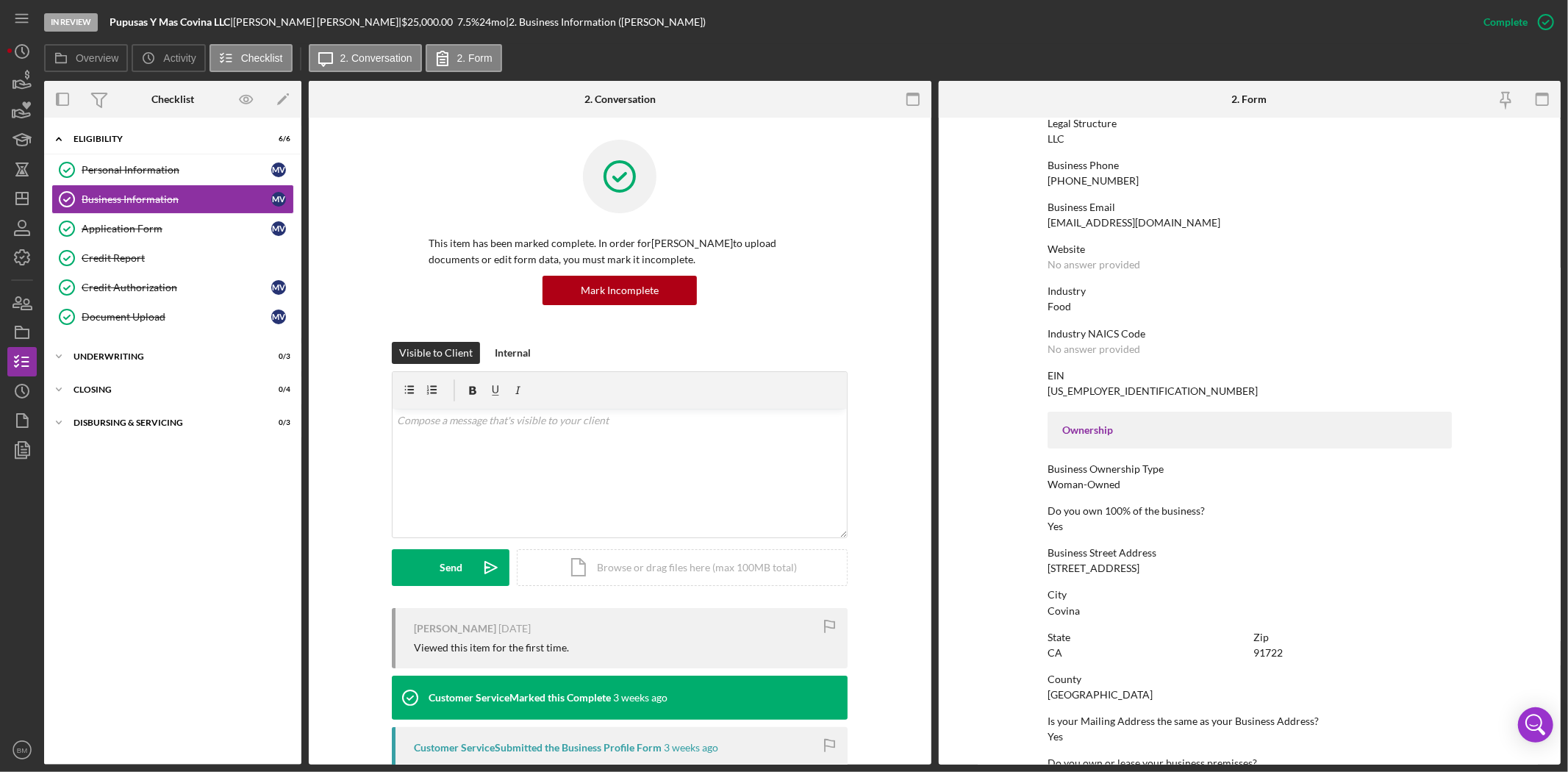
scroll to position [245, 0]
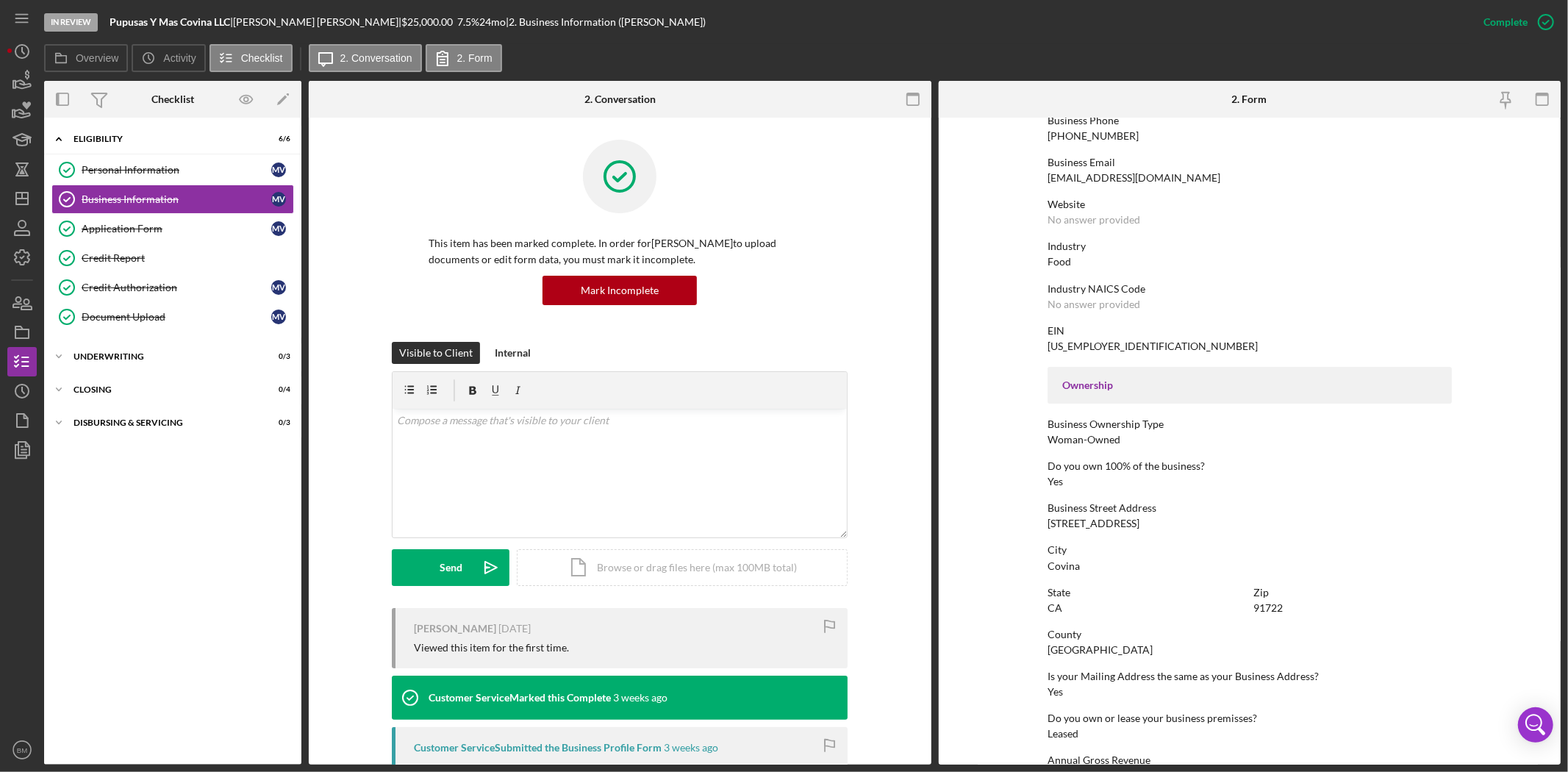
click at [1075, 519] on div "136 E Arrow Hwy" at bounding box center [1093, 523] width 92 height 12
copy div "136 E Arrow Hwy"
click at [15, 332] on rect "button" at bounding box center [22, 333] width 13 height 8
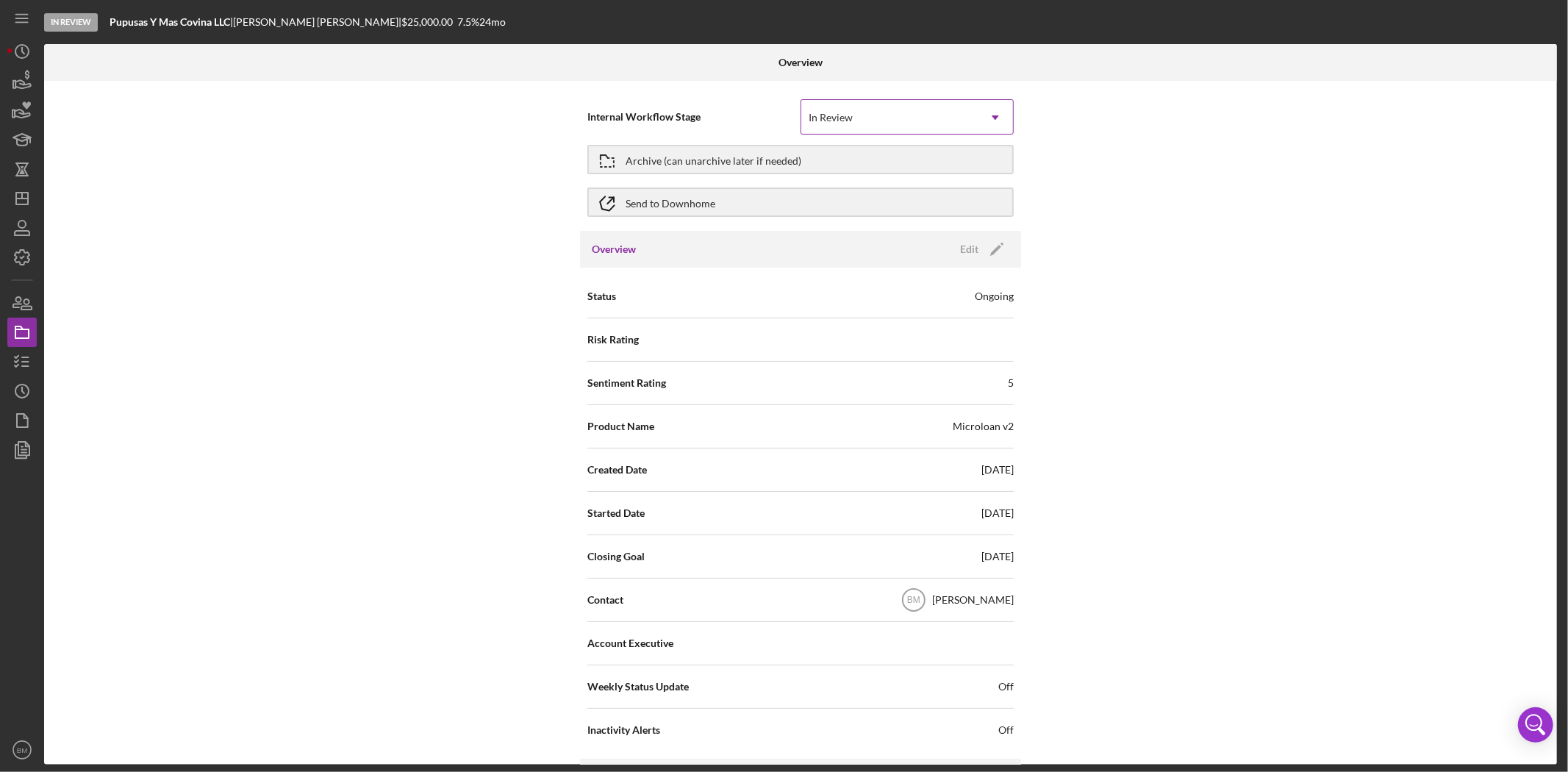
click at [862, 109] on div "In Review" at bounding box center [889, 118] width 176 height 34
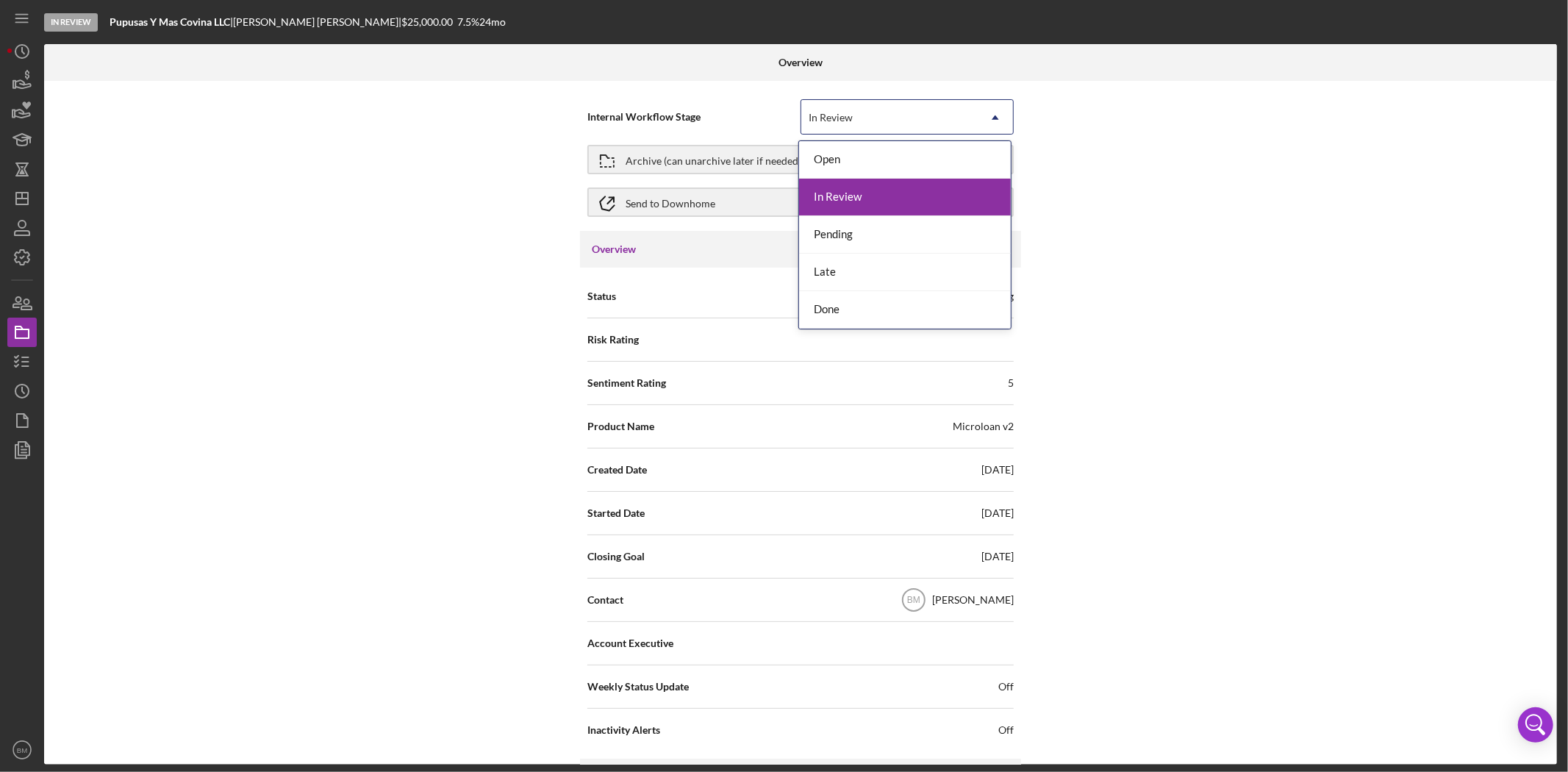
click at [865, 200] on div "In Review" at bounding box center [905, 197] width 212 height 38
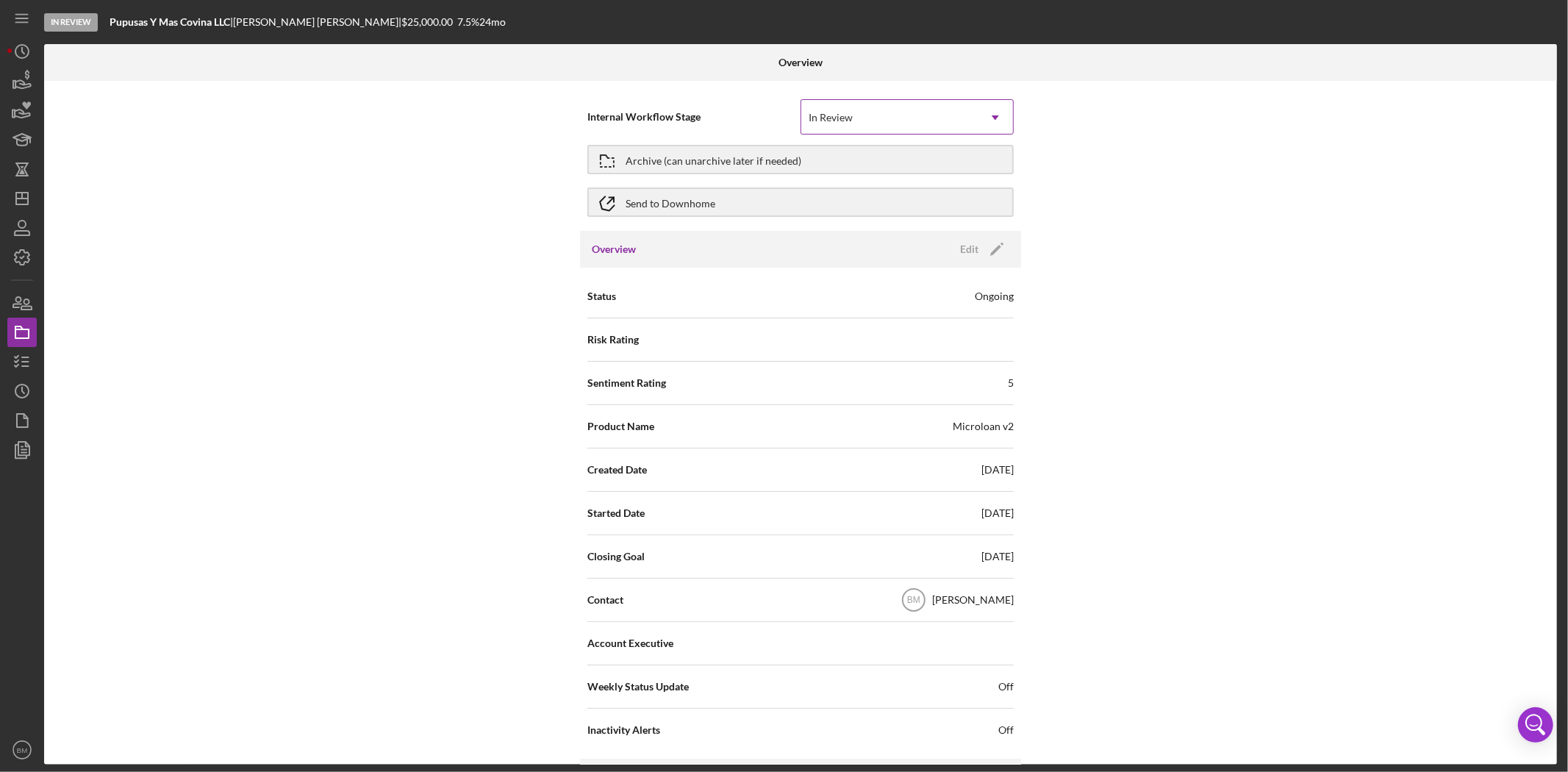
click at [848, 116] on div "In Review" at bounding box center [830, 117] width 44 height 12
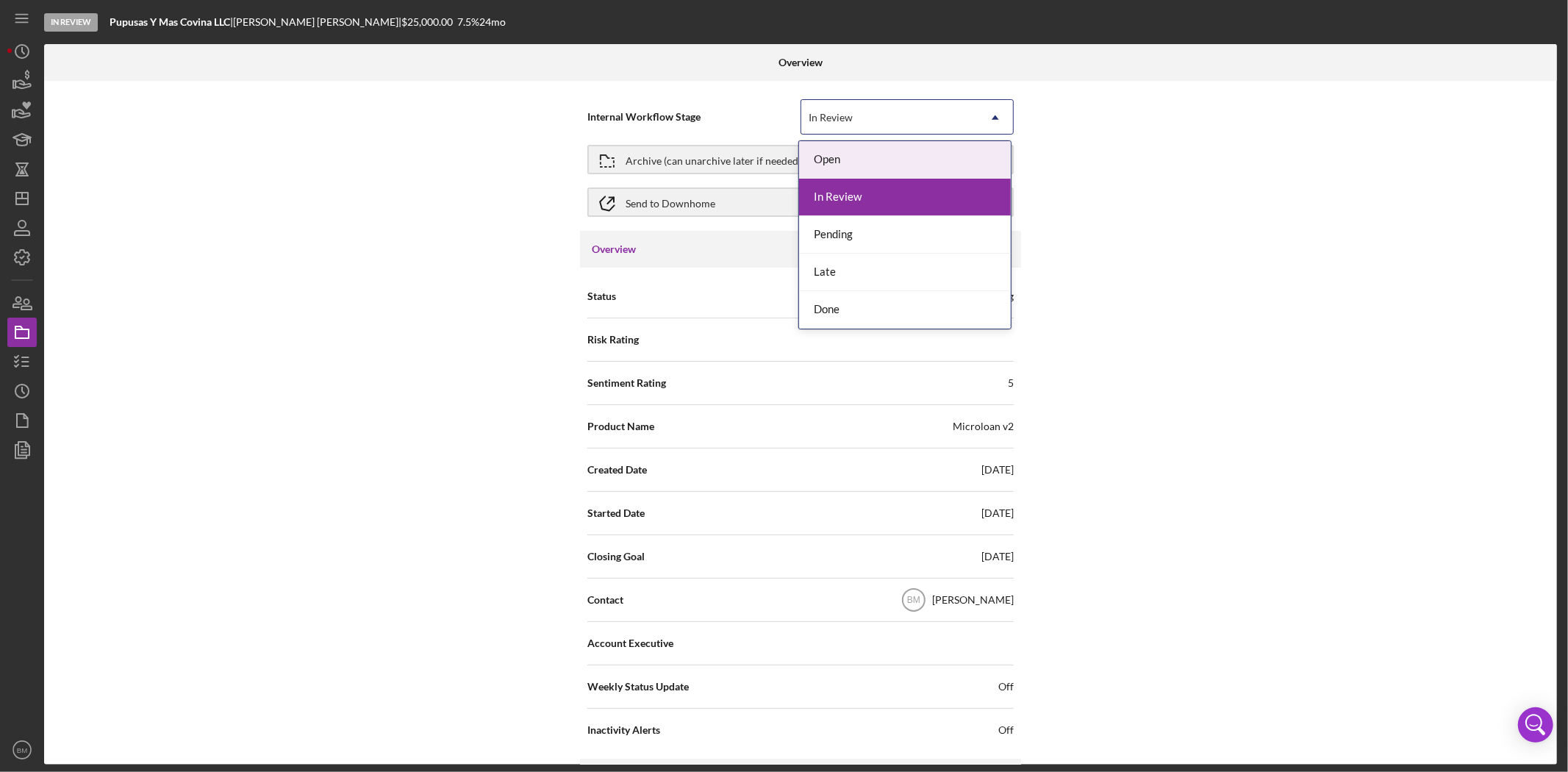
click at [461, 81] on div "Internal Workflow Stage 5 results available. Use Up and Down to choose options,…" at bounding box center [800, 422] width 1513 height 683
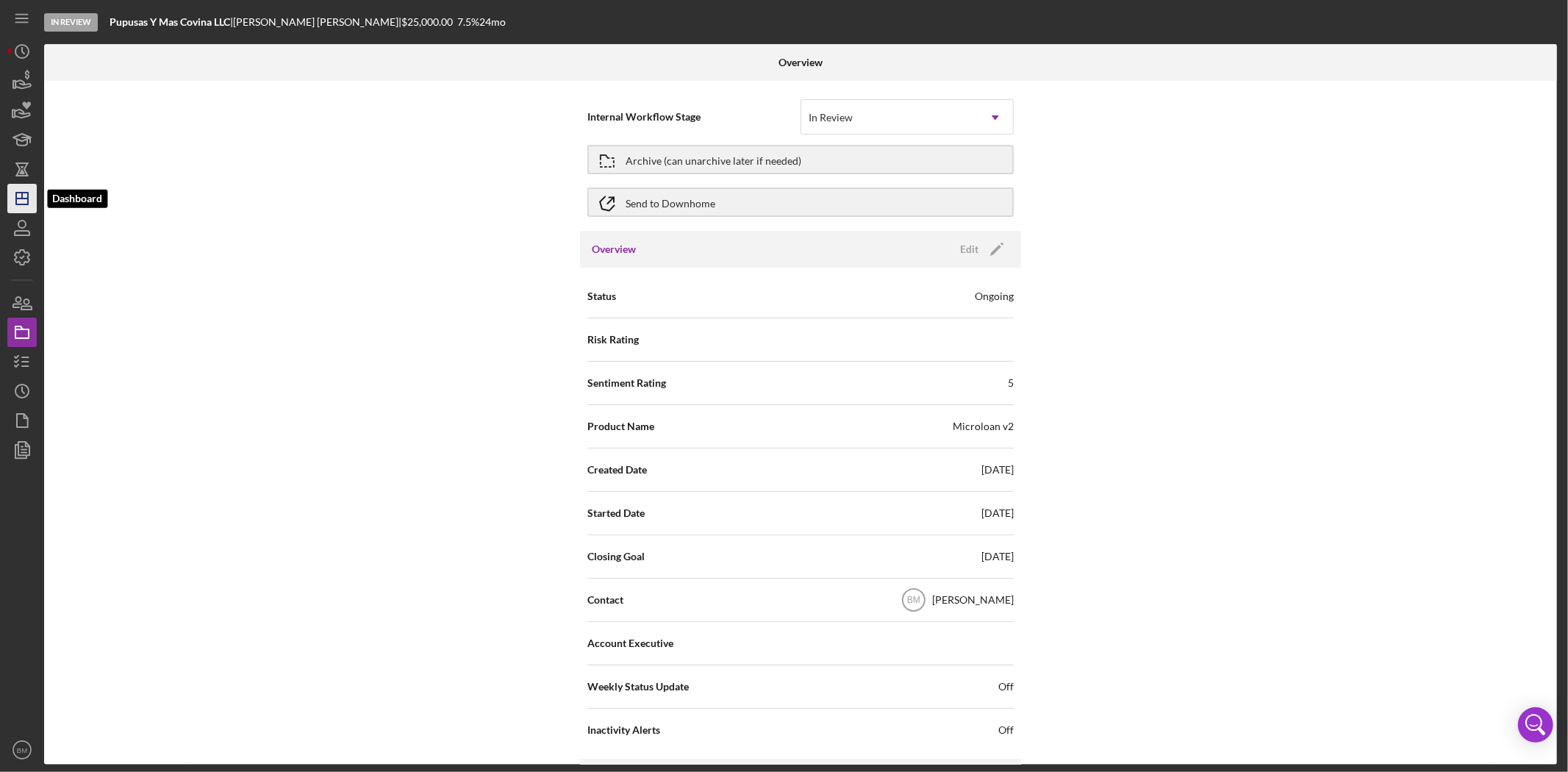
click at [18, 187] on icon "Icon/Dashboard" at bounding box center [22, 199] width 37 height 37
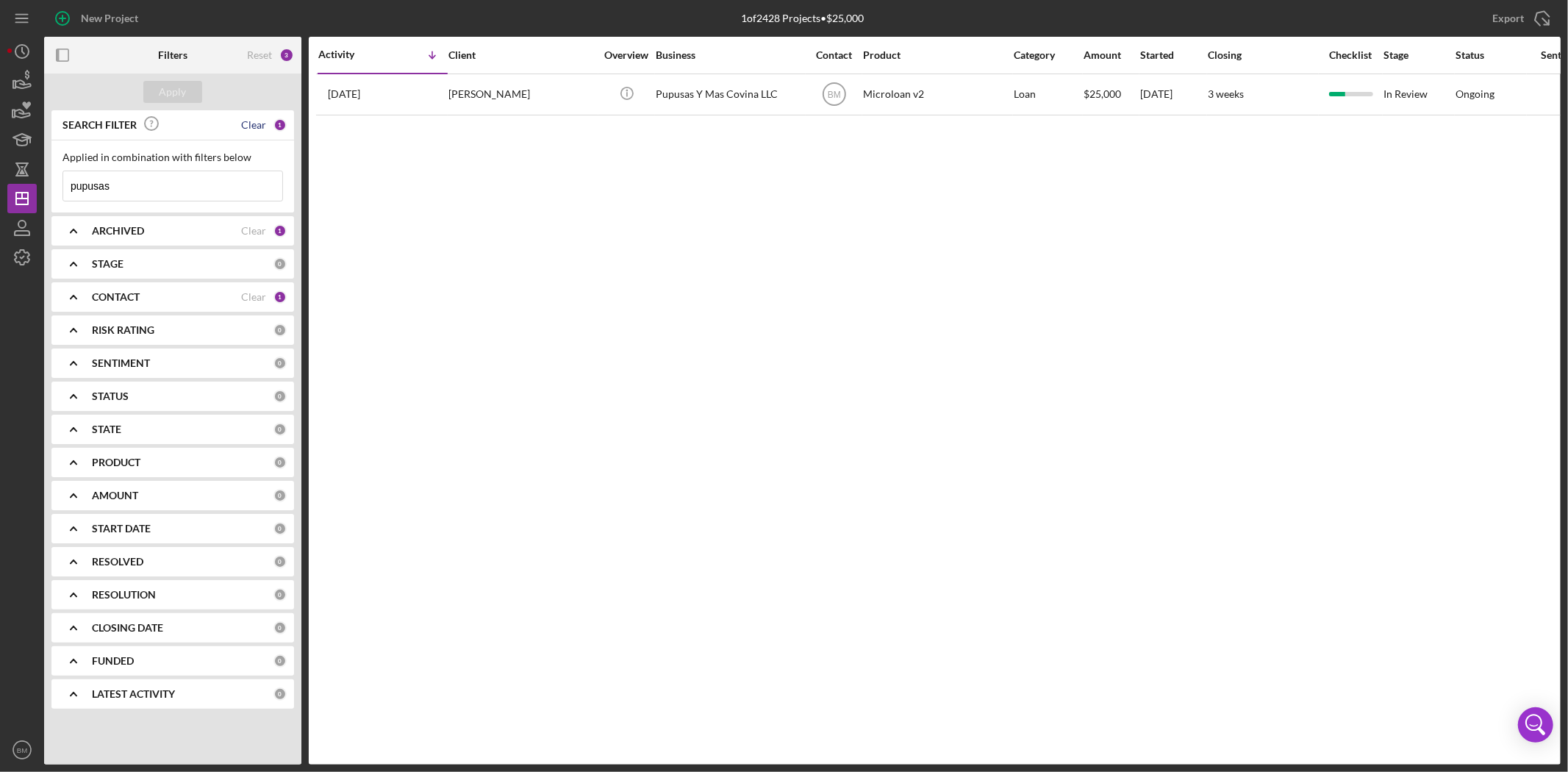
click at [262, 130] on div "Clear" at bounding box center [253, 125] width 25 height 12
click at [199, 96] on button "Apply" at bounding box center [173, 92] width 59 height 22
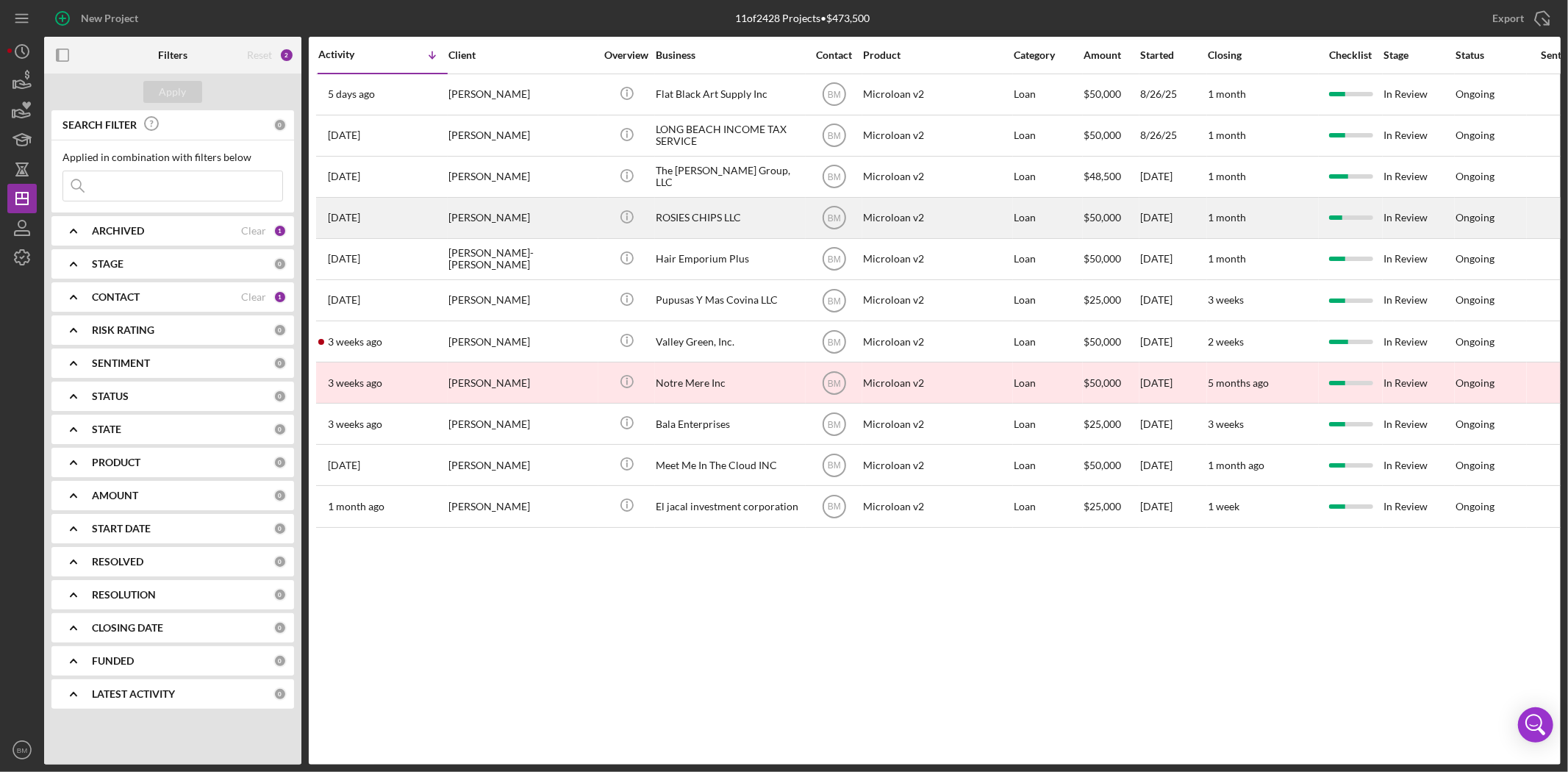
click at [677, 215] on div "ROSIES CHIPS LLC" at bounding box center [729, 218] width 147 height 39
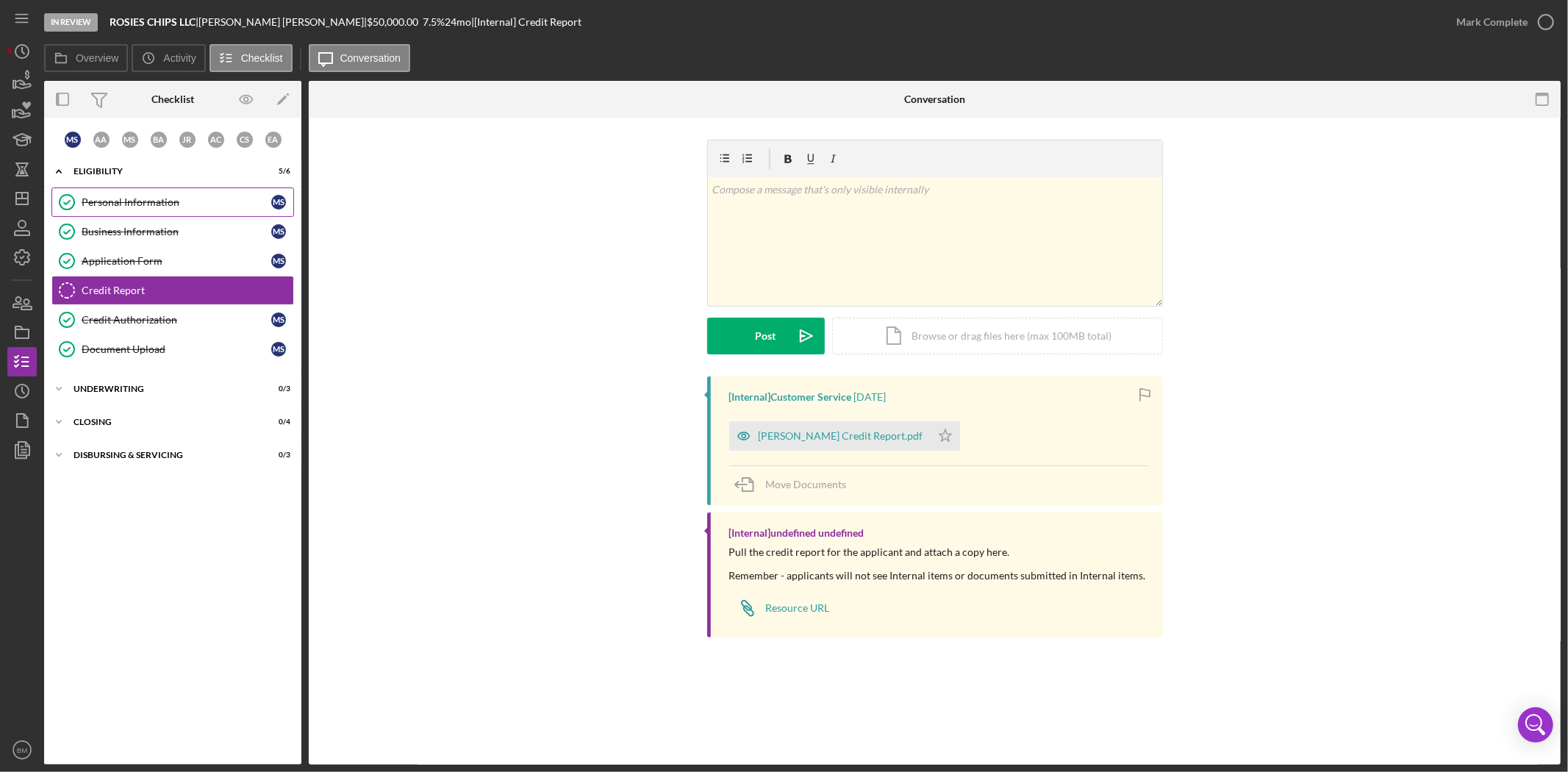
click at [145, 206] on div "Personal Information" at bounding box center [176, 202] width 190 height 12
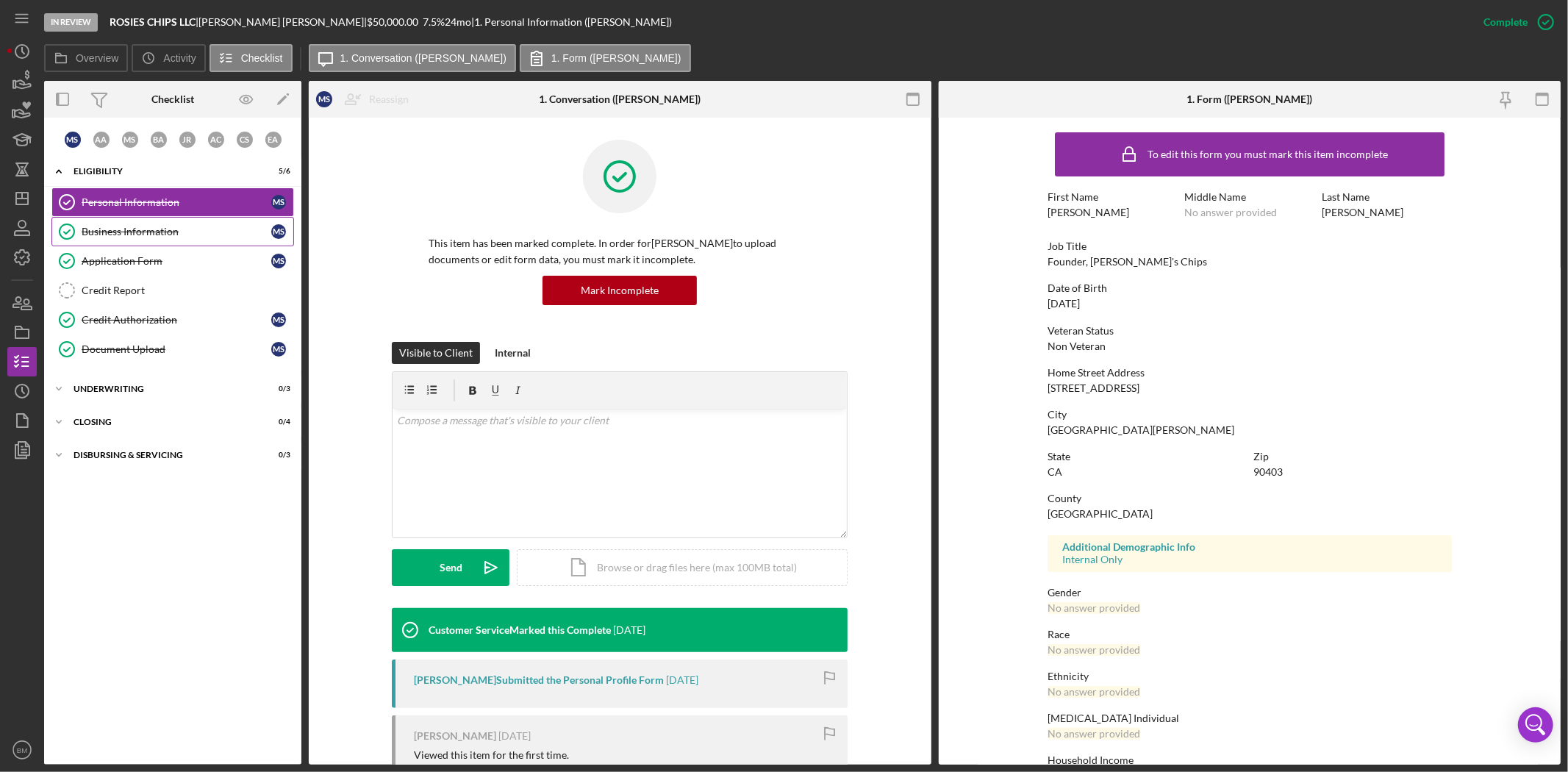
click at [143, 233] on div "Business Information" at bounding box center [176, 231] width 190 height 12
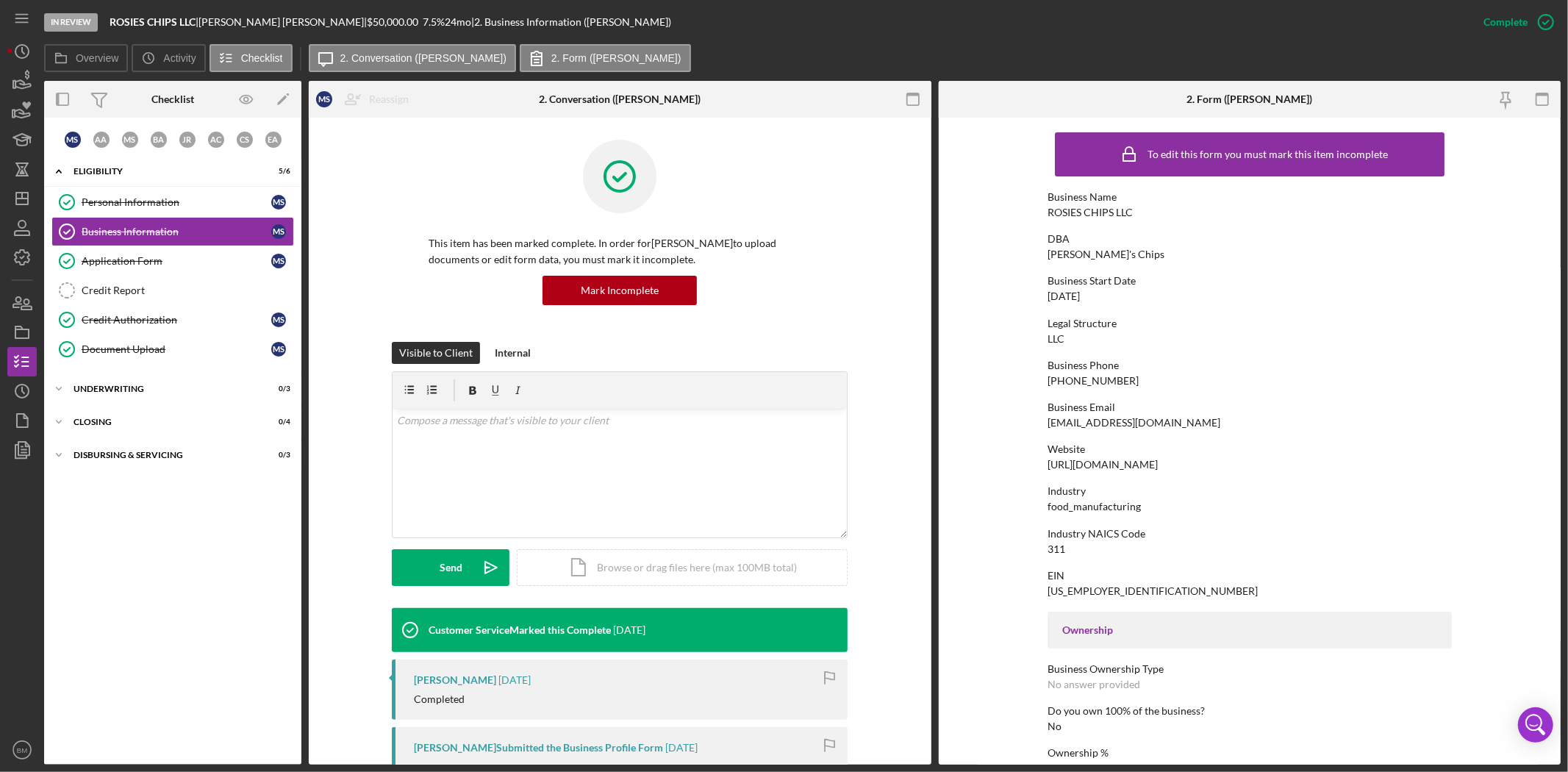
scroll to position [82, 0]
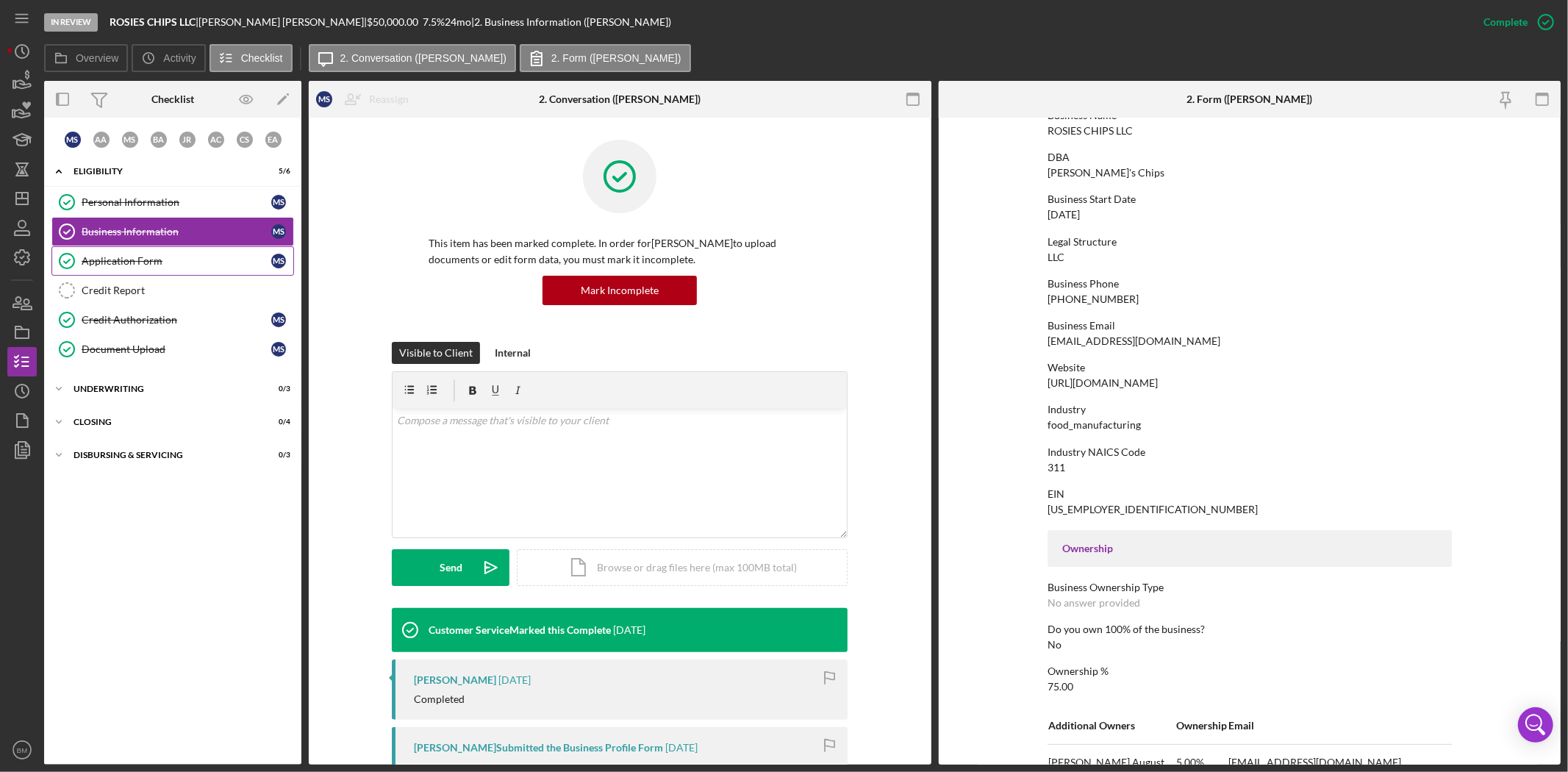
click at [104, 259] on div "Application Form" at bounding box center [176, 260] width 190 height 12
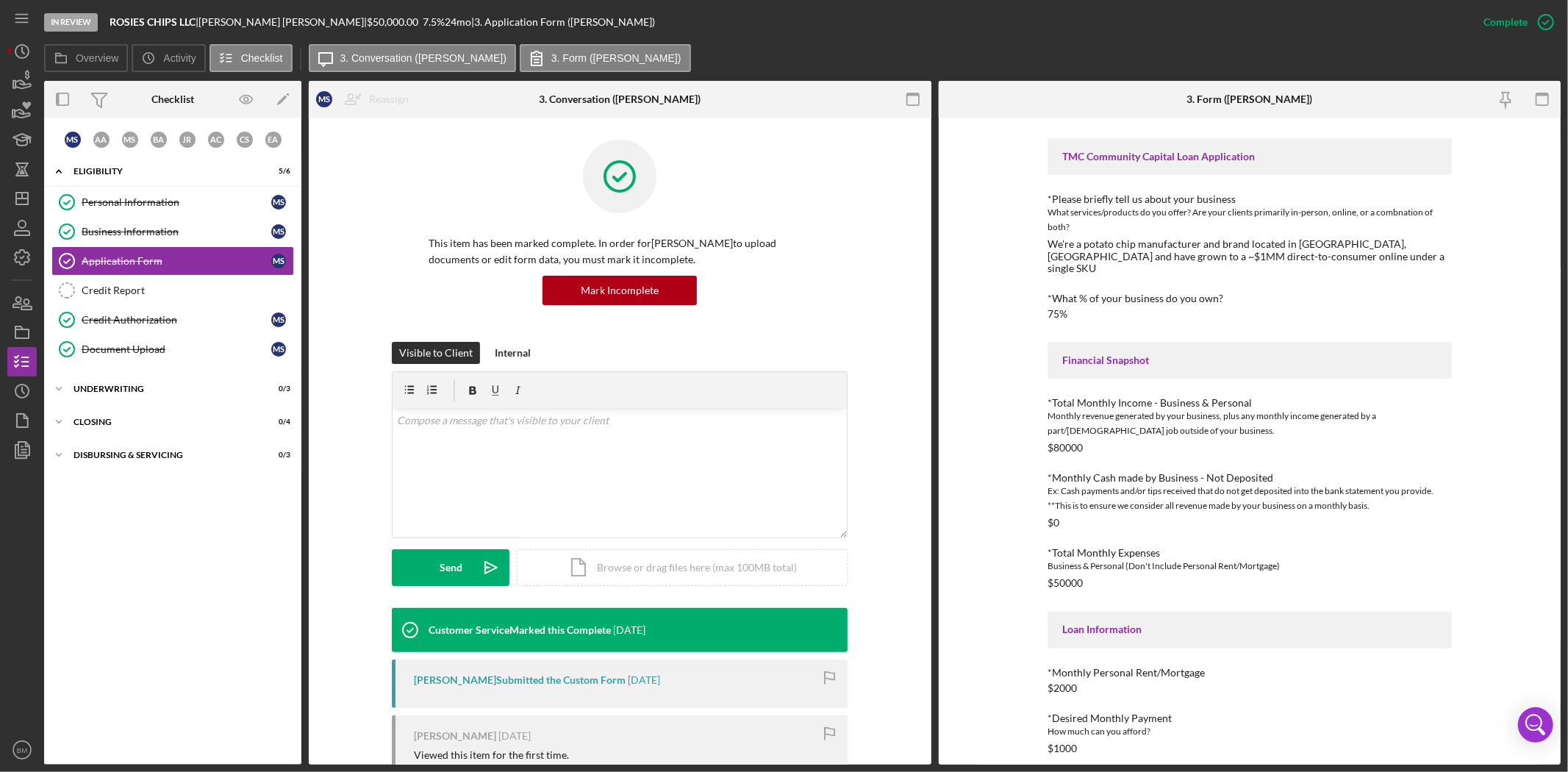
scroll to position [163, 0]
drag, startPoint x: 1072, startPoint y: 243, endPoint x: 1329, endPoint y: 252, distance: 257.2
click at [1329, 252] on div "We're a potato chip manufacturer and brand located in Los Angeles, CA and have …" at bounding box center [1249, 255] width 405 height 35
copy div "a potato chip manufacturer and brand located in Los Angeles, CA and have grown …"
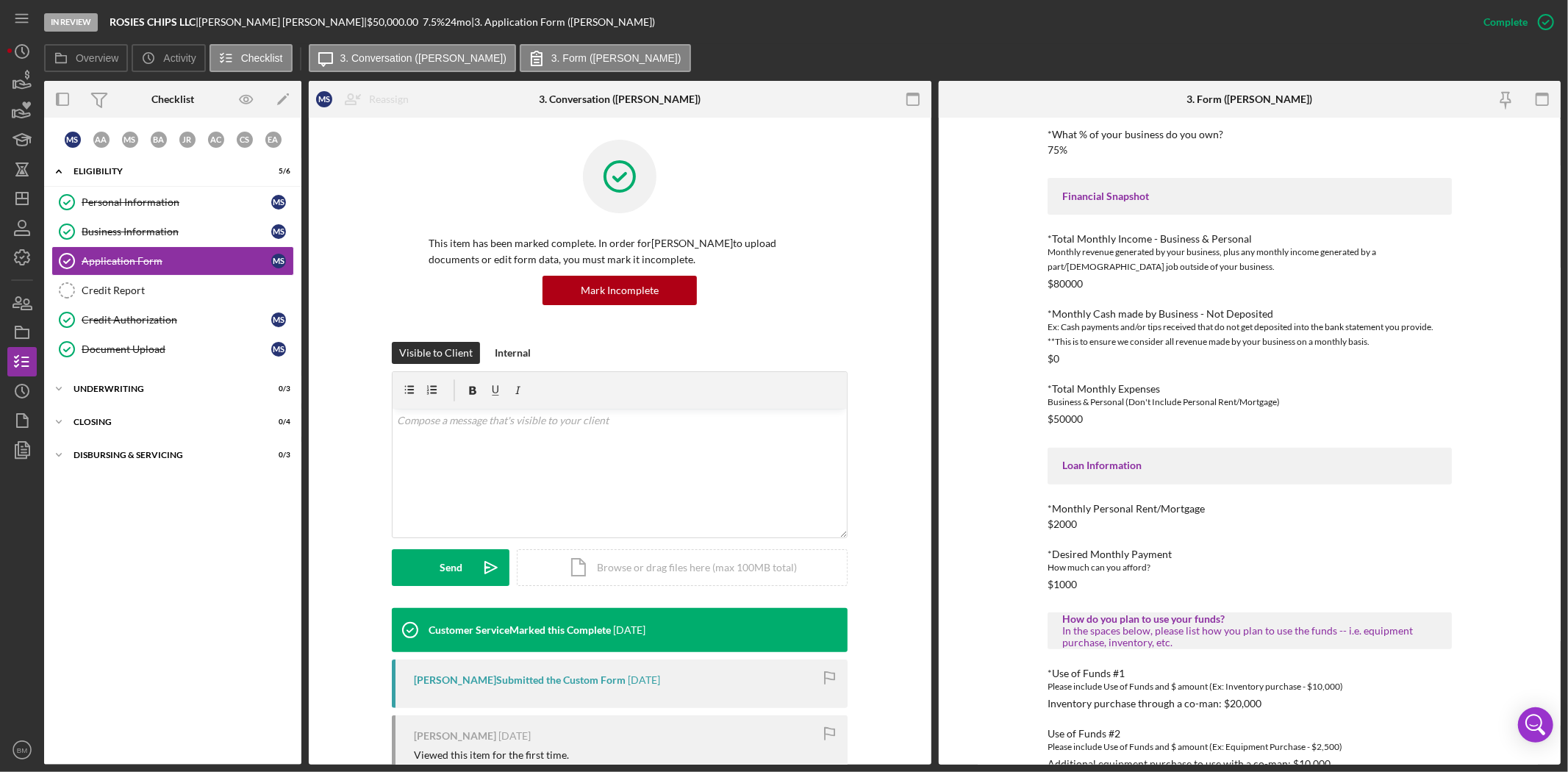
scroll to position [401, 0]
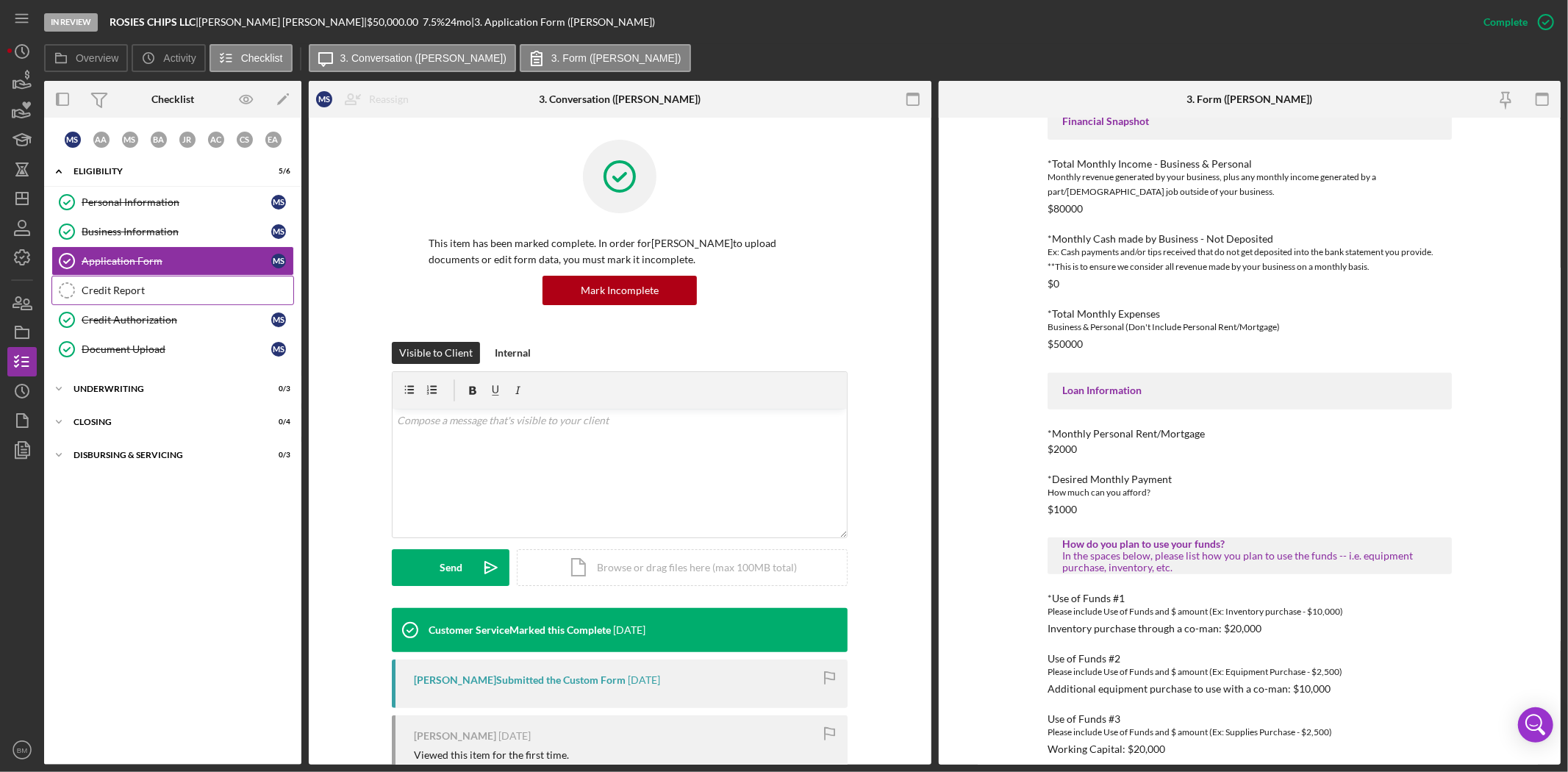
click at [178, 295] on div "Credit Report" at bounding box center [187, 290] width 212 height 12
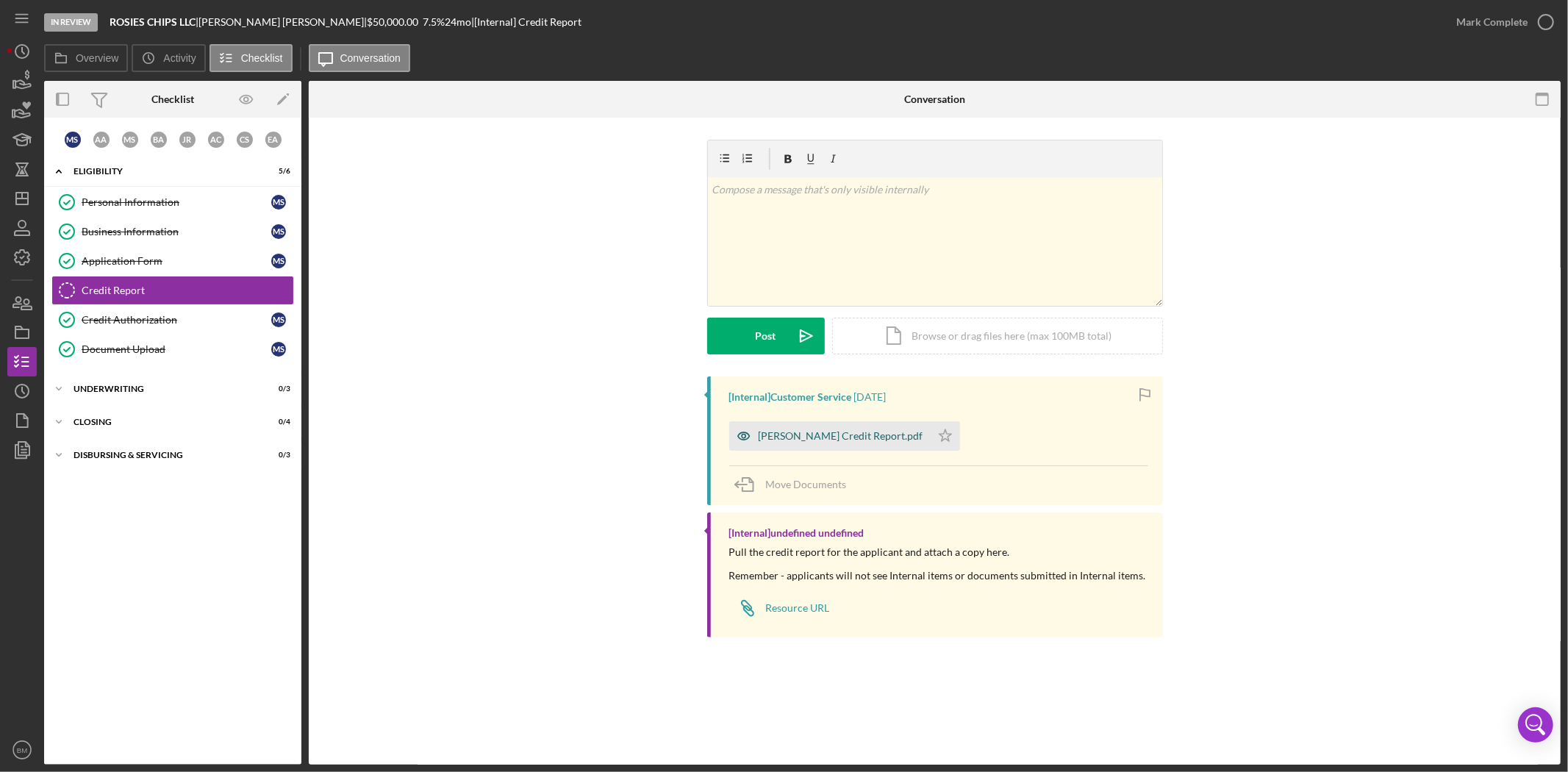
click at [931, 435] on div "[PERSON_NAME] Credit Report.pdf" at bounding box center [829, 436] width 201 height 29
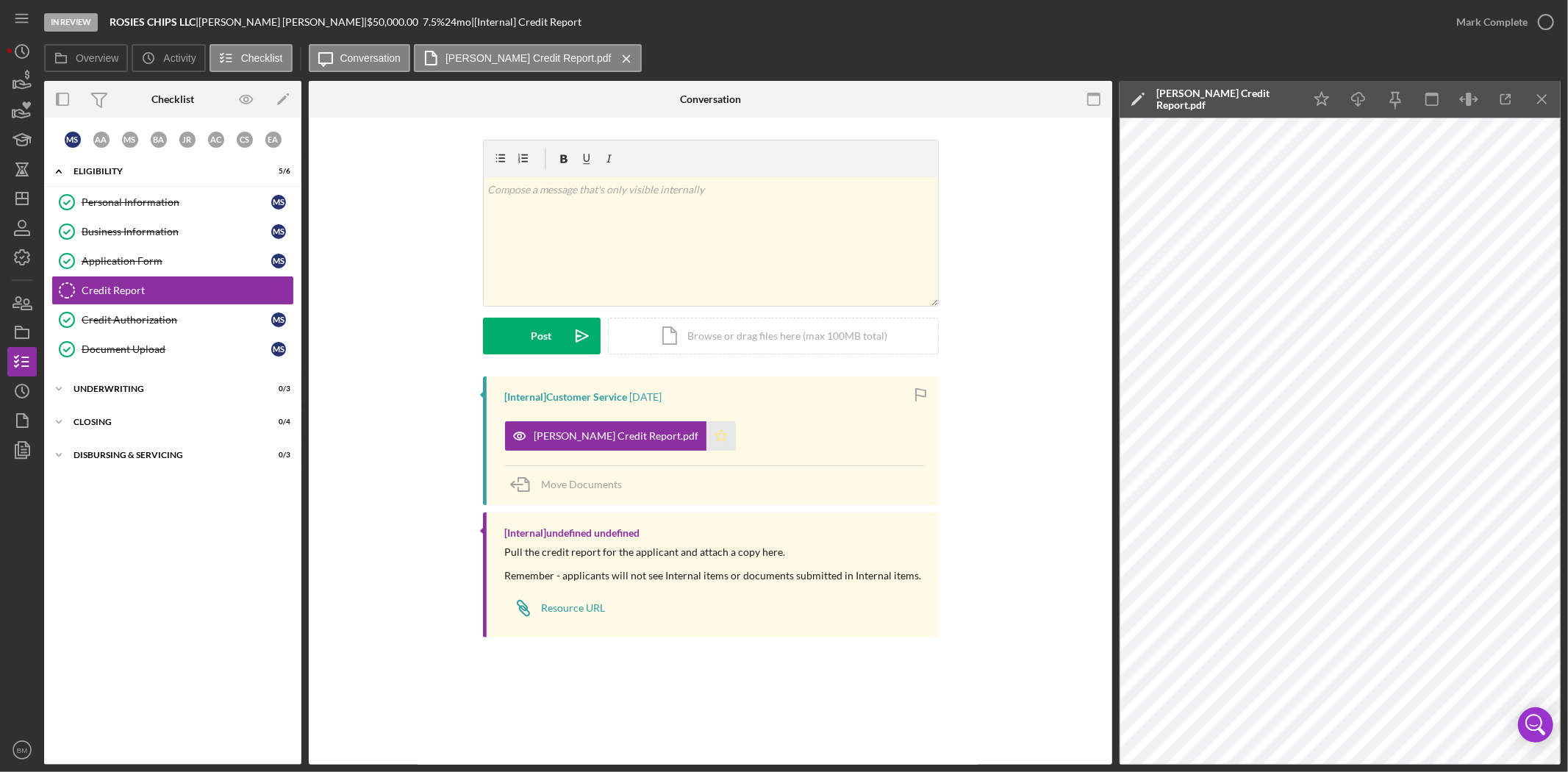
click at [726, 437] on polygon "button" at bounding box center [720, 435] width 12 height 12
click at [1461, 23] on div "Mark Complete" at bounding box center [1492, 22] width 72 height 29
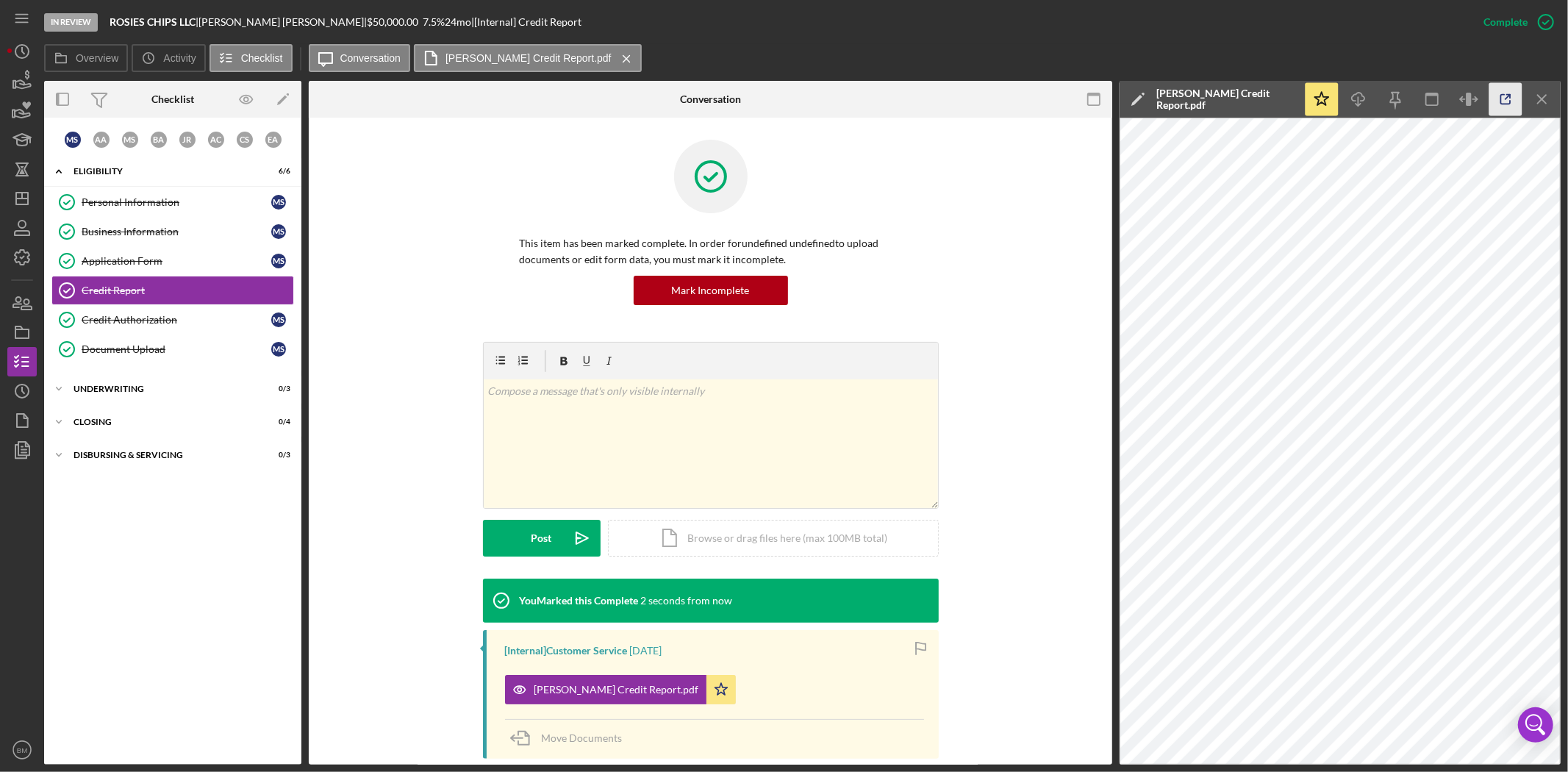
click at [1494, 101] on icon "button" at bounding box center [1506, 99] width 33 height 33
click at [104, 336] on link "Document Upload Document Upload M S" at bounding box center [173, 349] width 243 height 29
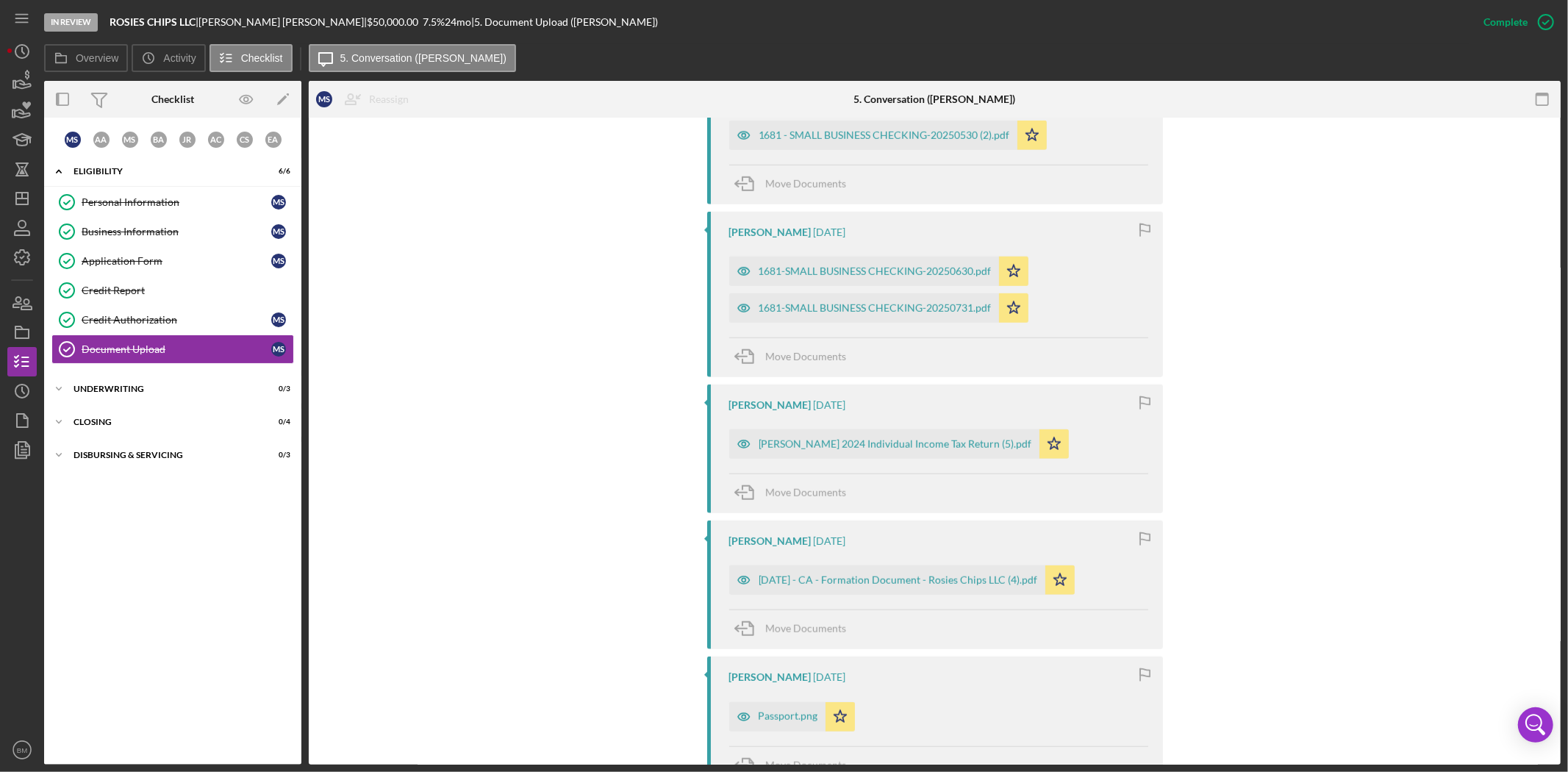
scroll to position [1143, 0]
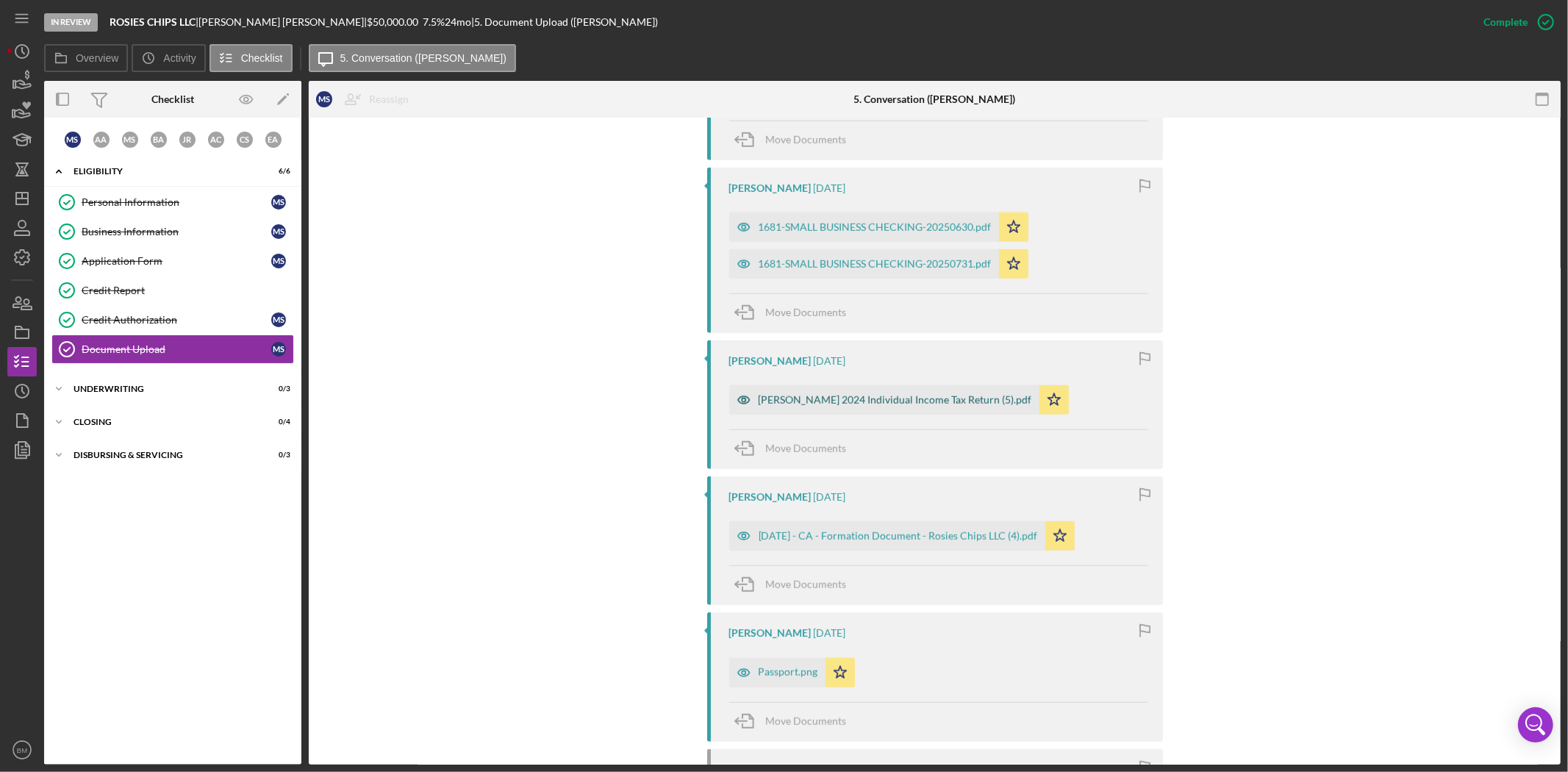
click at [915, 398] on div "Shedlosky, Maxwell 2024 Individual Income Tax Return (5).pdf" at bounding box center [895, 399] width 274 height 12
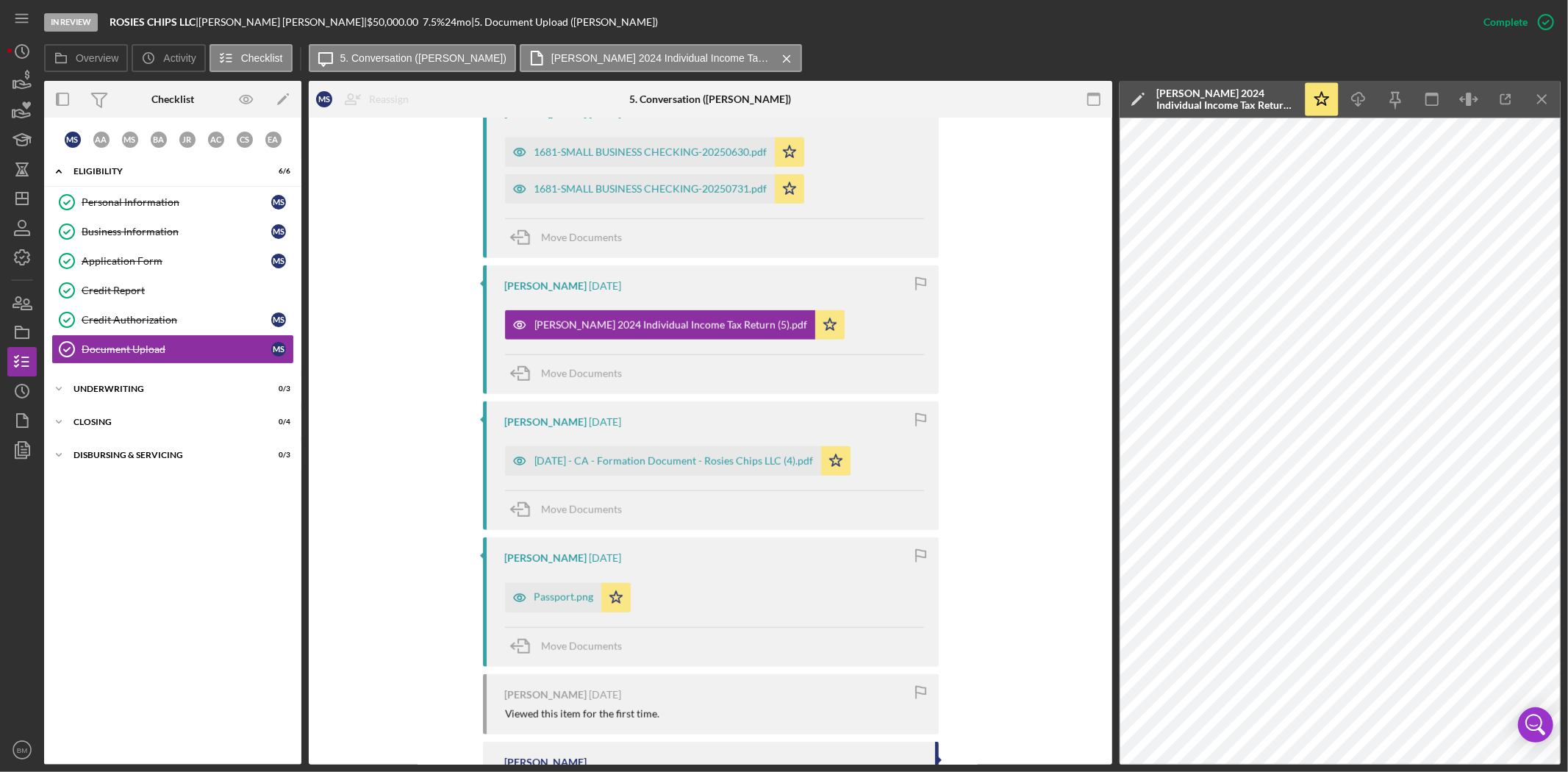
scroll to position [1454, 0]
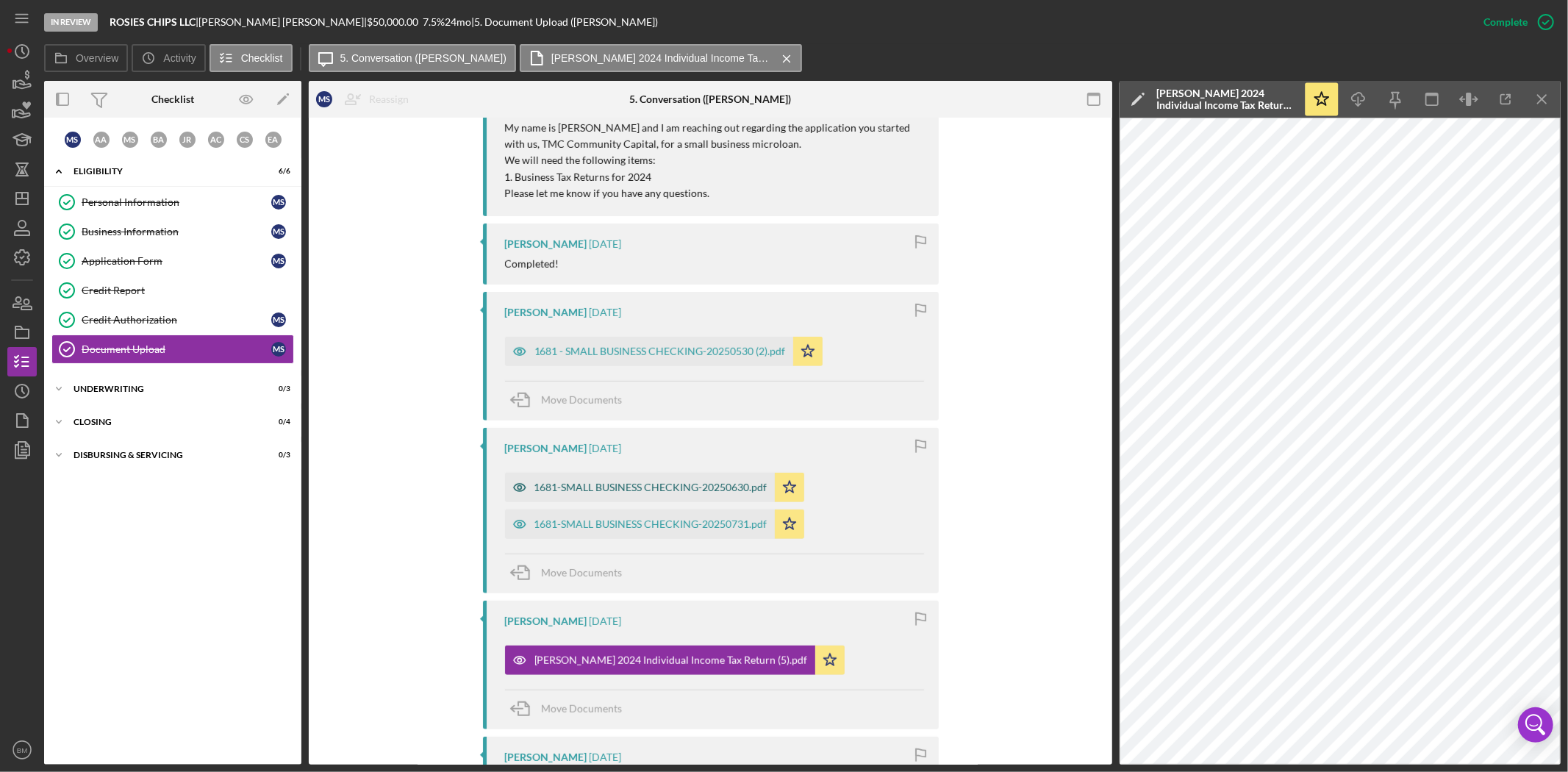
click at [638, 476] on div "1681-SMALL BUSINESS CHECKING-20250630.pdf" at bounding box center [640, 487] width 270 height 29
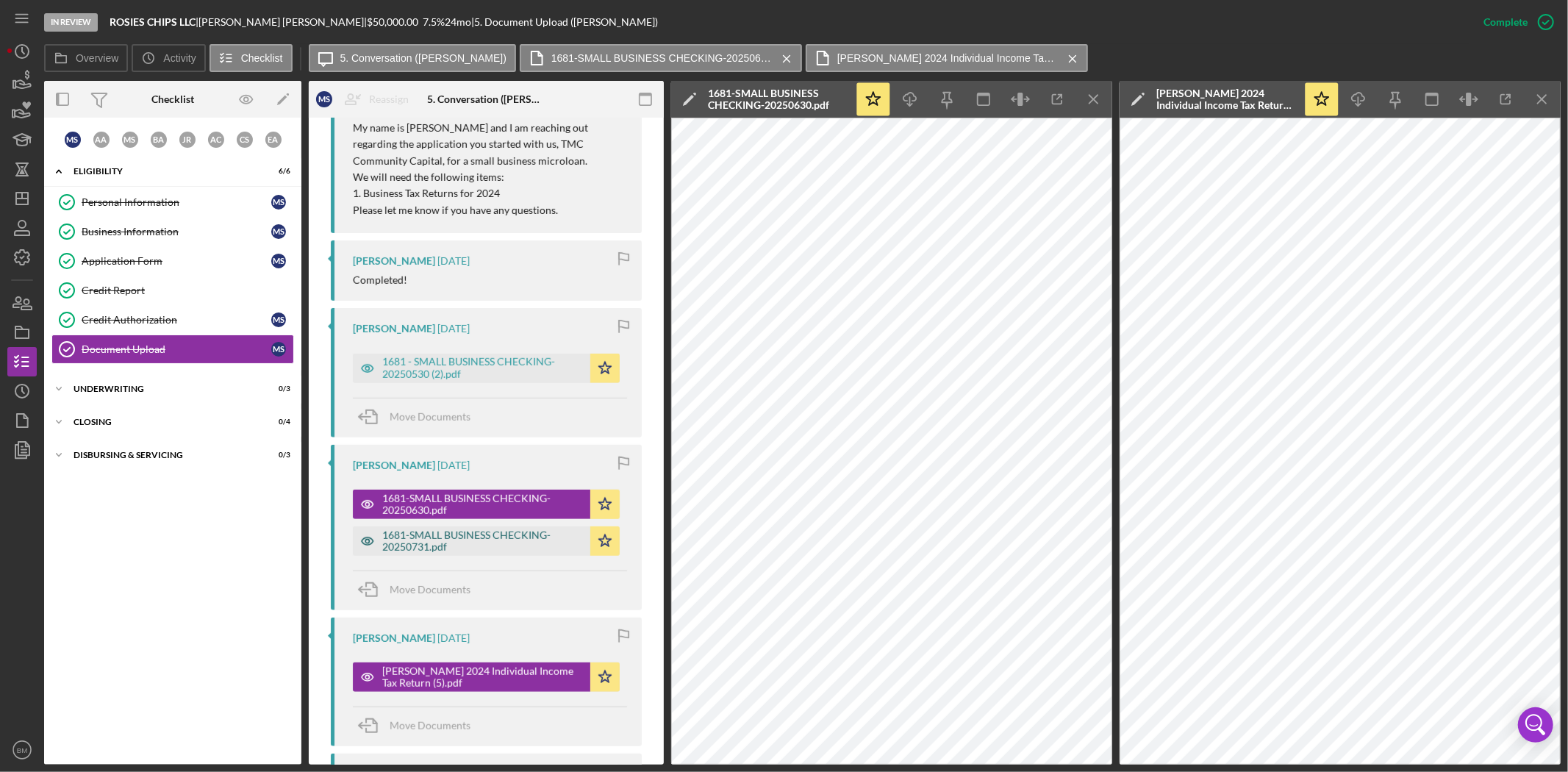
click at [510, 537] on div "1681-SMALL BUSINESS CHECKING-20250731.pdf" at bounding box center [482, 541] width 200 height 24
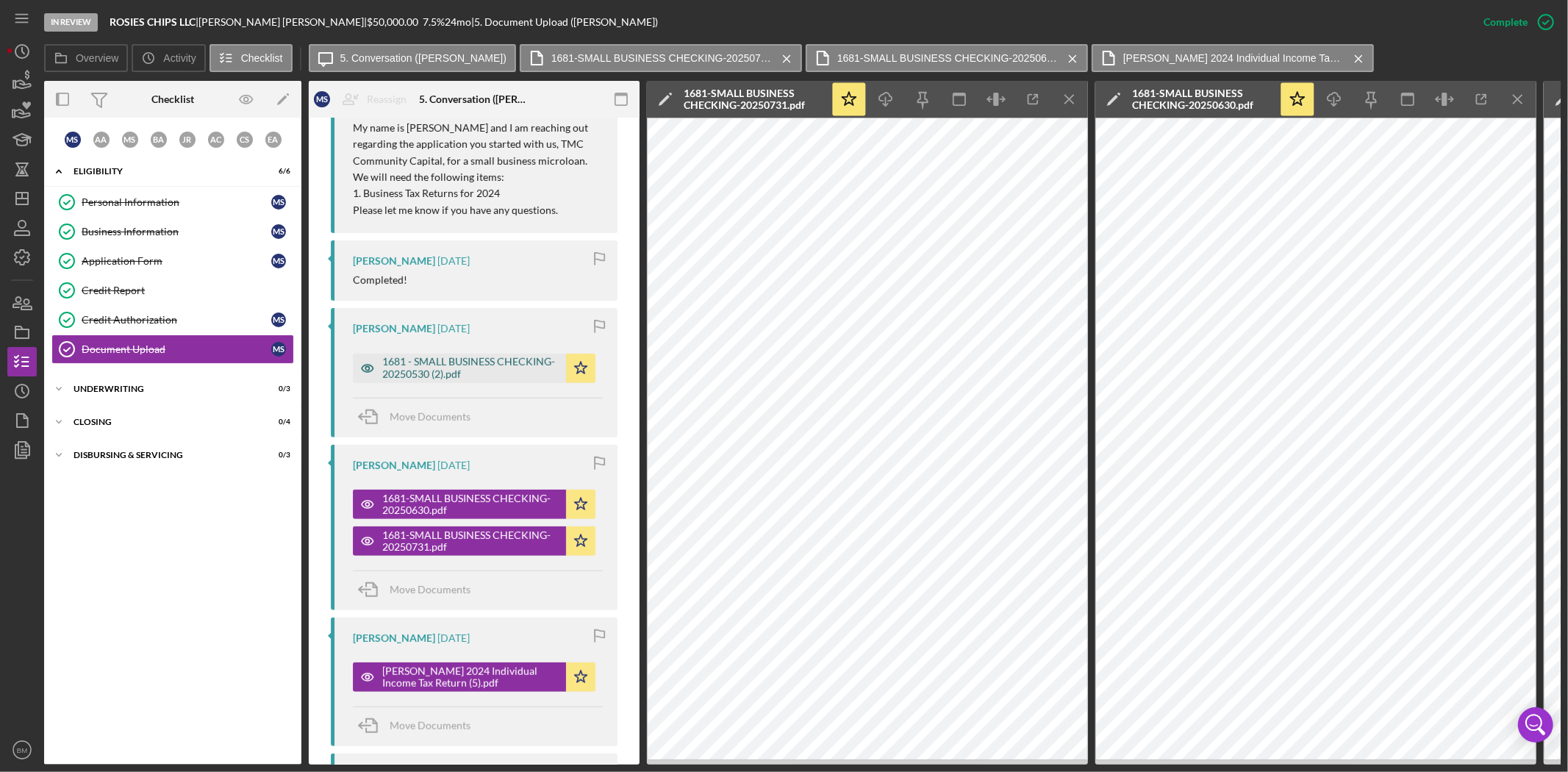
drag, startPoint x: 410, startPoint y: 384, endPoint x: 429, endPoint y: 368, distance: 24.8
click at [410, 384] on div "Maxwell Shedlosky 2 weeks ago 1681 - SMALL BUSINESS CHECKING-20250530 (2).pdf I…" at bounding box center [474, 372] width 287 height 129
click at [443, 356] on div "1681 - SMALL BUSINESS CHECKING-20250530 (2).pdf" at bounding box center [470, 368] width 176 height 24
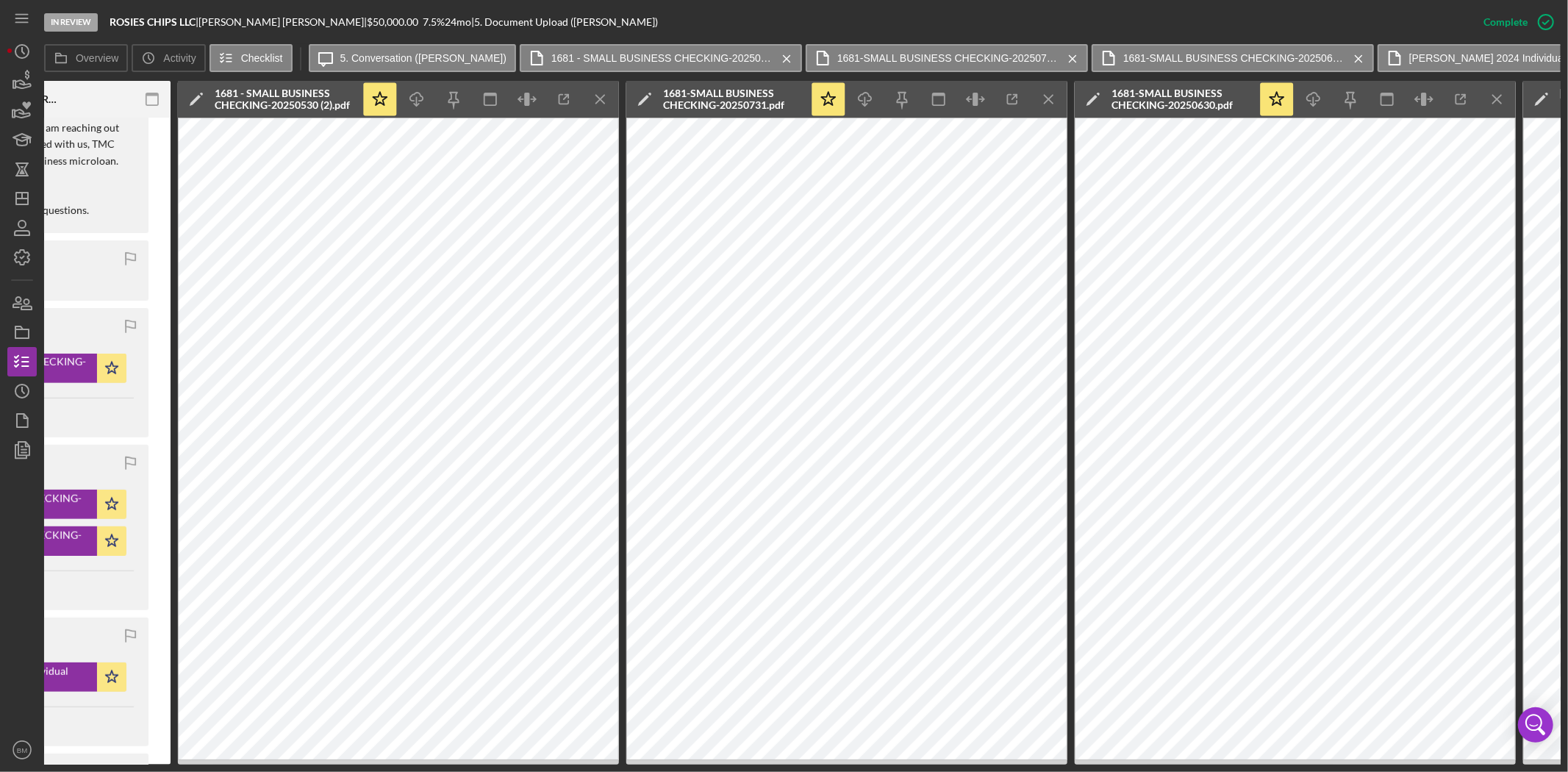
scroll to position [0, 476]
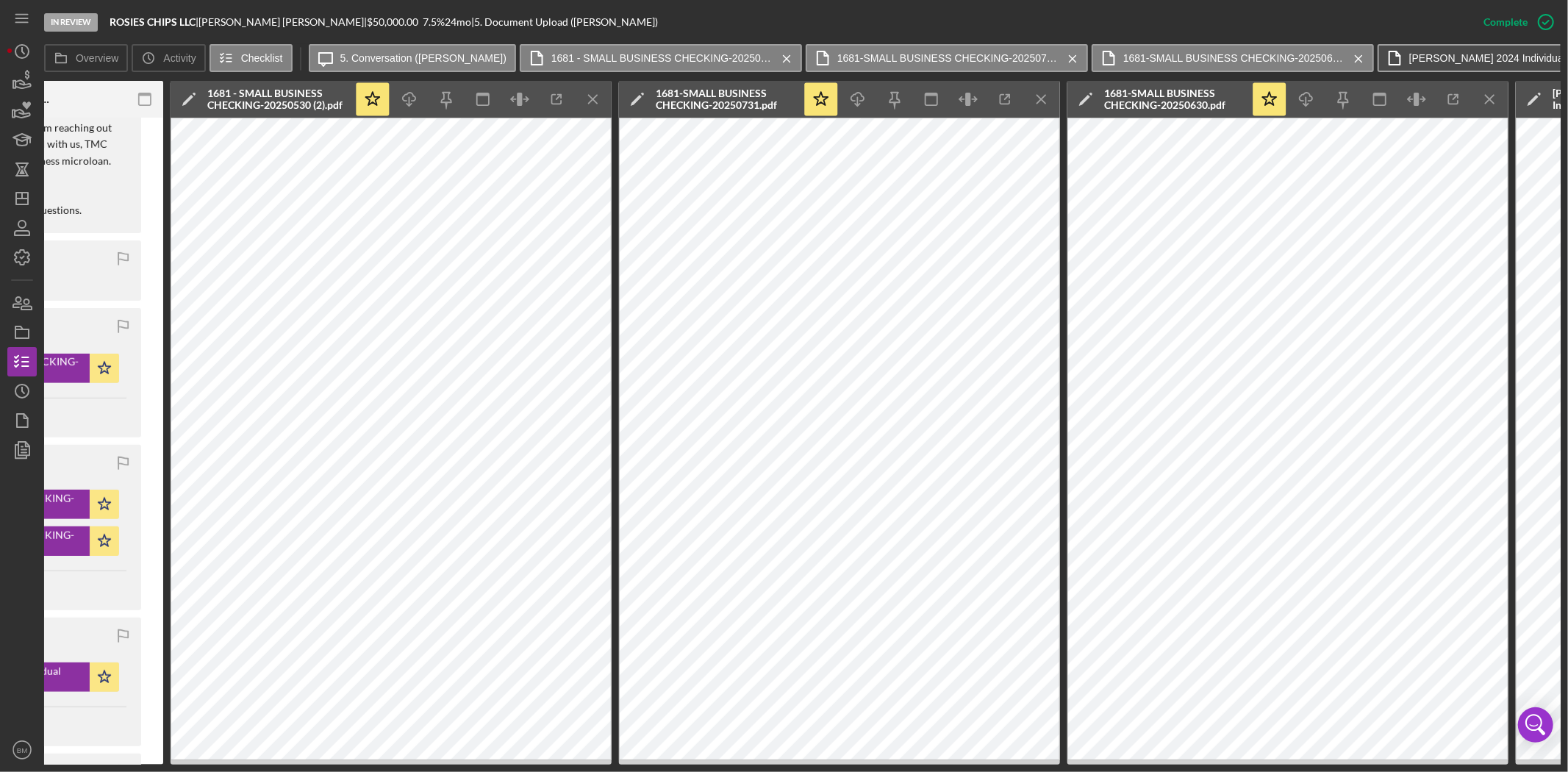
click at [1419, 60] on label "Shedlosky, Maxwell 2024 Individual Income Tax Return (5).pdf" at bounding box center [1519, 58] width 220 height 12
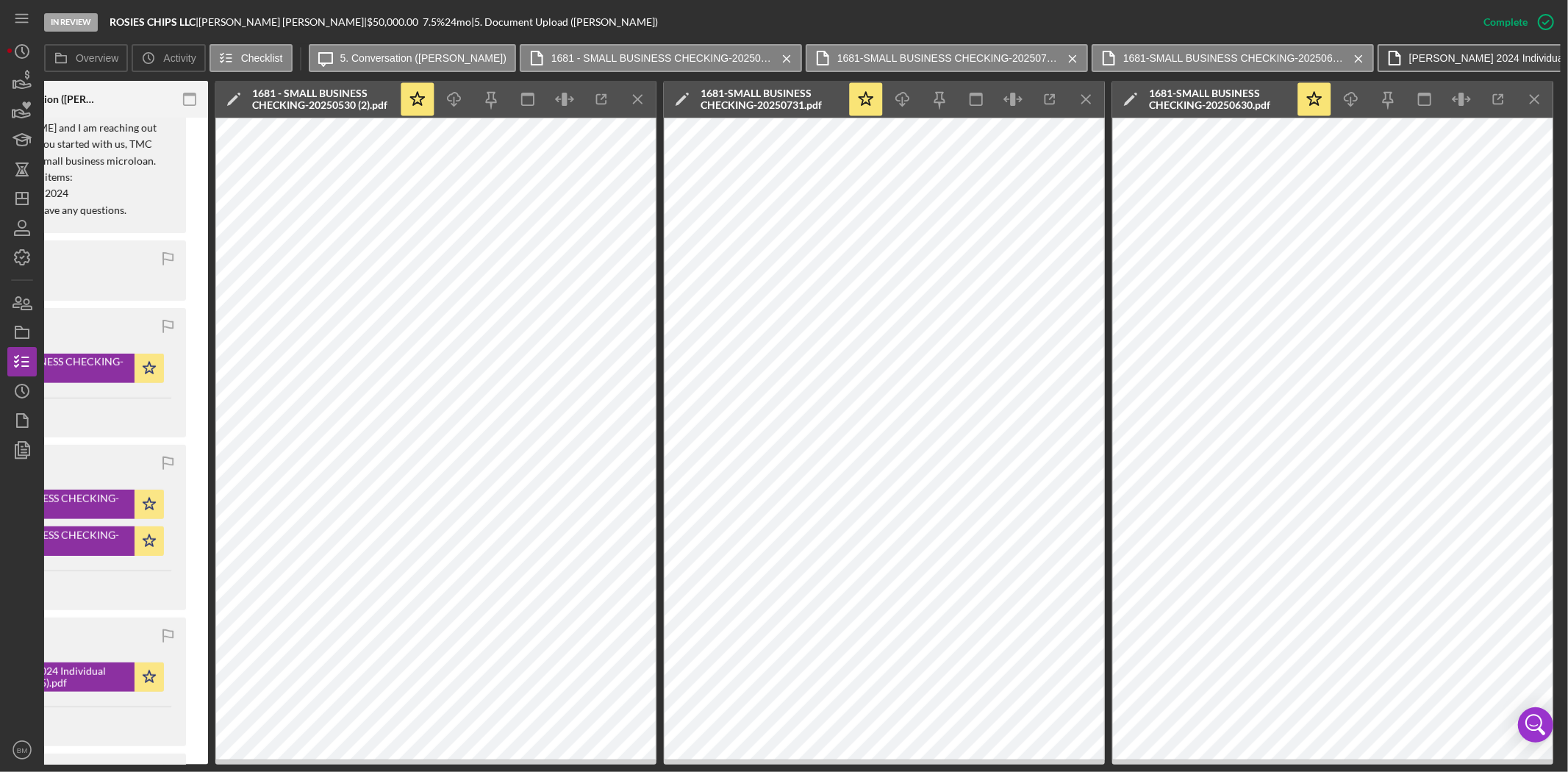
scroll to position [0, 431]
click at [1419, 60] on label "Shedlosky, Maxwell 2024 Individual Income Tax Return (5).pdf" at bounding box center [1519, 58] width 220 height 12
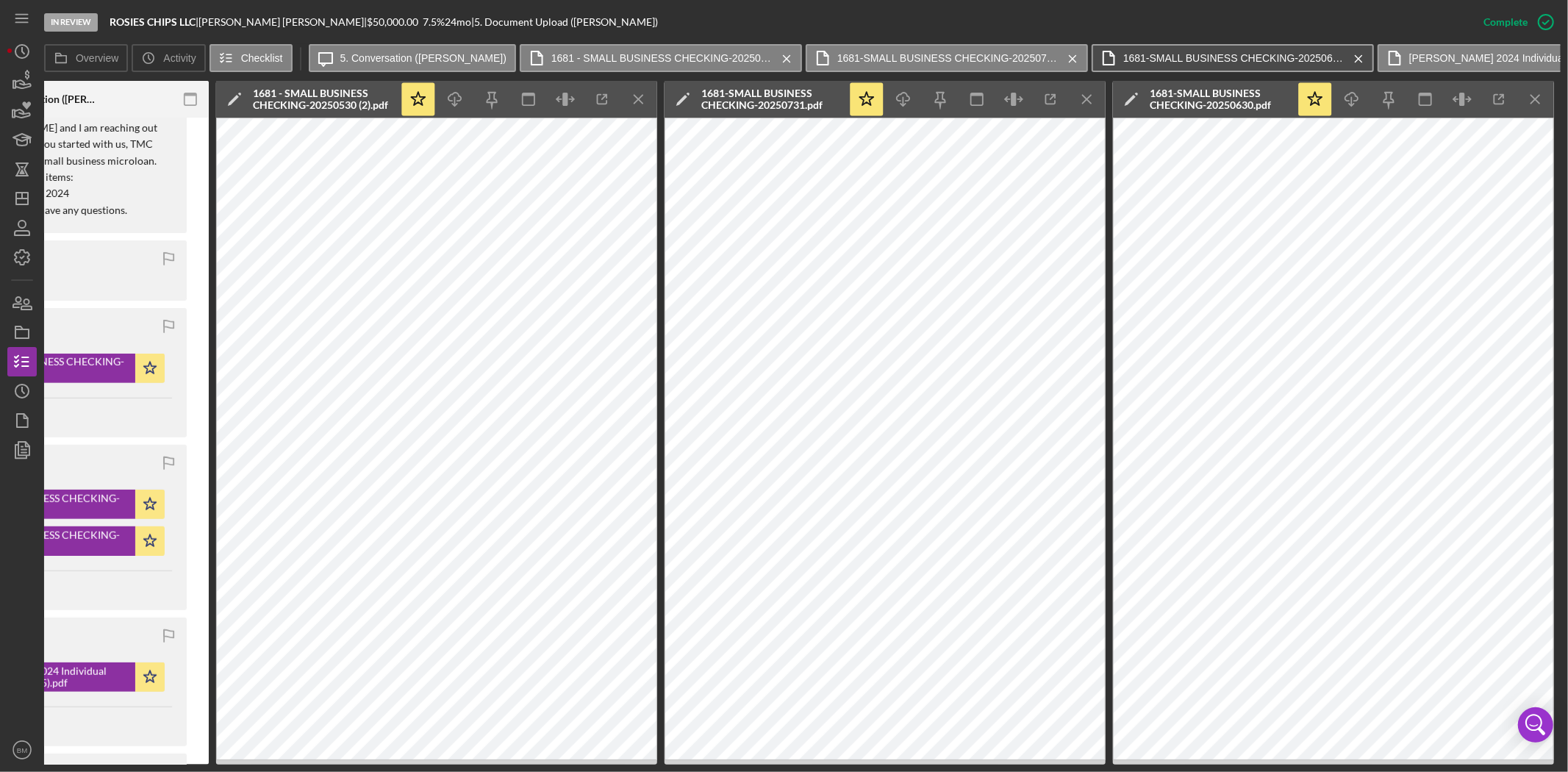
click at [1179, 54] on label "1681-SMALL BUSINESS CHECKING-20250630.pdf" at bounding box center [1234, 58] width 220 height 12
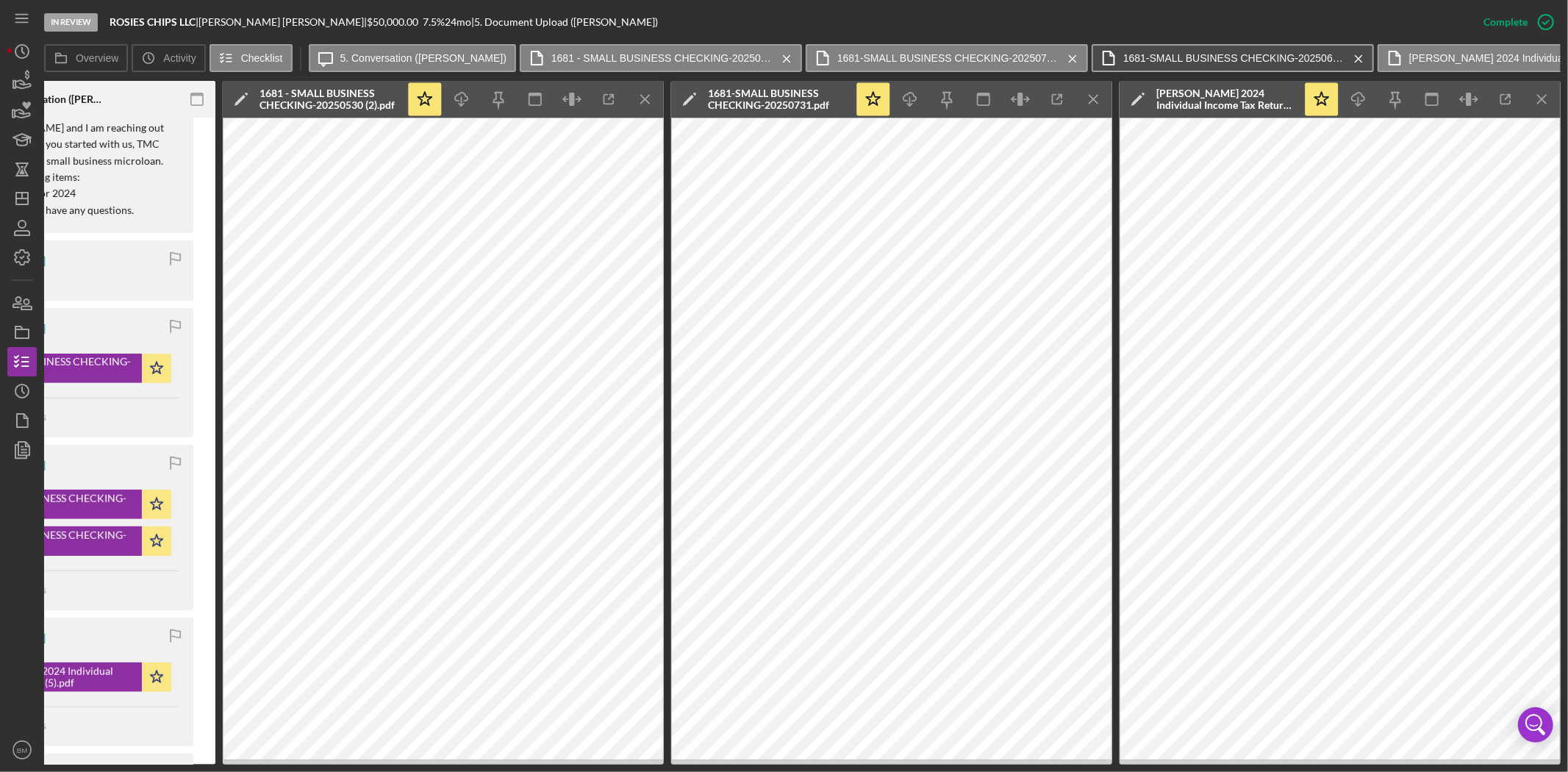
scroll to position [0, 423]
click at [650, 103] on line "button" at bounding box center [646, 99] width 8 height 8
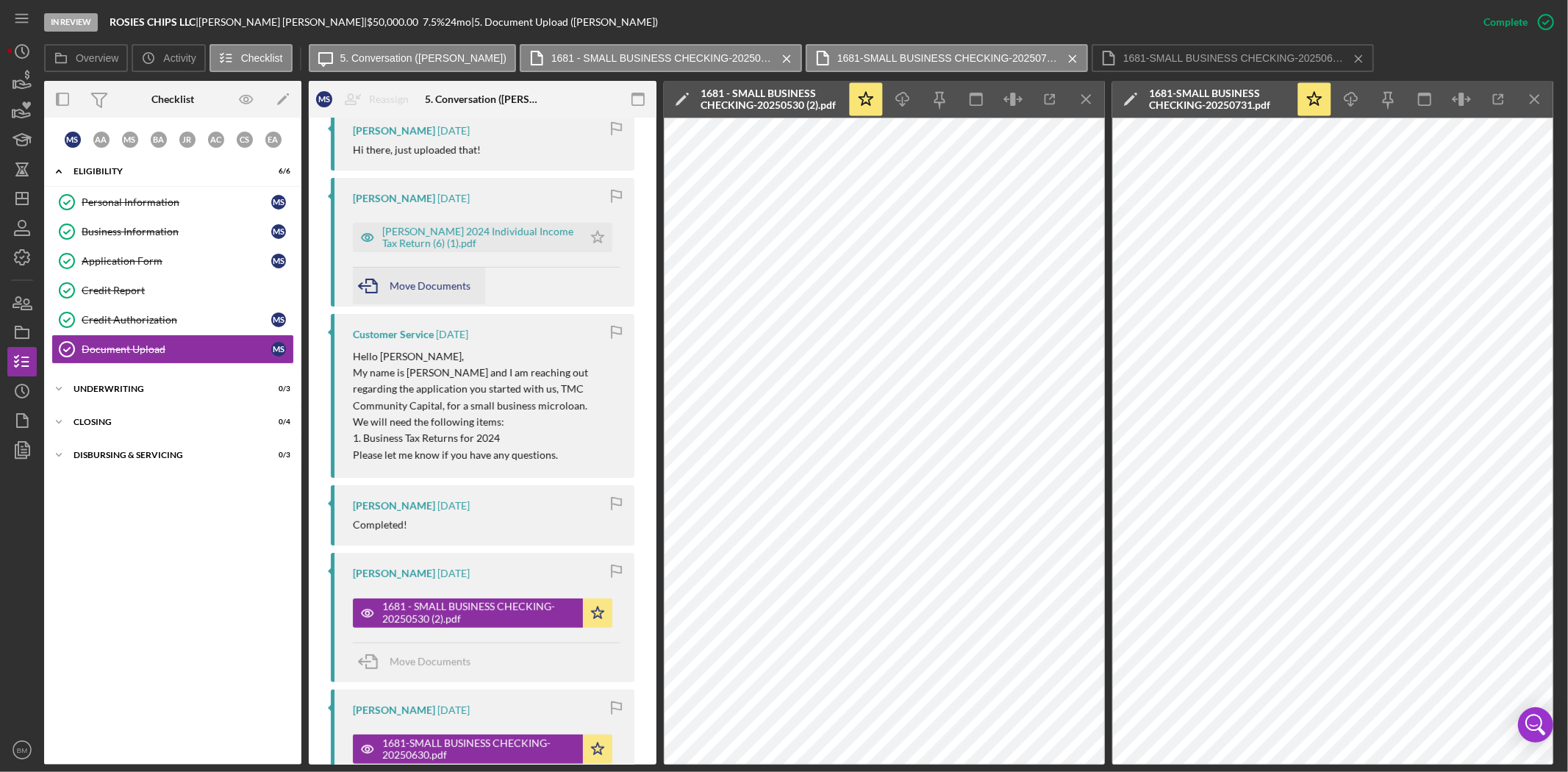
scroll to position [572, 0]
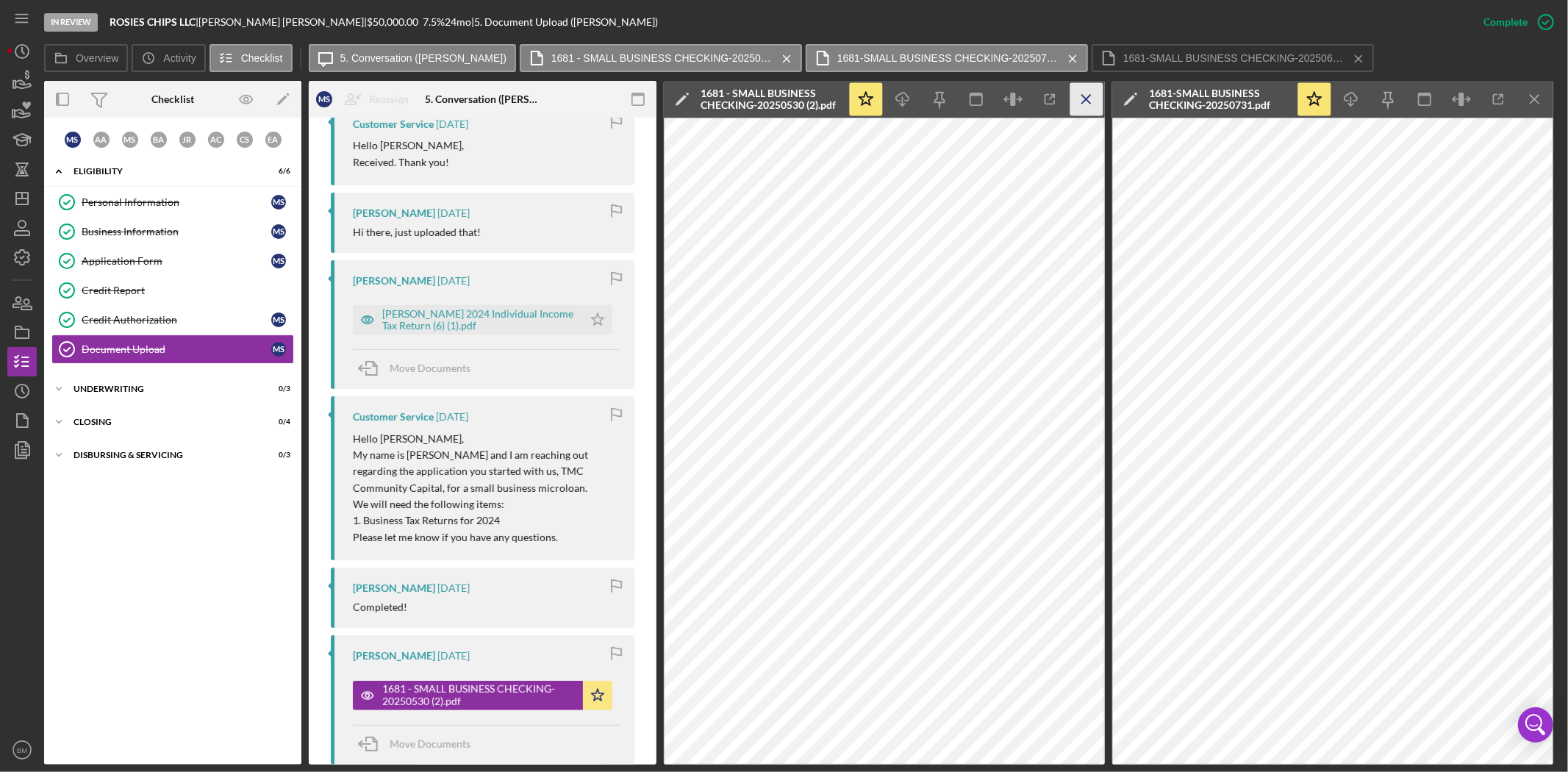
click at [1082, 108] on icon "Icon/Menu Close" at bounding box center [1086, 99] width 33 height 33
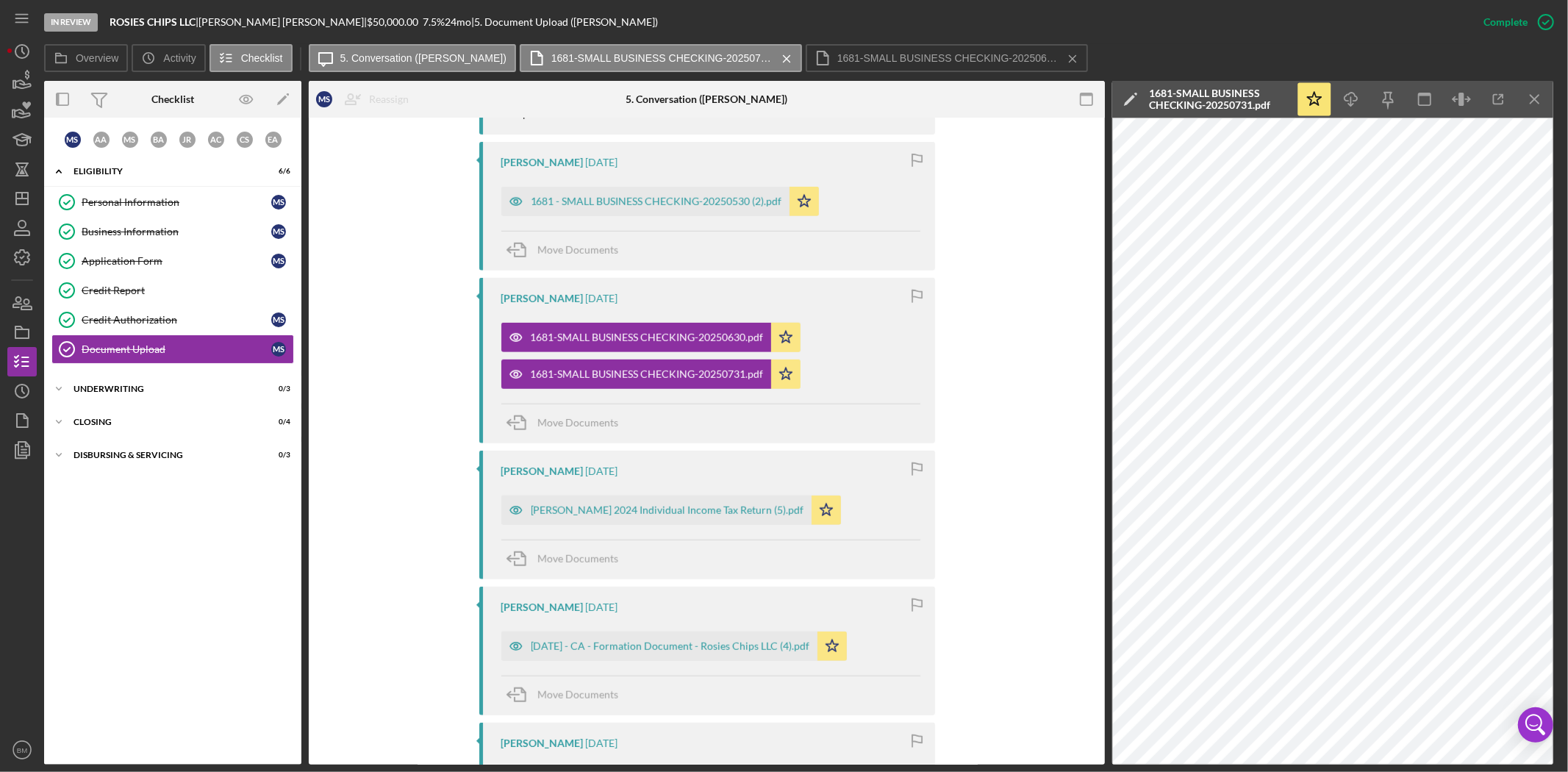
scroll to position [1046, 0]
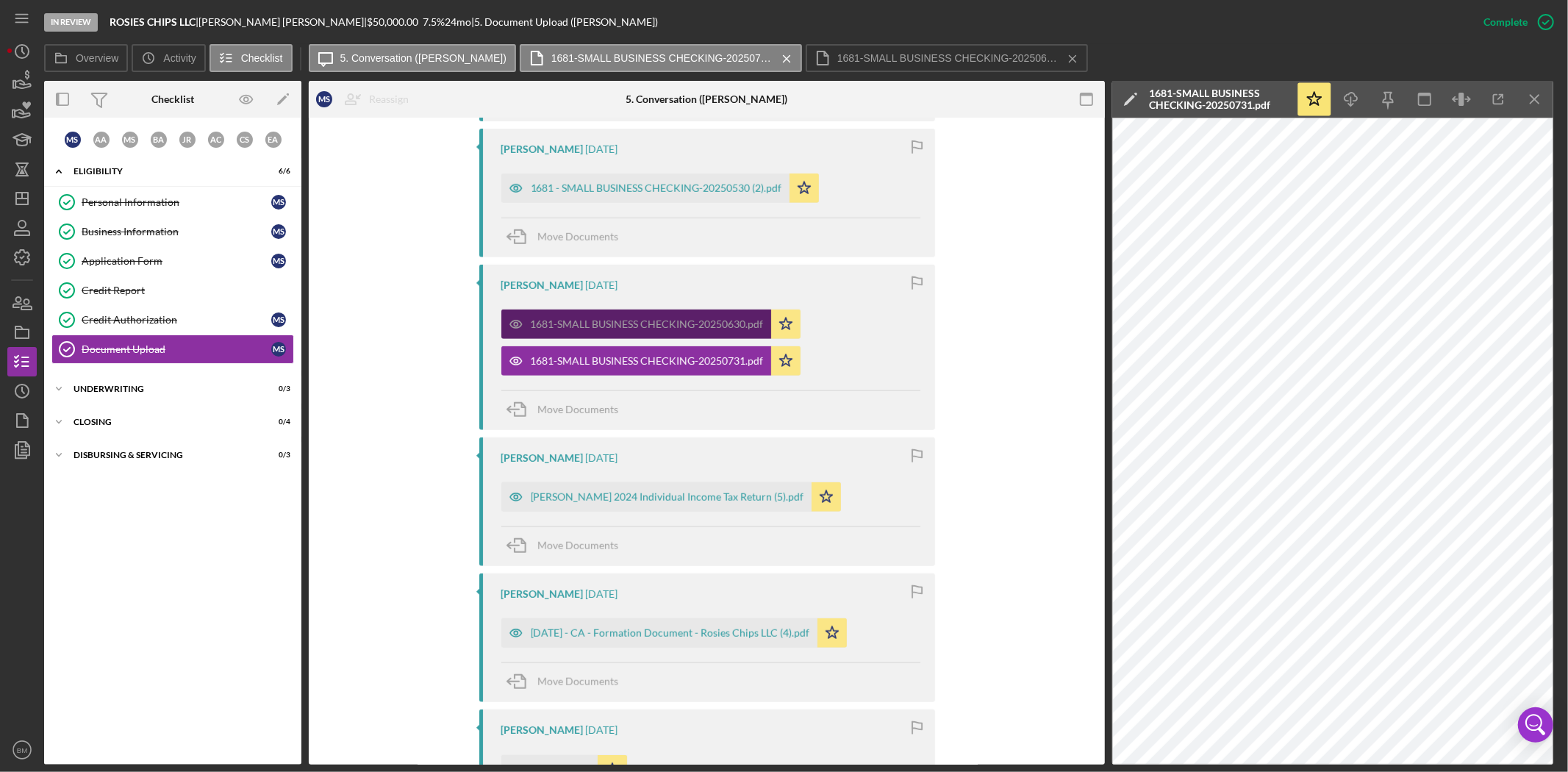
click at [730, 321] on div "1681-SMALL BUSINESS CHECKING-20250630.pdf" at bounding box center [647, 324] width 233 height 12
click at [704, 314] on div "1681-SMALL BUSINESS CHECKING-20250630.pdf" at bounding box center [636, 324] width 270 height 29
click at [1526, 96] on icon "Icon/Menu Close" at bounding box center [1535, 99] width 33 height 33
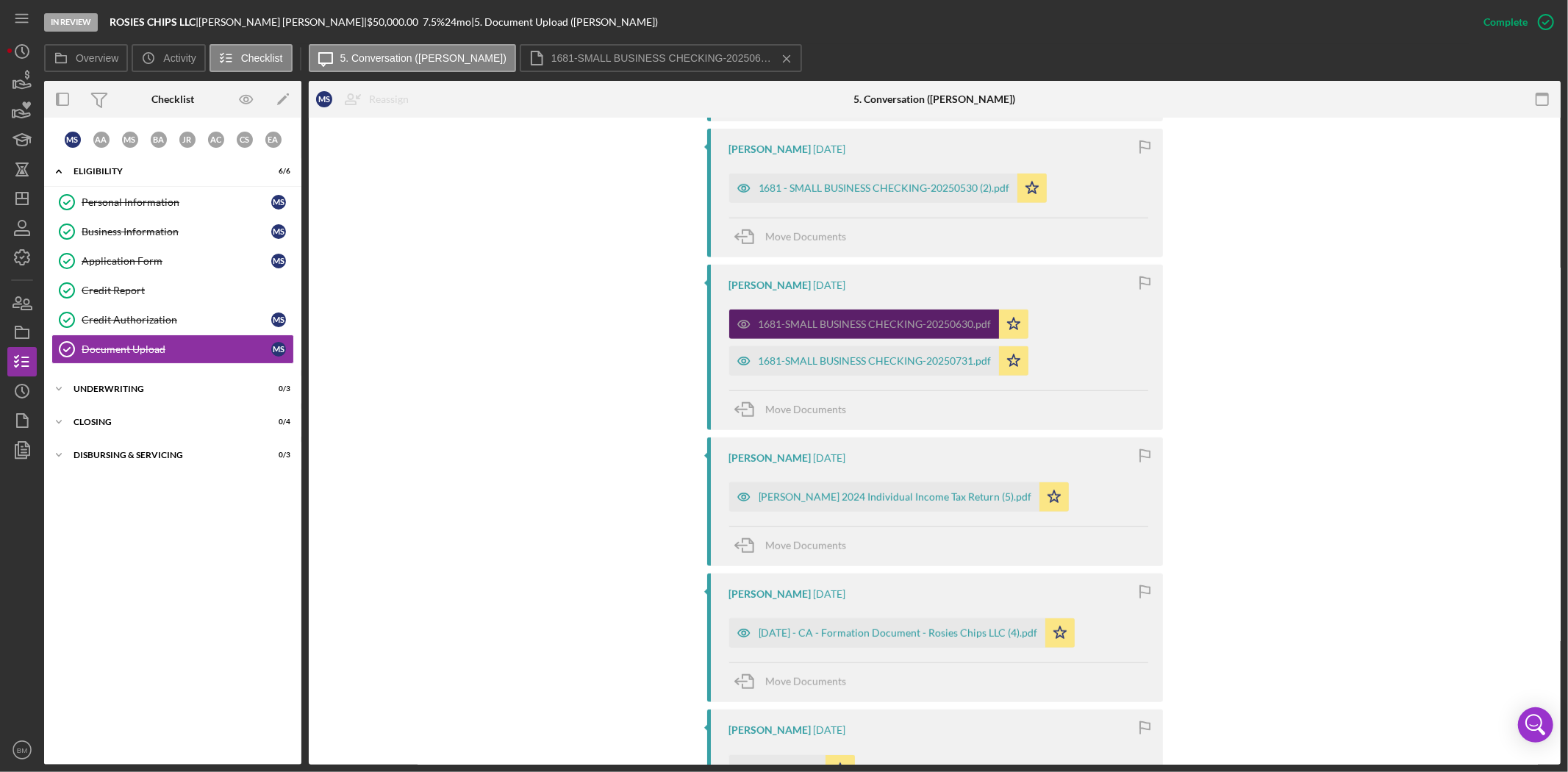
click at [878, 319] on div "1681-SMALL BUSINESS CHECKING-20250630.pdf" at bounding box center [875, 324] width 233 height 12
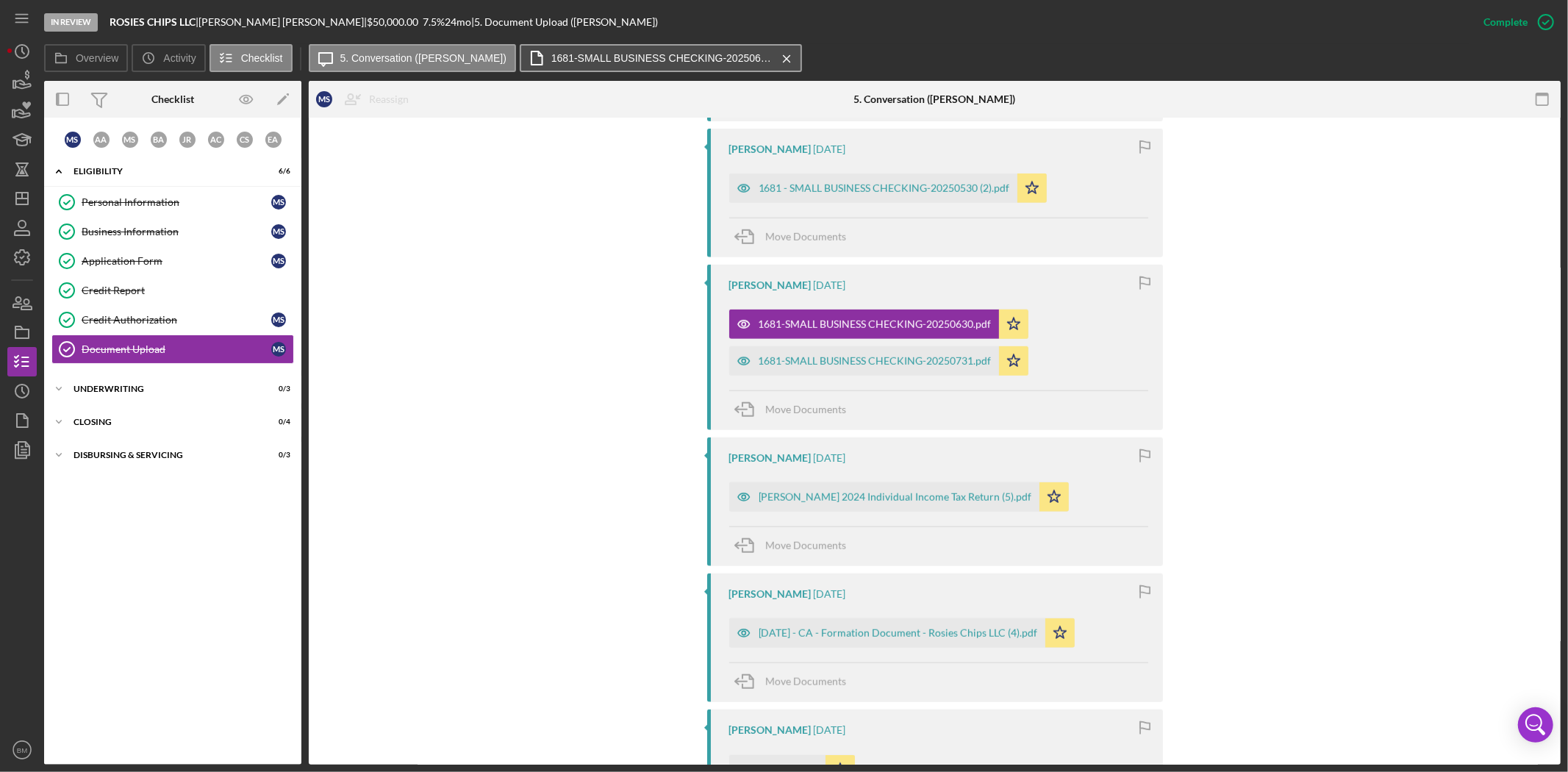
click at [698, 60] on label "1681-SMALL BUSINESS CHECKING-20250630.pdf" at bounding box center [661, 58] width 220 height 12
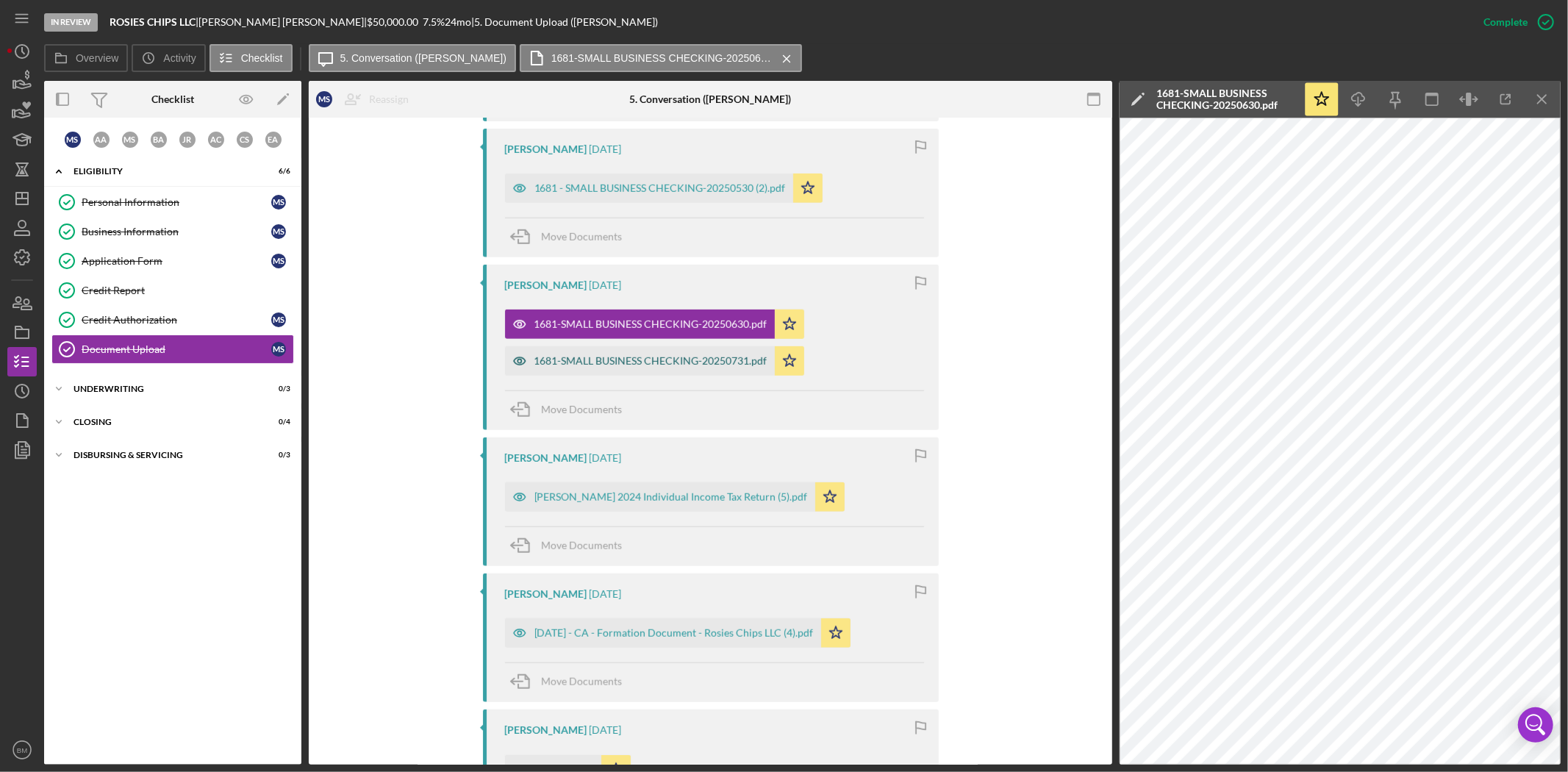
click at [680, 361] on div "1681-SMALL BUSINESS CHECKING-20250731.pdf" at bounding box center [651, 361] width 233 height 12
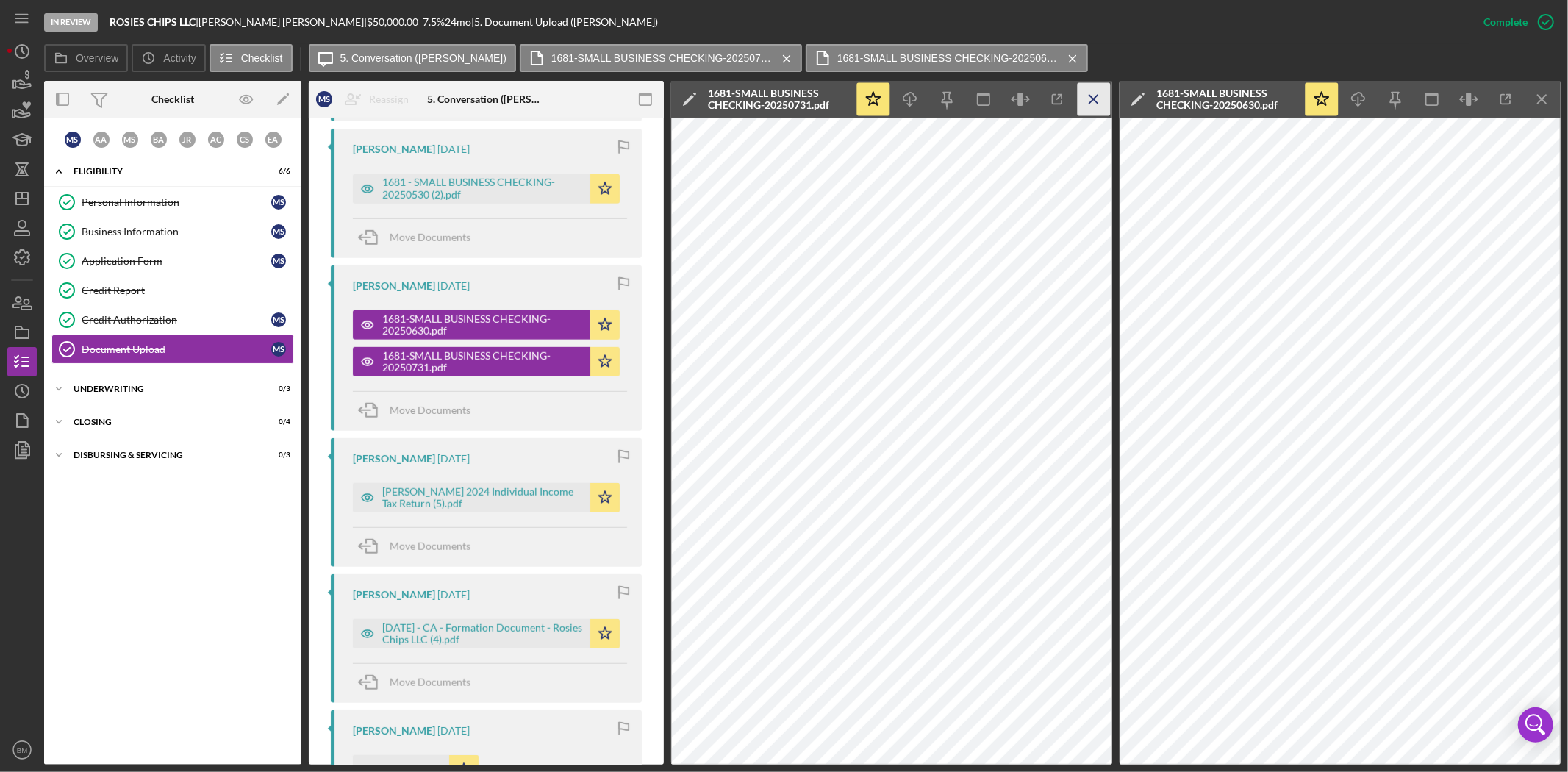
click at [1100, 93] on icon "Icon/Menu Close" at bounding box center [1094, 99] width 33 height 33
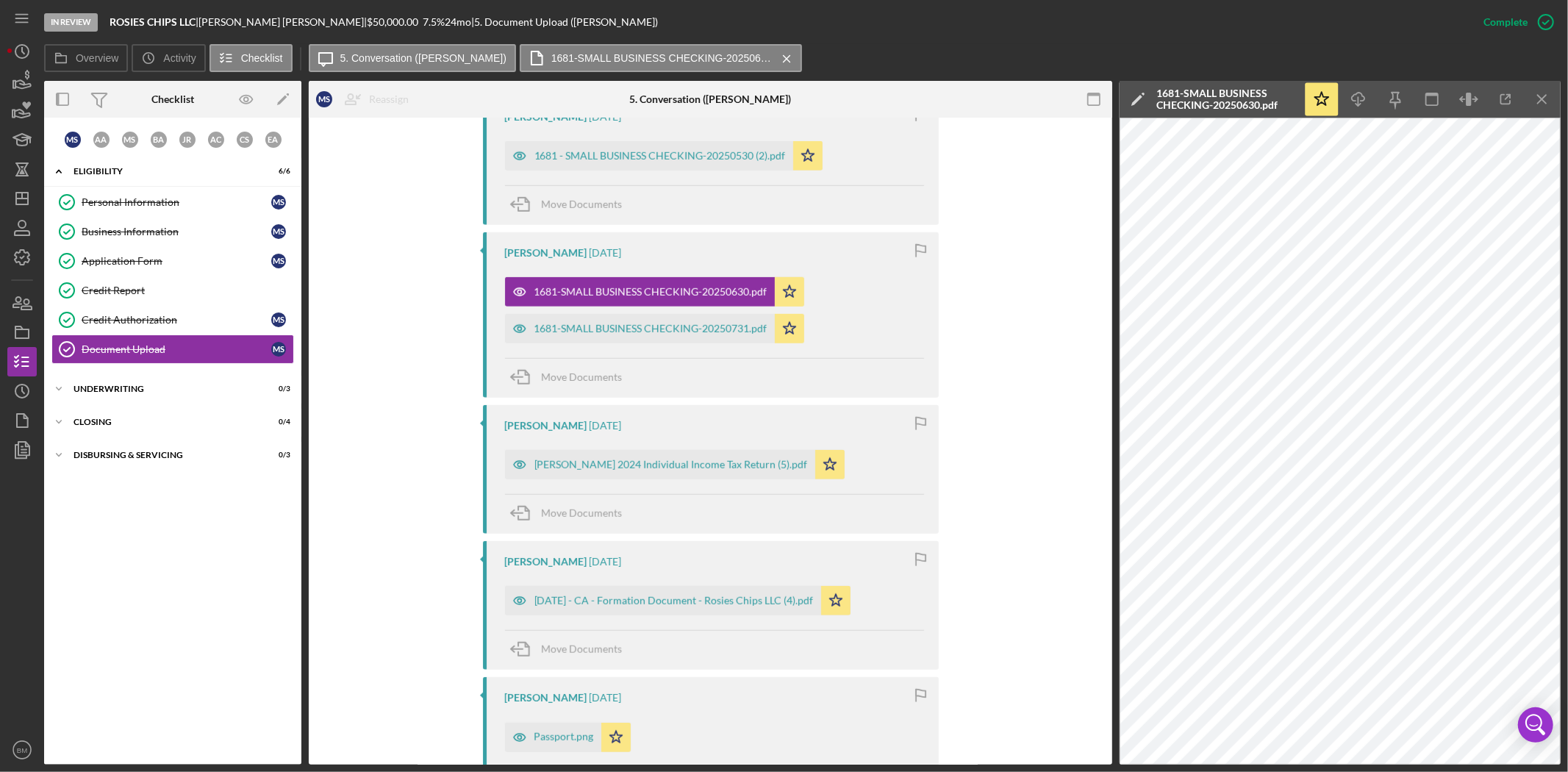
scroll to position [1046, 0]
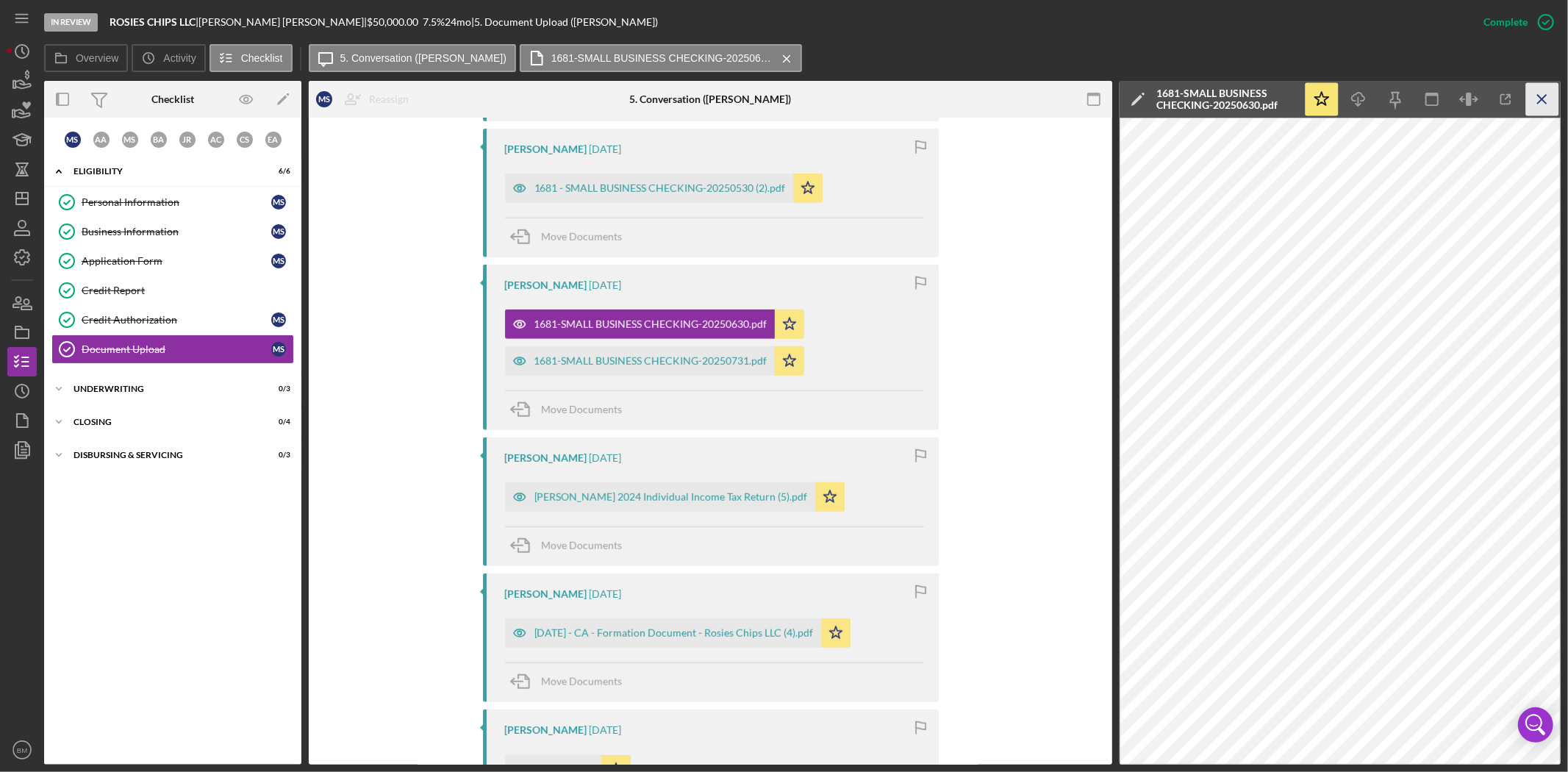
click at [1541, 93] on icon "Icon/Menu Close" at bounding box center [1542, 99] width 33 height 33
